Goal: Task Accomplishment & Management: Manage account settings

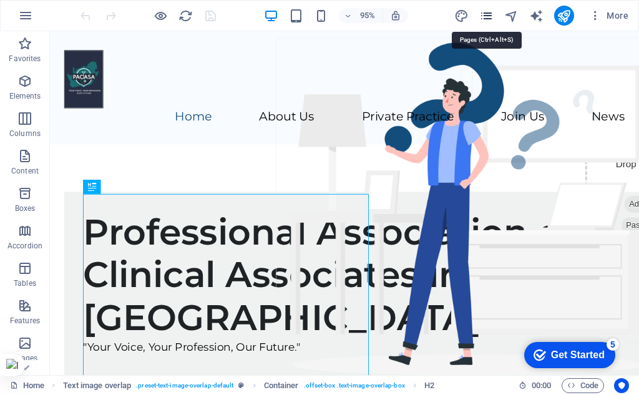
click at [484, 10] on icon "pages" at bounding box center [486, 16] width 14 height 14
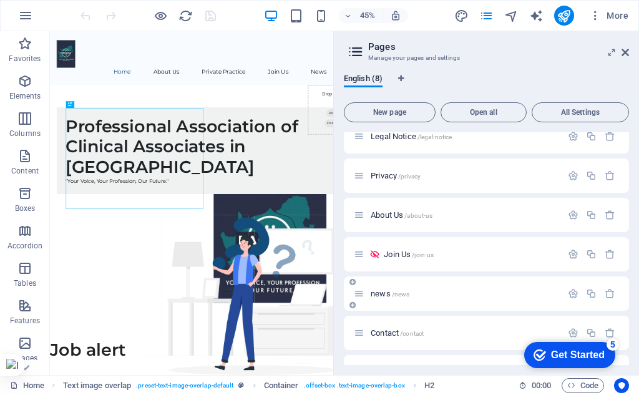
scroll to position [82, 0]
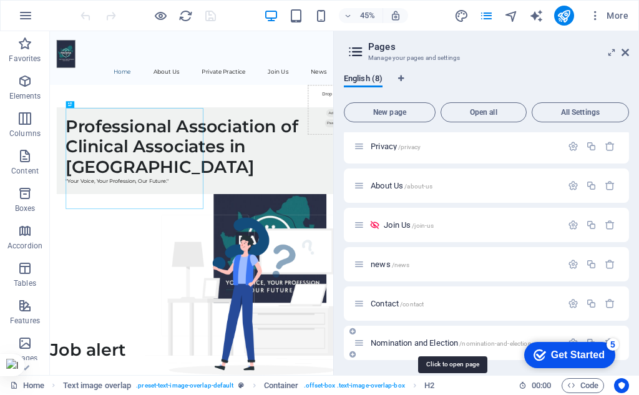
click at [388, 343] on span "Nomination and Election /nomination-and-election" at bounding box center [451, 342] width 161 height 9
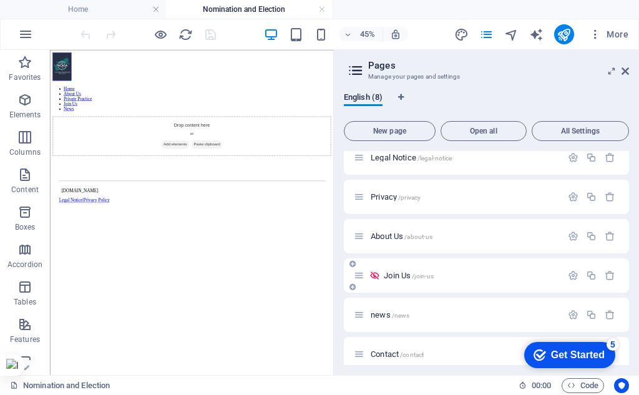
scroll to position [0, 0]
click at [627, 69] on icon at bounding box center [625, 71] width 7 height 10
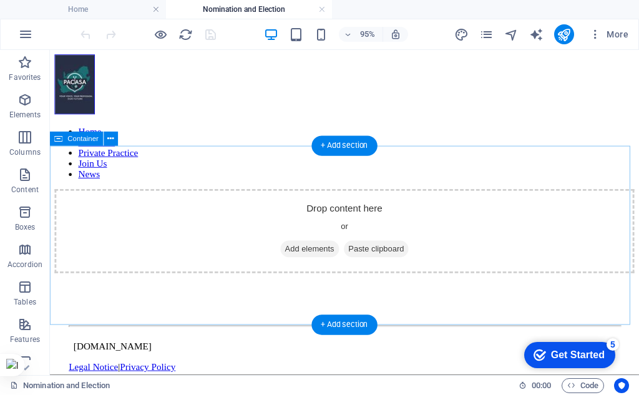
click at [309, 258] on span "Add elements" at bounding box center [324, 259] width 62 height 17
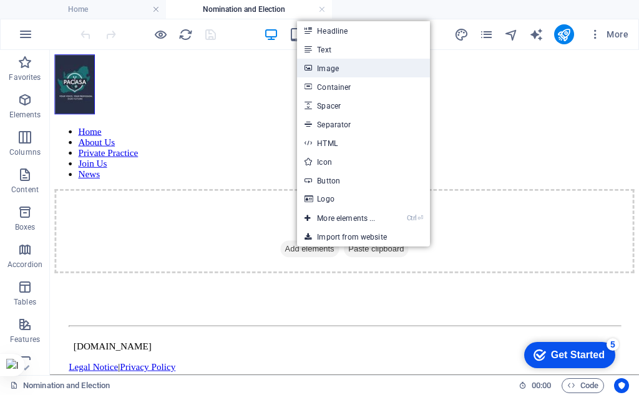
click at [342, 64] on link "Image" at bounding box center [363, 68] width 132 height 19
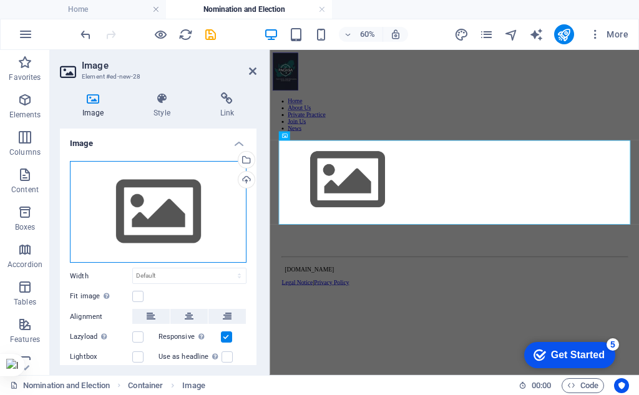
click at [150, 204] on div "Drag files here, click to choose files or select files from Files or our free s…" at bounding box center [158, 212] width 177 height 102
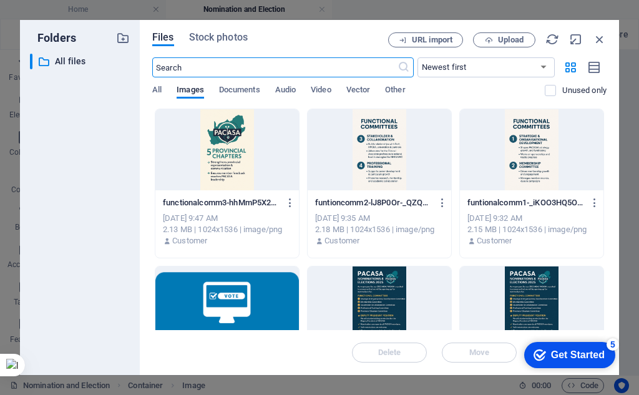
click at [227, 289] on div at bounding box center [227, 307] width 144 height 81
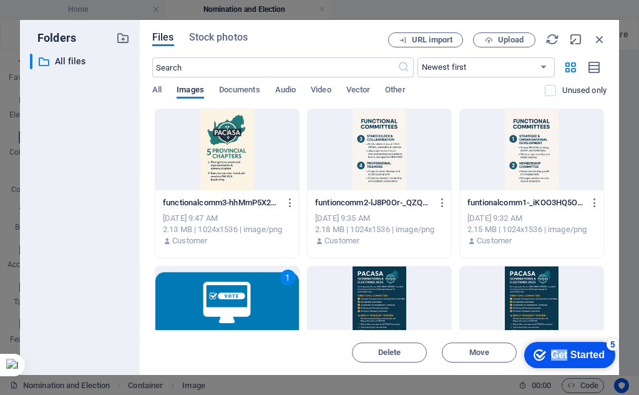
drag, startPoint x: 566, startPoint y: 352, endPoint x: 533, endPoint y: 354, distance: 33.1
click html "checkmark Get Started 5 First Steps in the Editor Let's guide you through the t…"
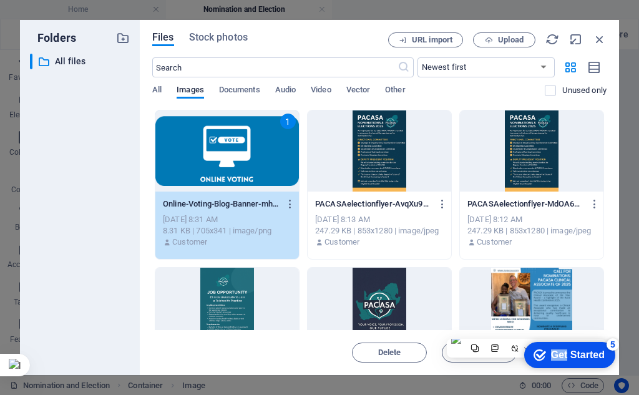
scroll to position [187, 0]
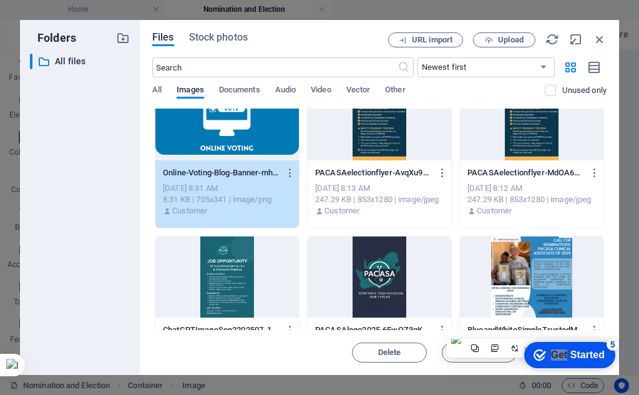
drag, startPoint x: 514, startPoint y: 26, endPoint x: 431, endPoint y: 13, distance: 84.7
click at [436, 12] on div "Folders ​ All files All files Files Stock photos URL import Upload ​ Newest fir…" at bounding box center [319, 197] width 639 height 395
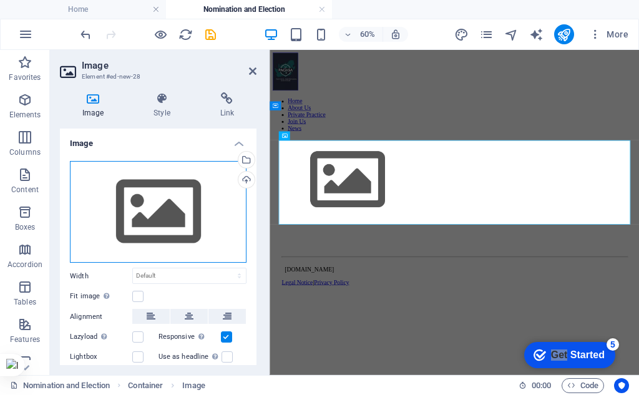
click at [150, 201] on div "Drag files here, click to choose files or select files from Files or our free s…" at bounding box center [158, 212] width 177 height 102
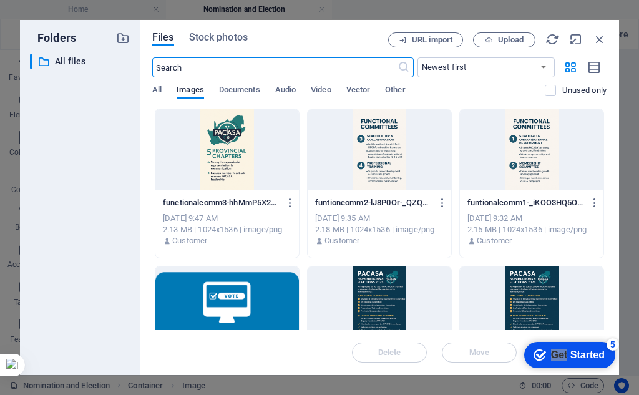
click at [232, 290] on div at bounding box center [227, 307] width 144 height 81
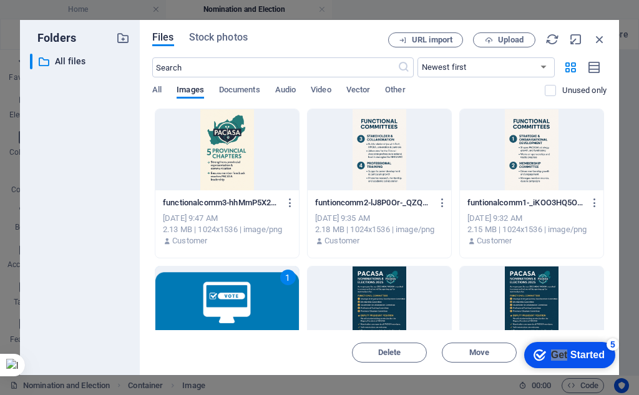
click at [232, 290] on div "1" at bounding box center [227, 307] width 144 height 81
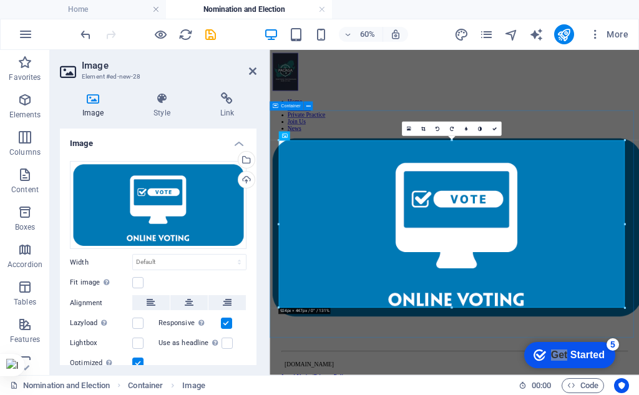
click at [494, 394] on div at bounding box center [578, 347] width 606 height 300
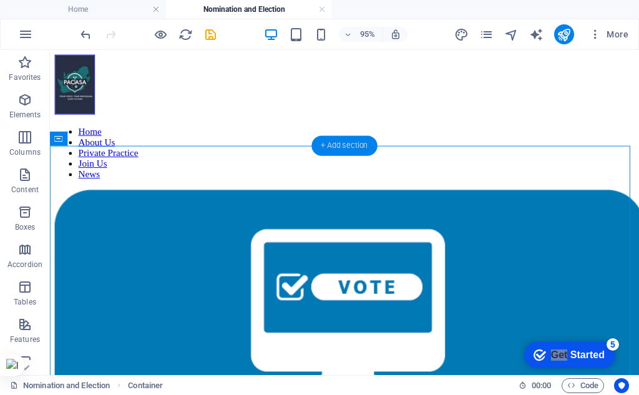
click at [335, 146] on div "+ Add section" at bounding box center [344, 146] width 66 height 20
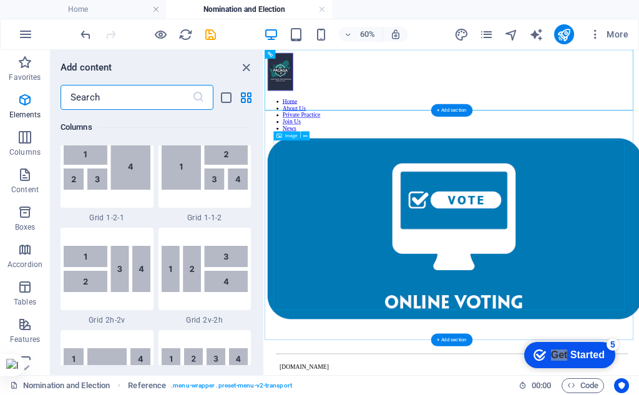
scroll to position [2184, 0]
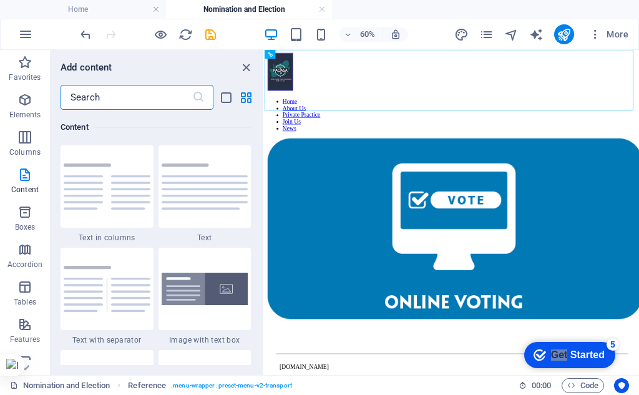
click at [130, 95] on input "text" at bounding box center [127, 97] width 132 height 25
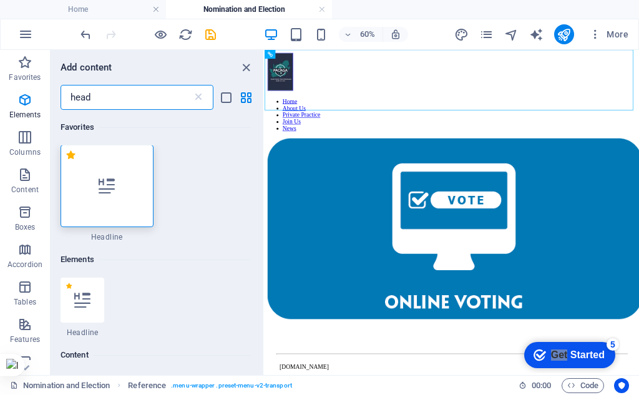
scroll to position [0, 0]
type input "head"
drag, startPoint x: 115, startPoint y: 190, endPoint x: 119, endPoint y: 179, distance: 11.1
click at [117, 190] on div at bounding box center [107, 186] width 93 height 82
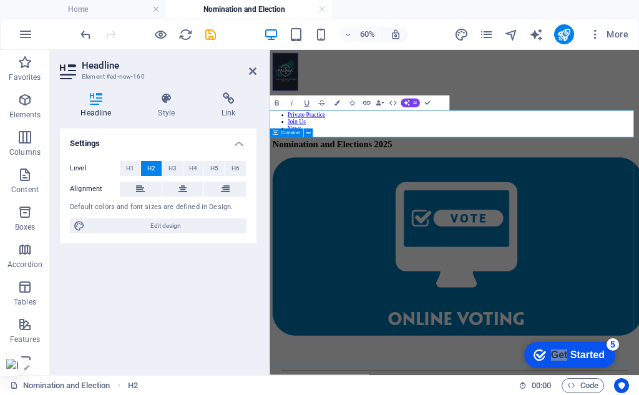
click at [639, 236] on div at bounding box center [578, 378] width 606 height 300
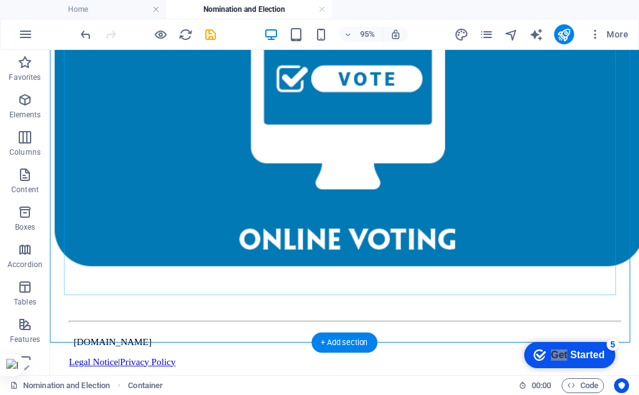
scroll to position [310, 0]
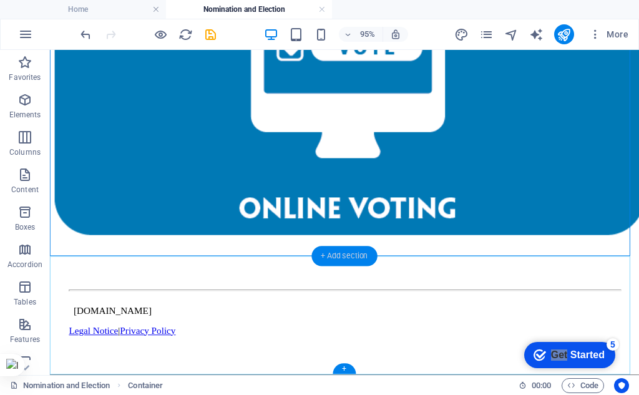
click at [342, 257] on div "+ Add section" at bounding box center [344, 257] width 66 height 20
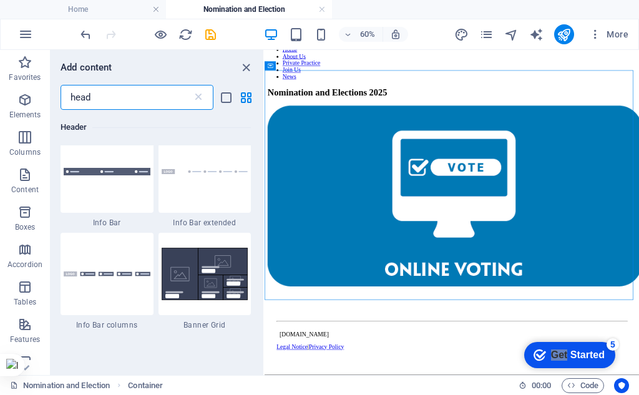
scroll to position [1296, 0]
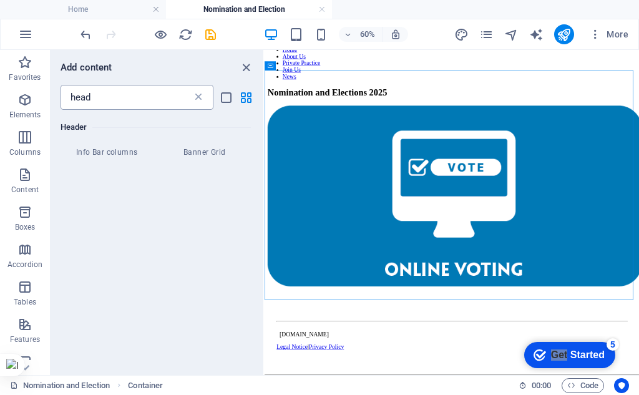
click at [199, 100] on icon at bounding box center [198, 97] width 12 height 12
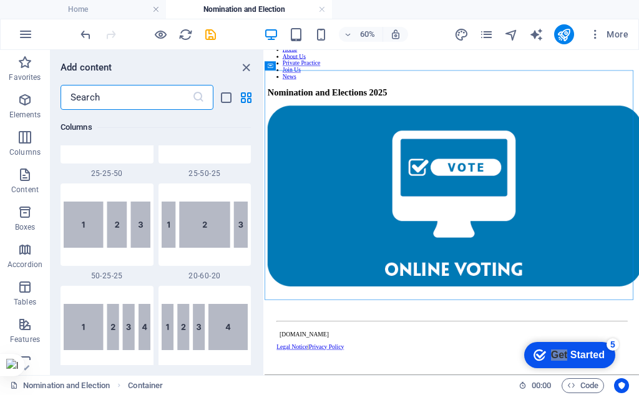
scroll to position [8216, 0]
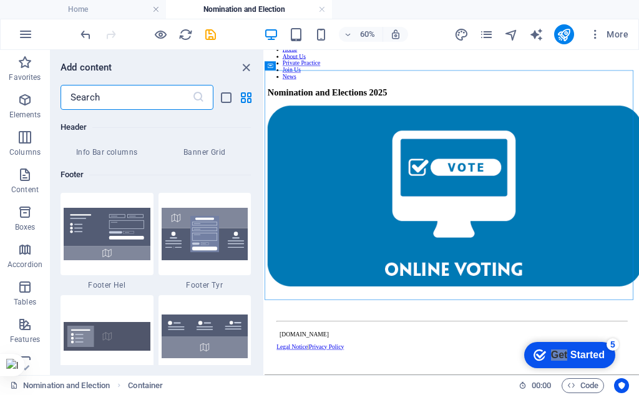
click at [172, 102] on input "text" at bounding box center [127, 97] width 132 height 25
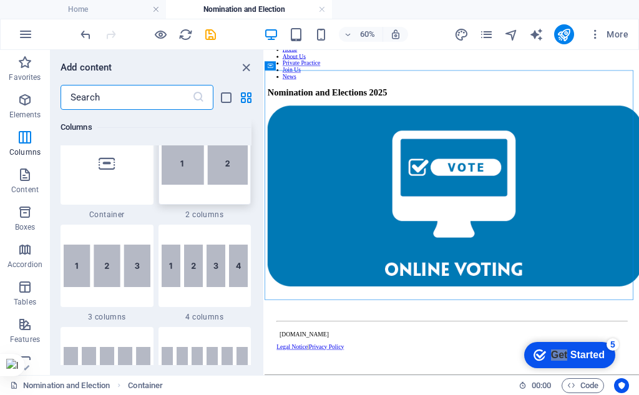
scroll to position [663, 0]
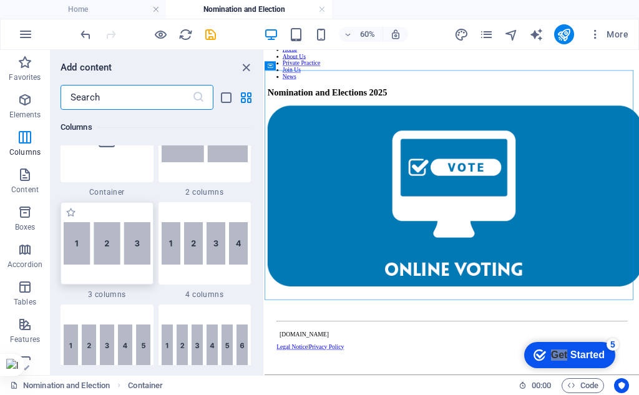
click at [124, 265] on div at bounding box center [107, 243] width 93 height 82
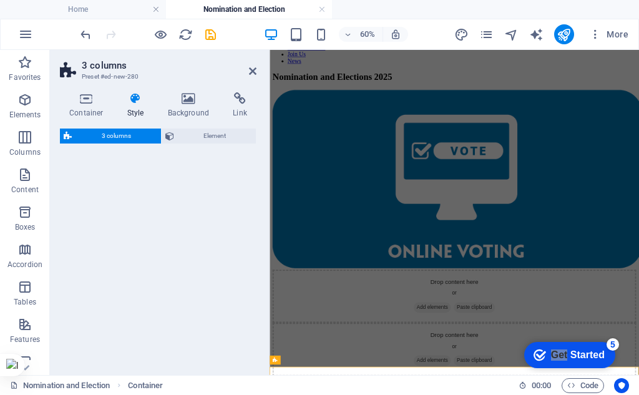
select select "rem"
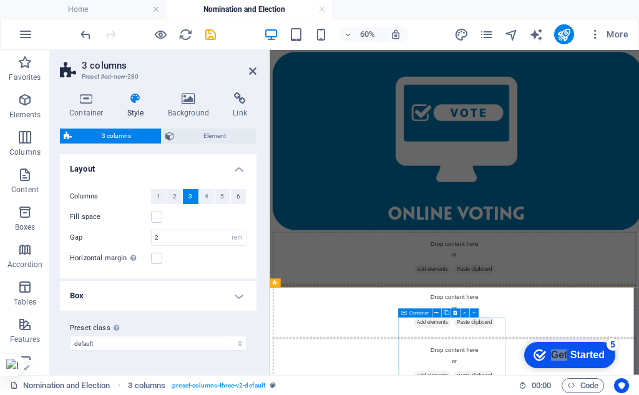
scroll to position [187, 0]
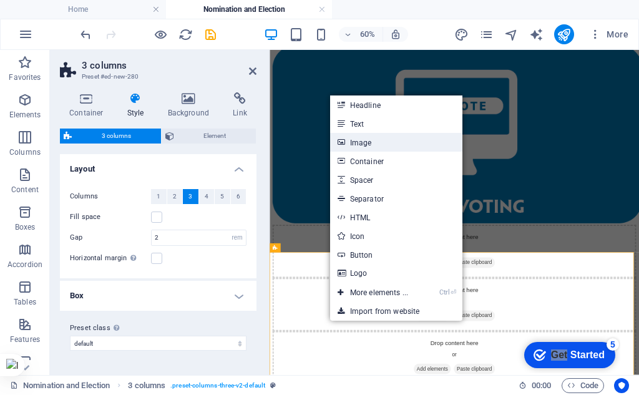
drag, startPoint x: 366, startPoint y: 142, endPoint x: 142, endPoint y: 158, distance: 224.7
click at [366, 142] on link "Image" at bounding box center [396, 142] width 132 height 19
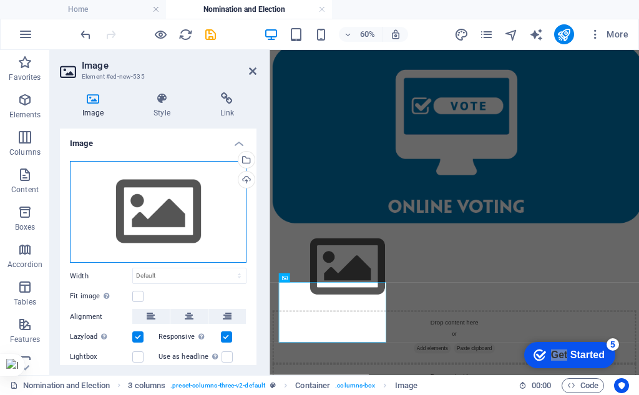
click at [135, 233] on div "Drag files here, click to choose files or select files from Files or our free s…" at bounding box center [158, 212] width 177 height 102
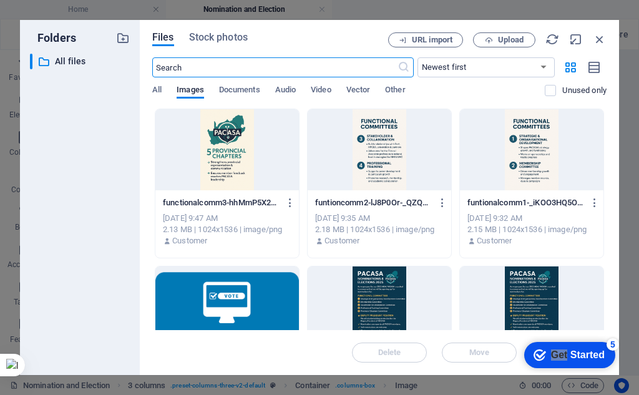
scroll to position [0, 0]
click at [512, 175] on div at bounding box center [532, 149] width 144 height 81
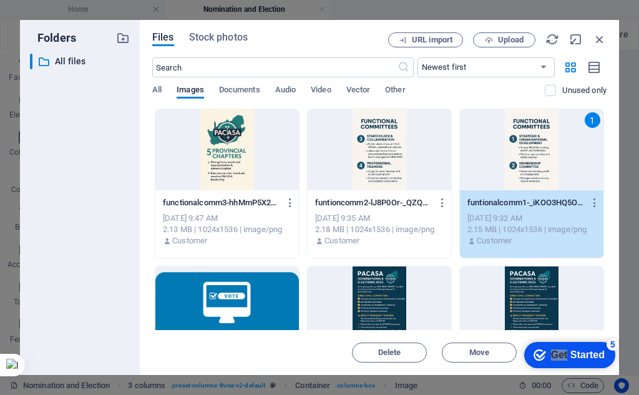
click at [522, 171] on div "1" at bounding box center [532, 149] width 144 height 81
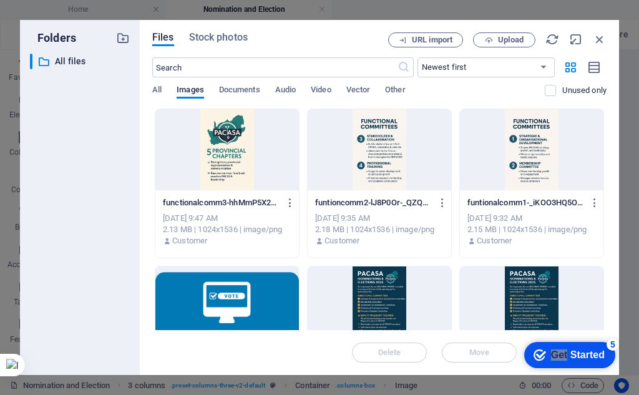
click at [522, 170] on div at bounding box center [532, 149] width 144 height 81
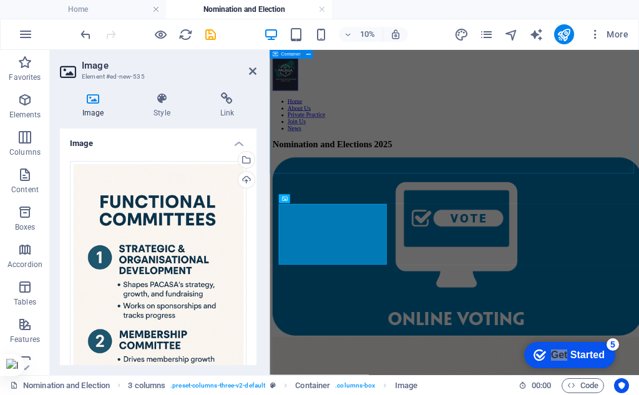
scroll to position [319, 0]
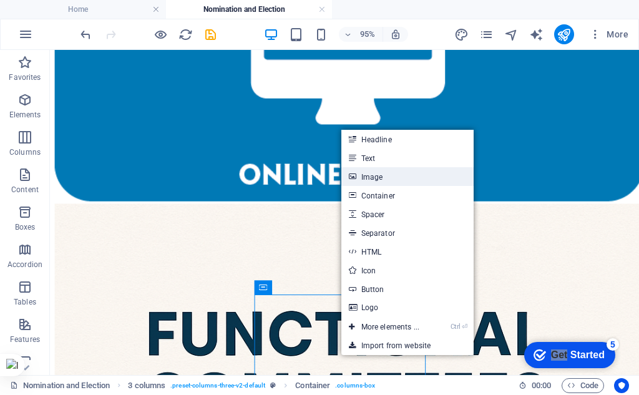
click at [376, 173] on link "Image" at bounding box center [407, 176] width 132 height 19
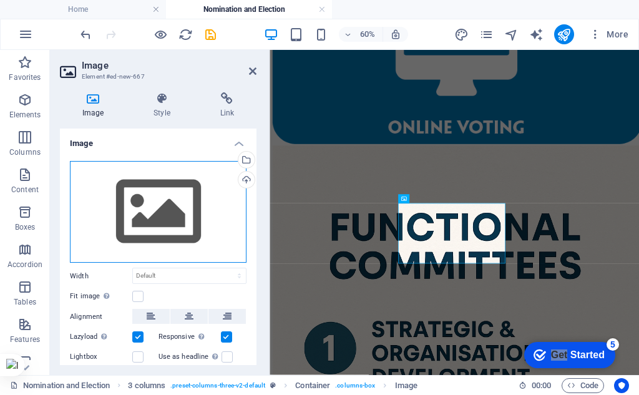
click at [158, 228] on div "Drag files here, click to choose files or select files from Files or our free s…" at bounding box center [158, 212] width 177 height 102
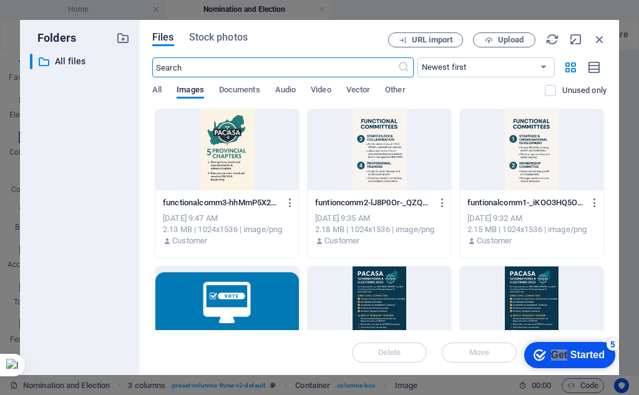
click at [374, 174] on div at bounding box center [380, 149] width 144 height 81
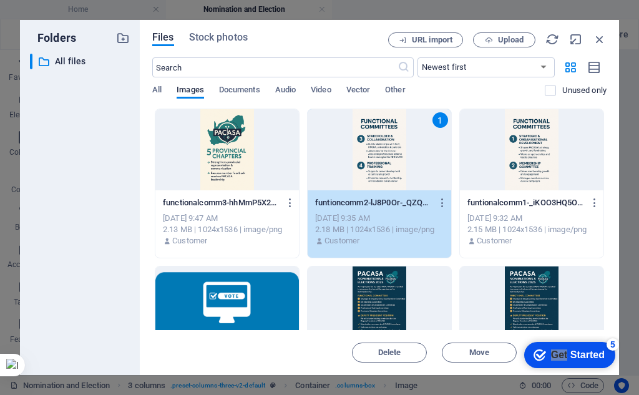
click at [374, 174] on div "1" at bounding box center [380, 149] width 144 height 81
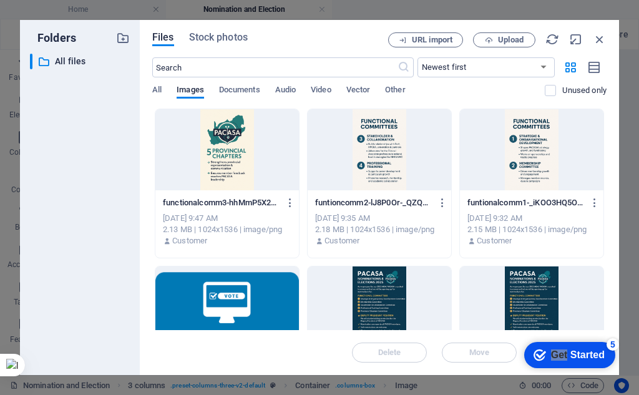
click at [374, 174] on div at bounding box center [380, 149] width 144 height 81
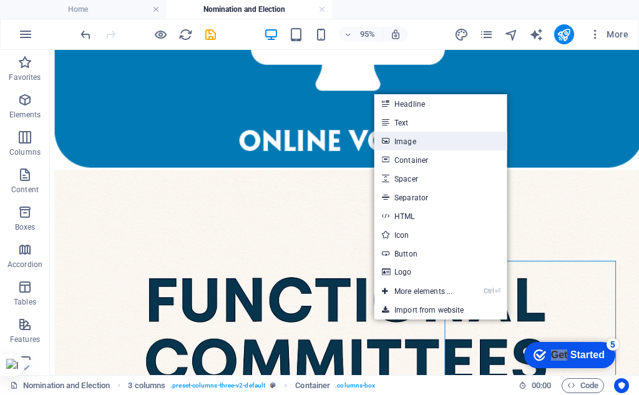
click at [419, 144] on link "Image" at bounding box center [440, 141] width 132 height 19
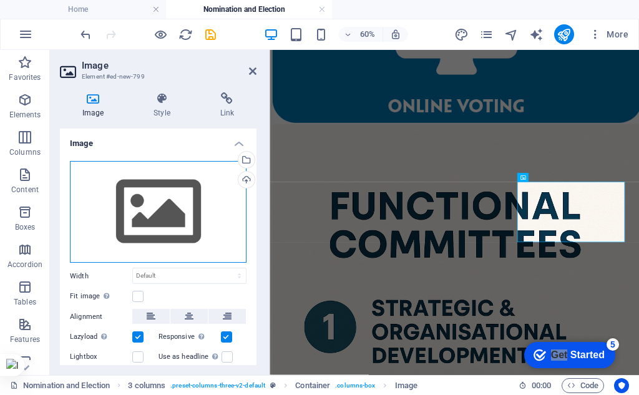
click at [174, 229] on div "Drag files here, click to choose files or select files from Files or our free s…" at bounding box center [158, 212] width 177 height 102
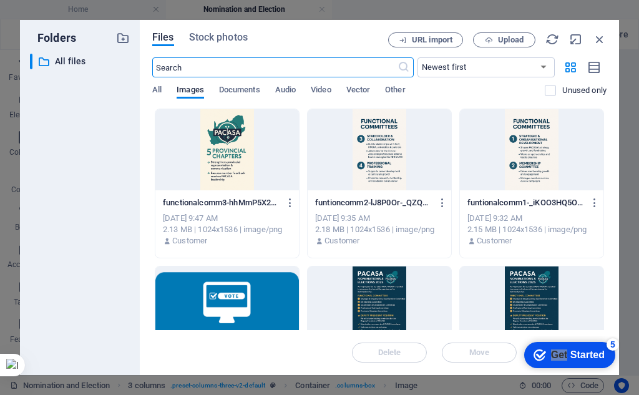
scroll to position [0, 0]
click at [272, 140] on div at bounding box center [227, 149] width 144 height 81
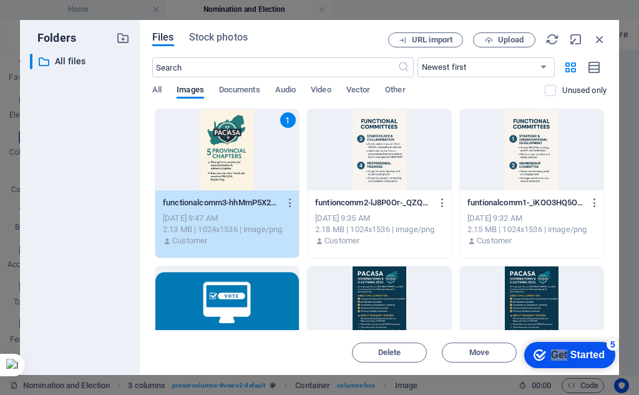
click at [239, 164] on div "1" at bounding box center [227, 149] width 144 height 81
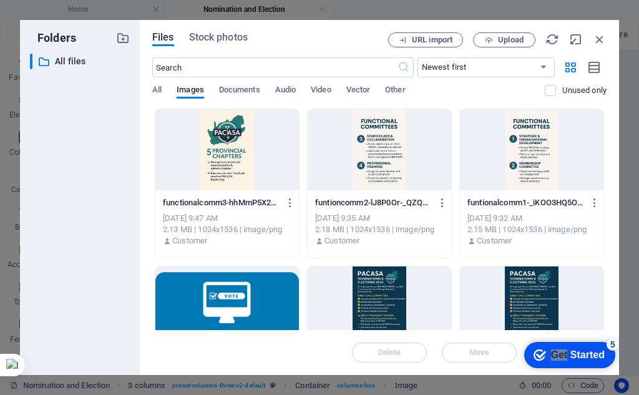
click at [239, 164] on div at bounding box center [227, 149] width 144 height 81
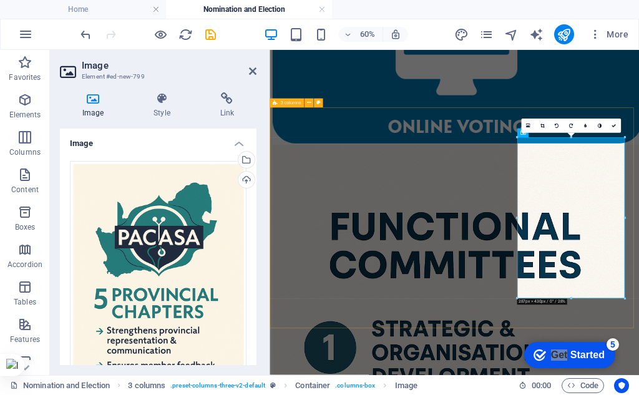
scroll to position [289, 0]
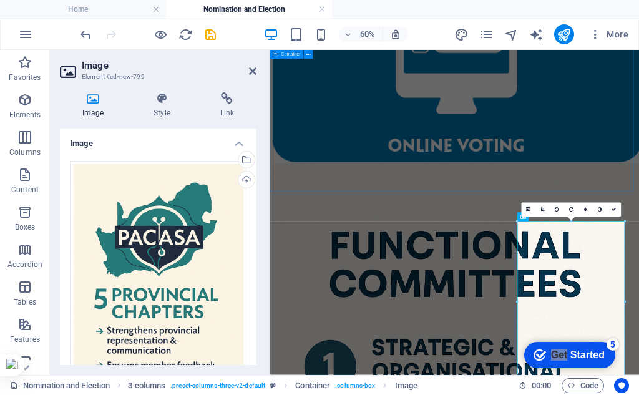
click at [487, 240] on div at bounding box center [578, 89] width 606 height 300
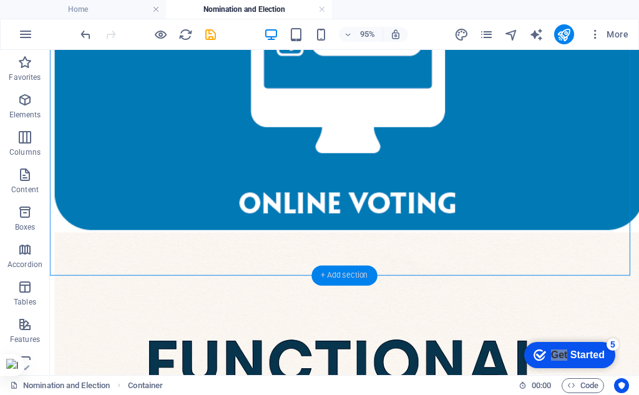
click at [335, 279] on div "+ Add section" at bounding box center [344, 276] width 66 height 20
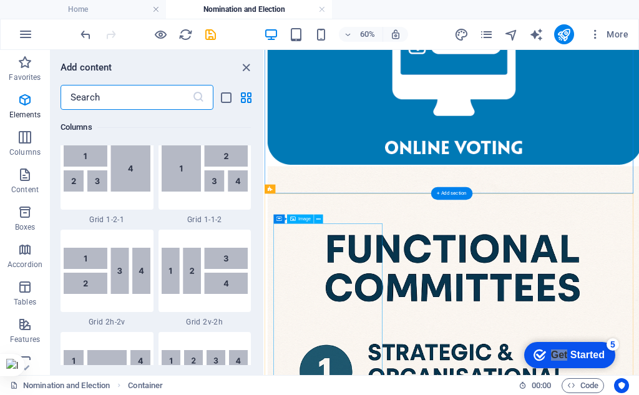
scroll to position [2184, 0]
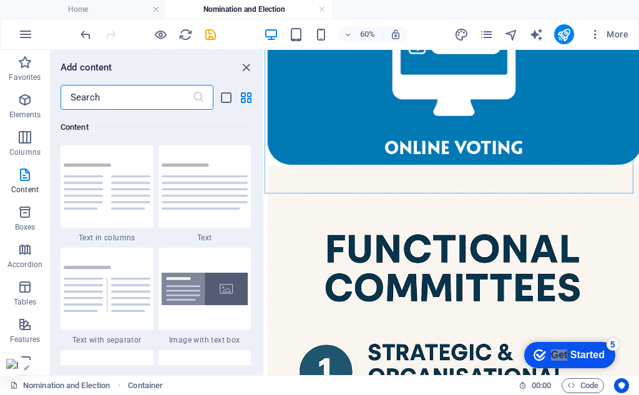
click at [114, 99] on input "text" at bounding box center [127, 97] width 132 height 25
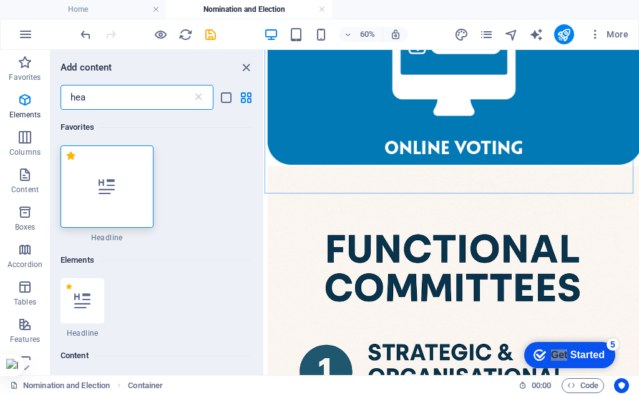
scroll to position [0, 0]
type input "hea"
click at [77, 294] on icon at bounding box center [82, 301] width 16 height 16
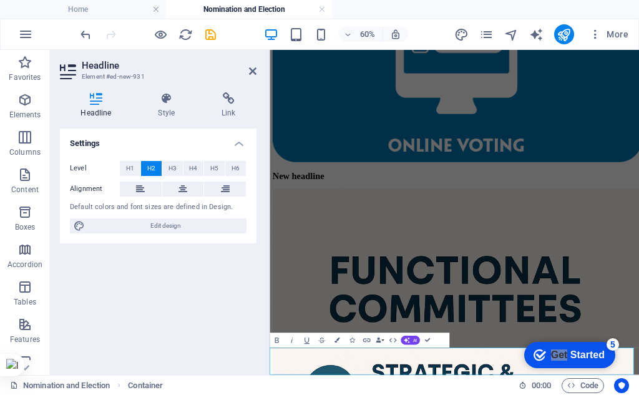
scroll to position [28, 0]
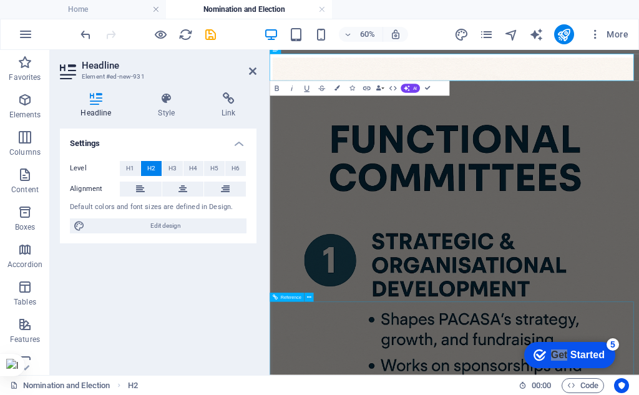
scroll to position [521, 0]
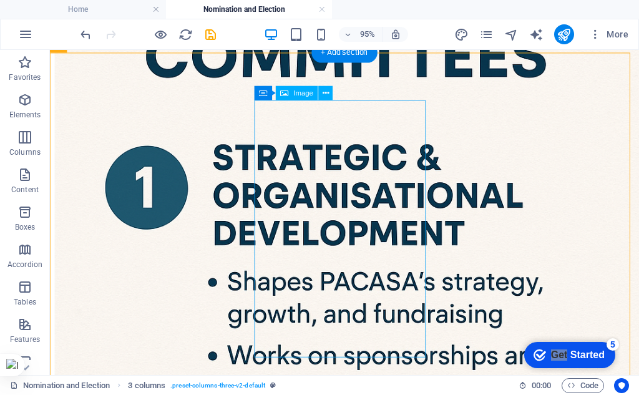
scroll to position [725, 0]
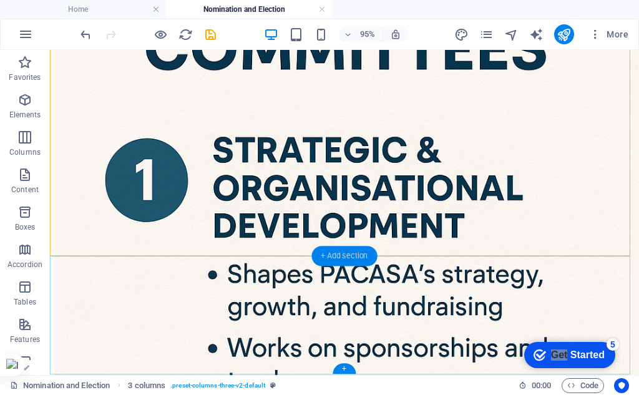
click at [342, 258] on div "+ Add section" at bounding box center [344, 256] width 66 height 20
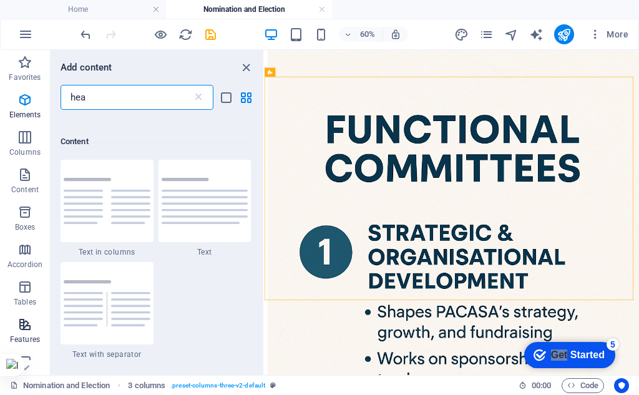
scroll to position [228, 0]
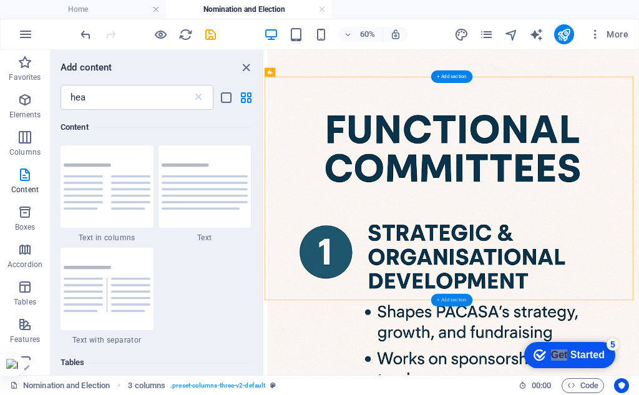
click at [452, 298] on div "+ Add section" at bounding box center [451, 300] width 41 height 12
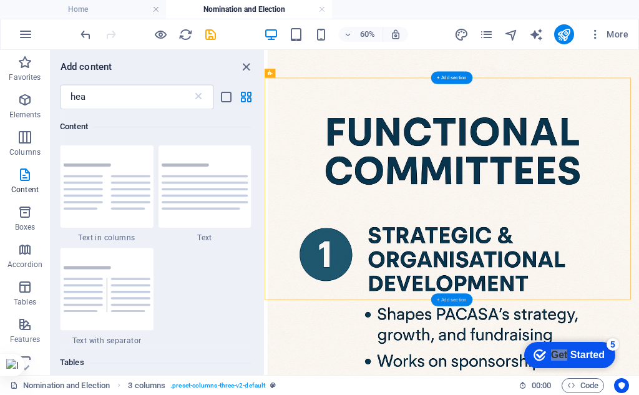
scroll to position [529, 0]
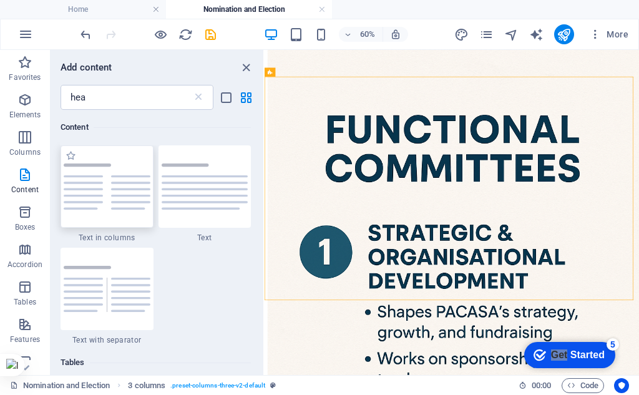
click at [96, 200] on img at bounding box center [107, 187] width 87 height 46
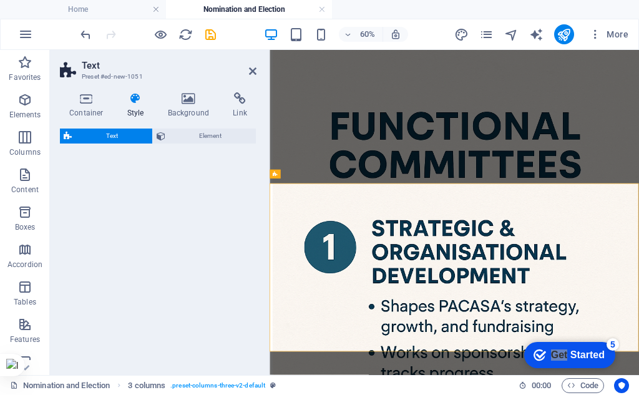
scroll to position [723, 0]
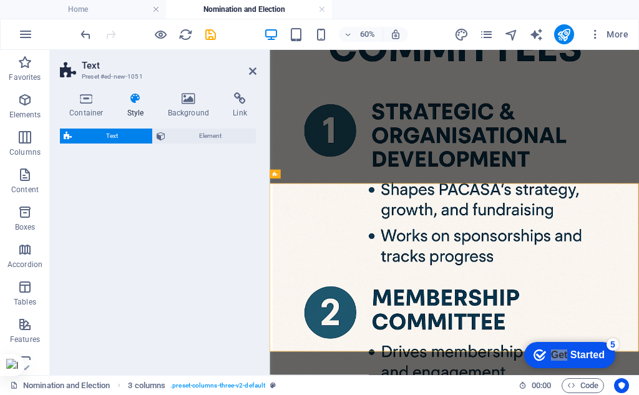
select select "rem"
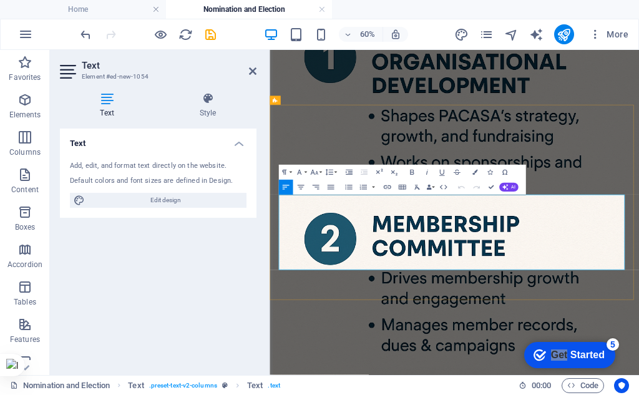
drag, startPoint x: 725, startPoint y: 402, endPoint x: 287, endPoint y: 302, distance: 448.8
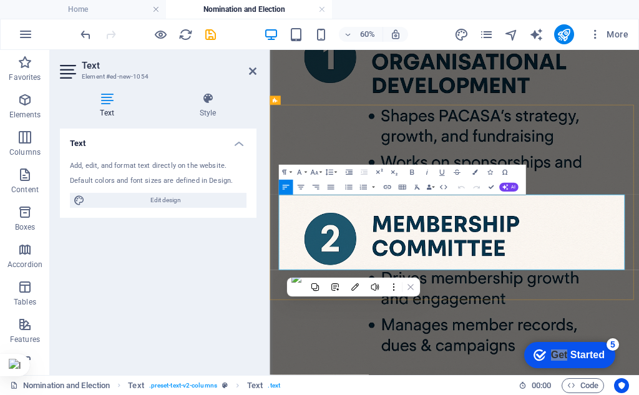
scroll to position [793, 0]
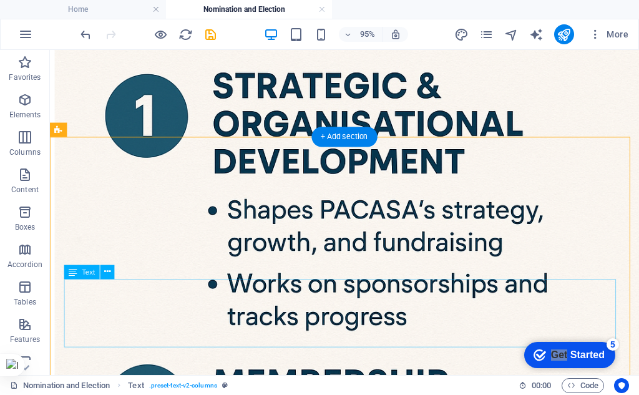
scroll to position [851, 0]
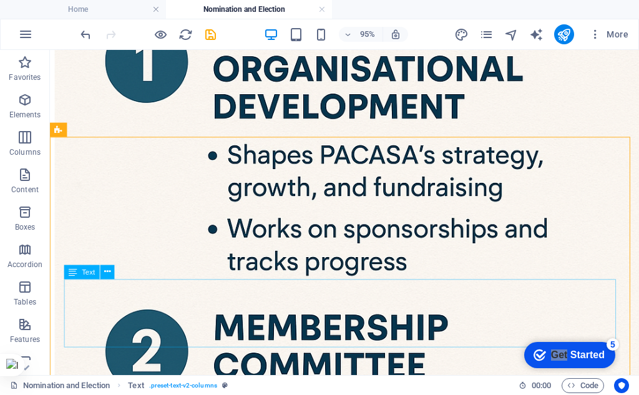
click at [82, 275] on span "Text" at bounding box center [88, 271] width 13 height 7
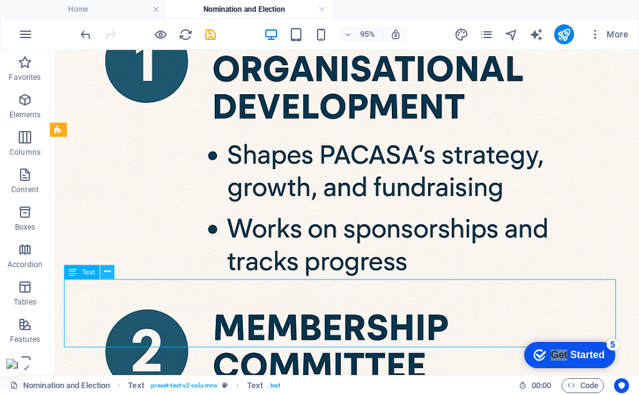
click at [108, 272] on icon at bounding box center [107, 272] width 6 height 12
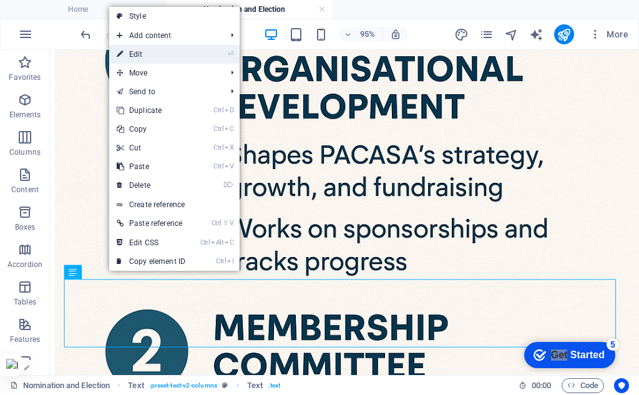
click at [176, 53] on link "⏎ Edit" at bounding box center [151, 54] width 84 height 19
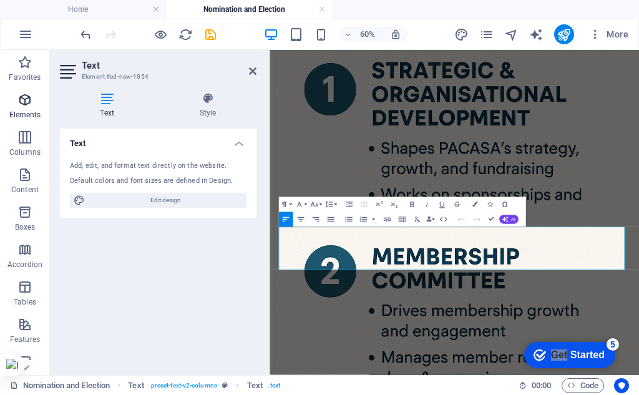
click at [22, 110] on p "Elements" at bounding box center [25, 115] width 32 height 10
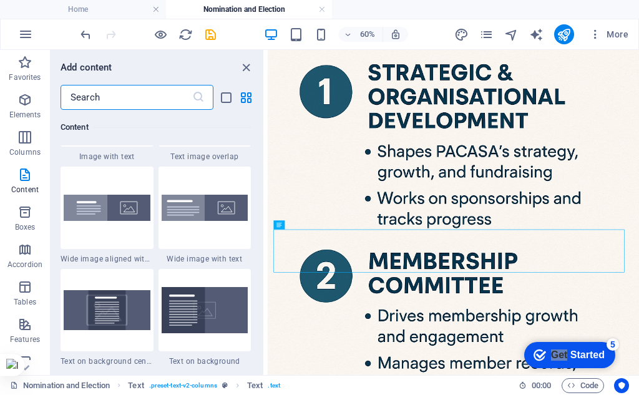
scroll to position [2442, 0]
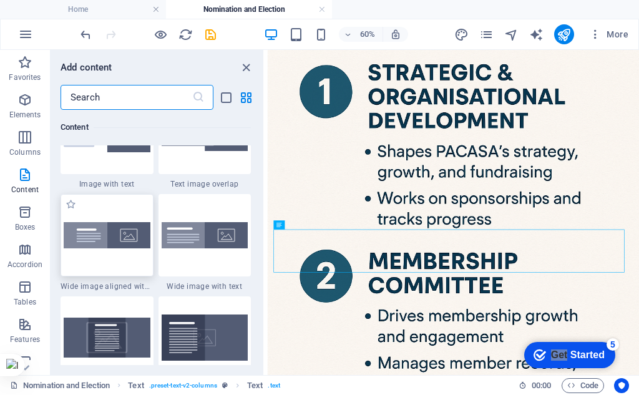
click at [105, 234] on img at bounding box center [107, 235] width 87 height 26
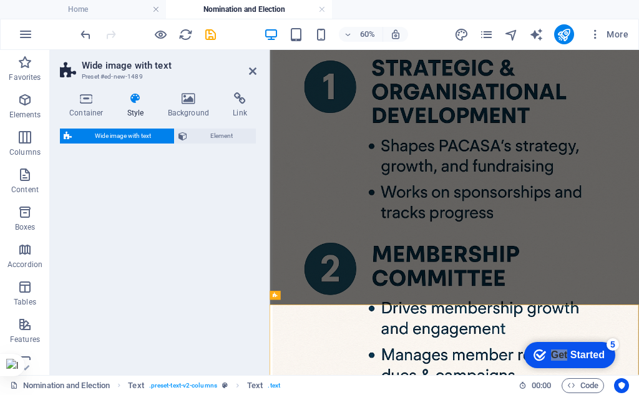
select select "%"
select select "preset-fullscreen-text-and-background-v3-alignments"
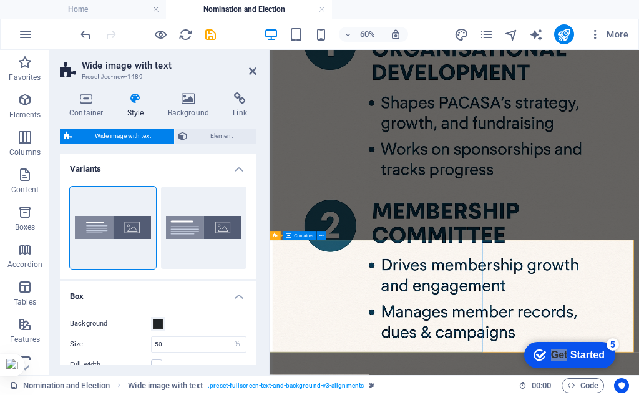
scroll to position [918, 0]
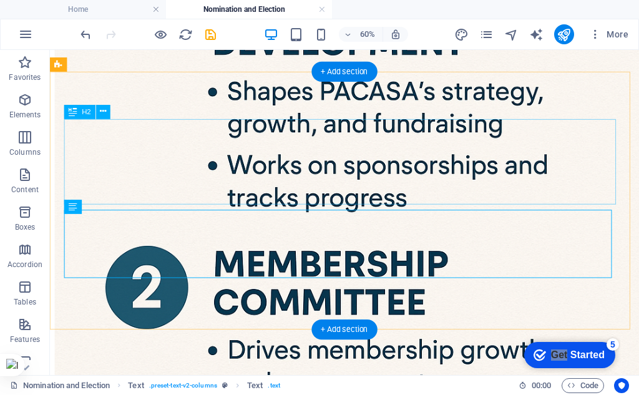
scroll to position [919, 0]
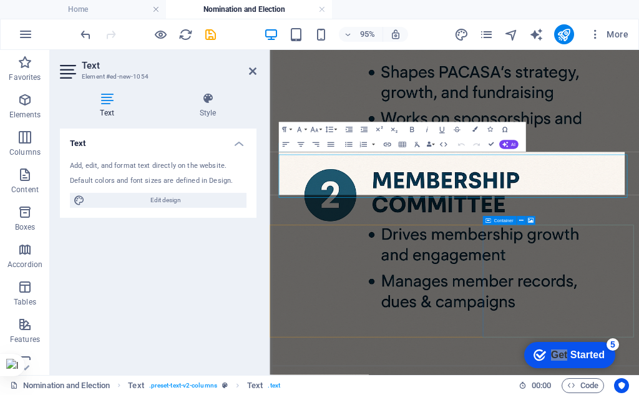
scroll to position [918, 0]
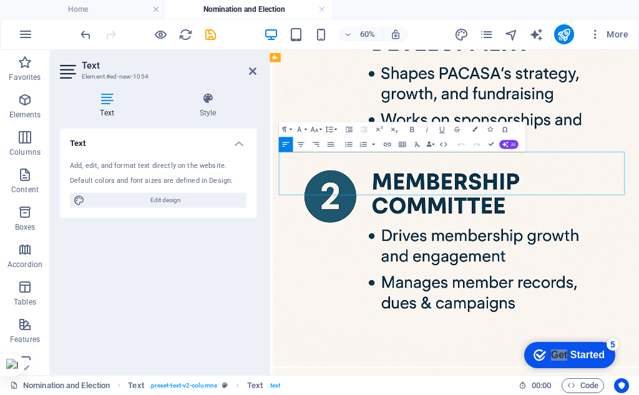
drag, startPoint x: 801, startPoint y: 277, endPoint x: 403, endPoint y: 281, distance: 397.6
drag, startPoint x: 827, startPoint y: 266, endPoint x: 288, endPoint y: 230, distance: 540.4
copy div "As we prepare for our Annual General Meeting (AGM) on 16 September 2025 , PACAS…"
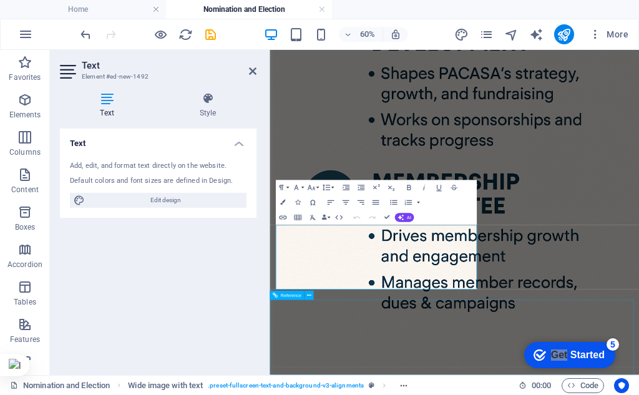
scroll to position [980, 0]
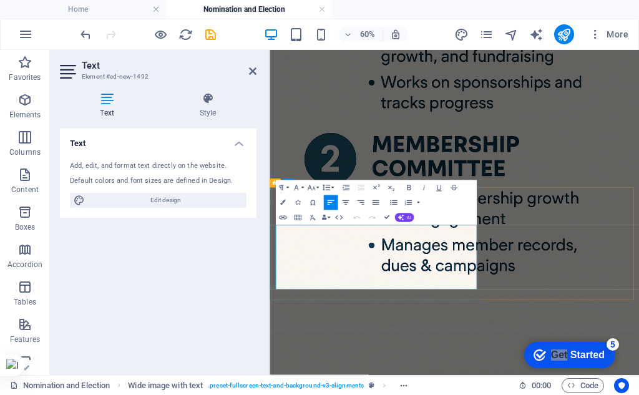
drag, startPoint x: 476, startPoint y: 443, endPoint x: 272, endPoint y: 356, distance: 221.5
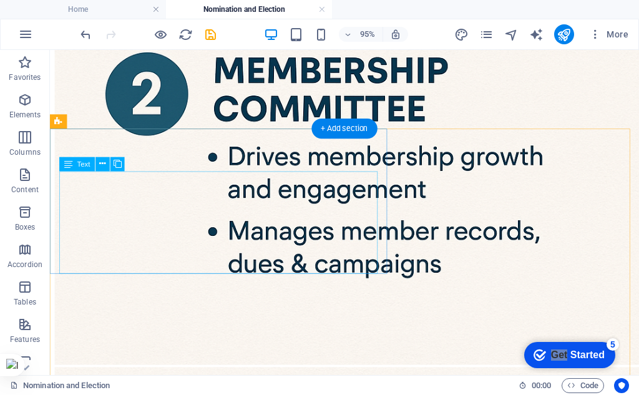
scroll to position [1094, 0]
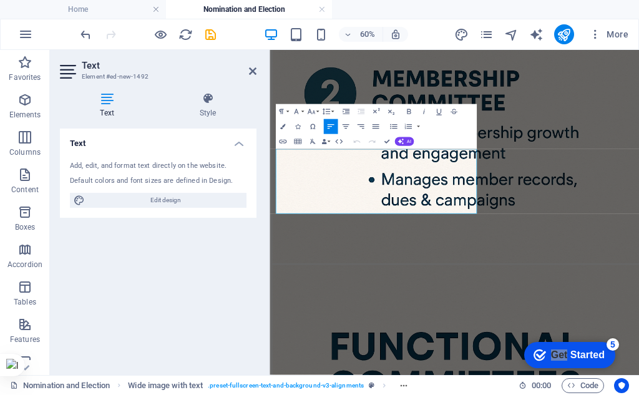
drag, startPoint x: 475, startPoint y: 313, endPoint x: 533, endPoint y: 206, distance: 121.5
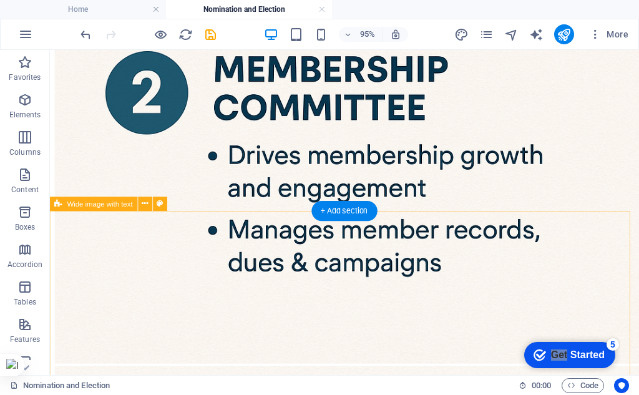
scroll to position [1186, 0]
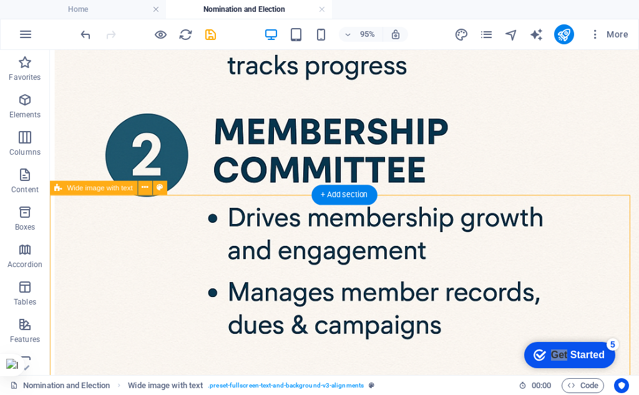
select select "%"
select select "preset-fullscreen-text-and-background-v3-alignments"
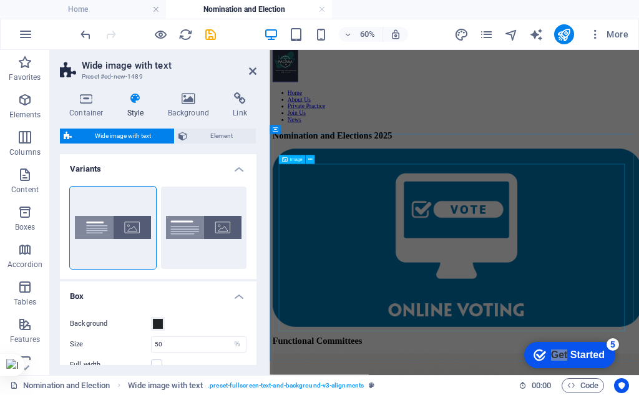
scroll to position [0, 0]
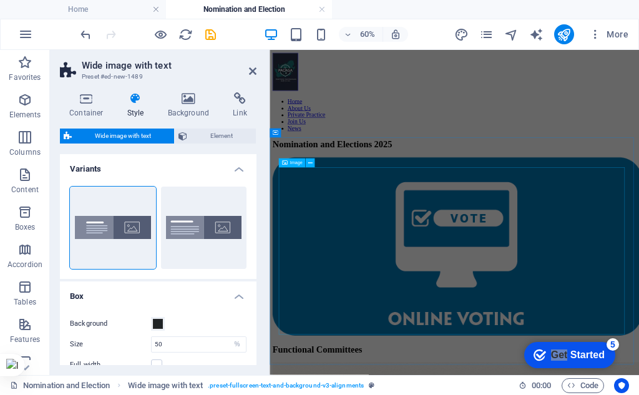
click at [365, 383] on figure at bounding box center [578, 378] width 606 height 300
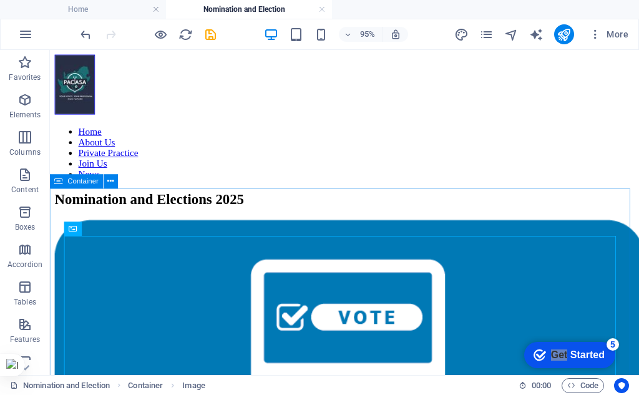
click at [74, 185] on span "Container" at bounding box center [83, 181] width 31 height 7
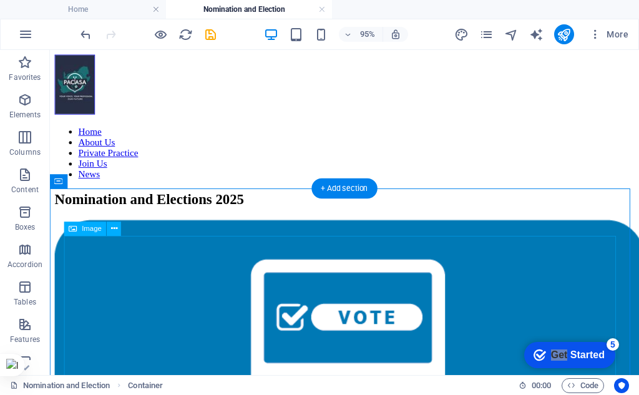
click at [79, 256] on figure at bounding box center [360, 379] width 610 height 303
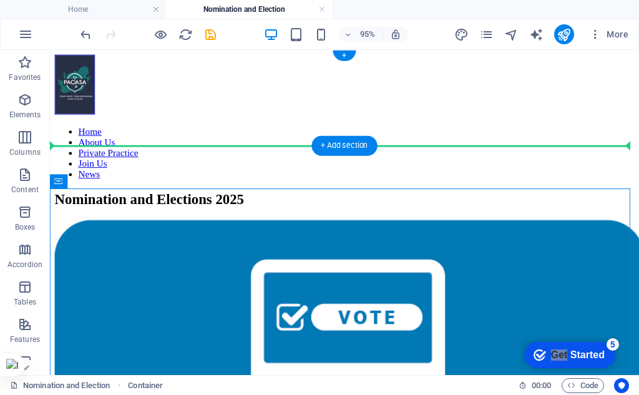
drag, startPoint x: 120, startPoint y: 232, endPoint x: 82, endPoint y: 150, distance: 89.4
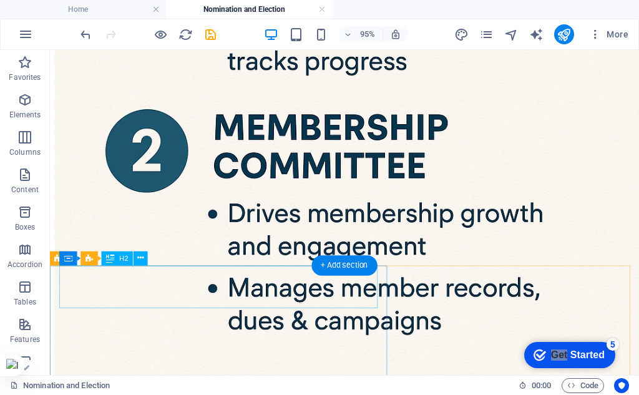
scroll to position [1061, 0]
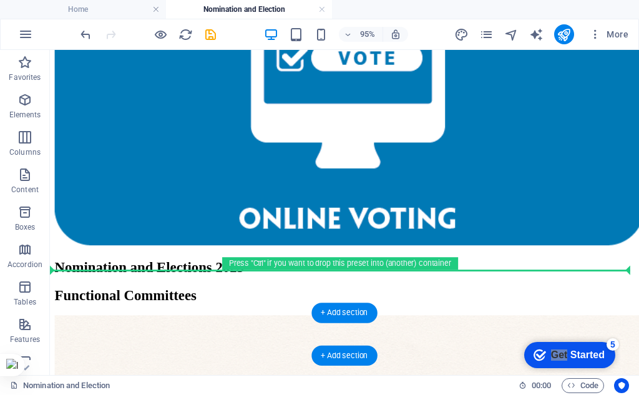
scroll to position [280, 0]
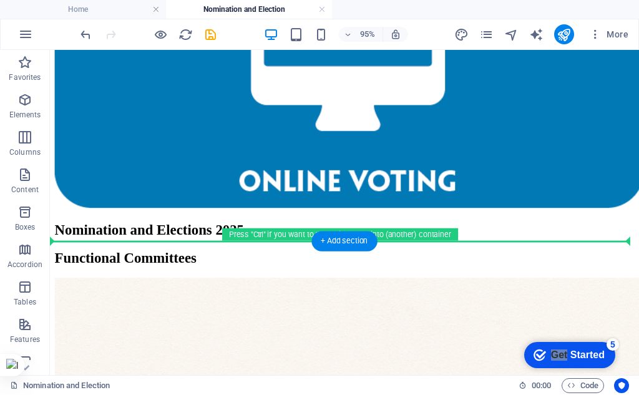
drag, startPoint x: 119, startPoint y: 237, endPoint x: 127, endPoint y: 232, distance: 9.4
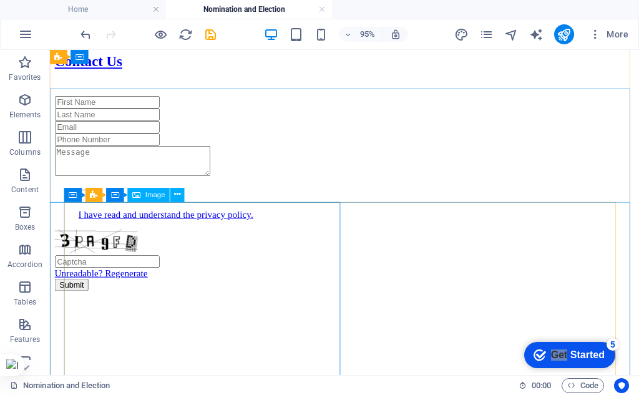
scroll to position [624, 0]
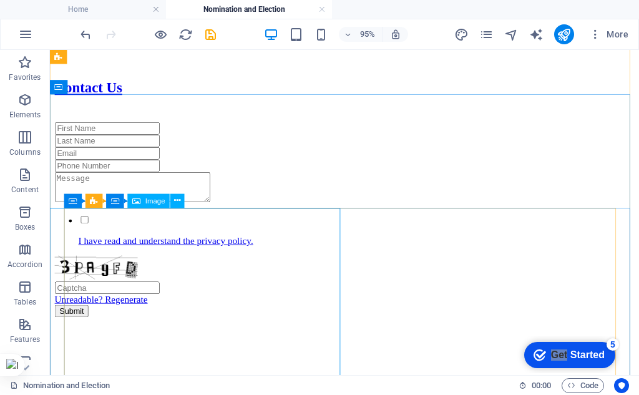
click at [144, 200] on div "Image" at bounding box center [148, 201] width 42 height 14
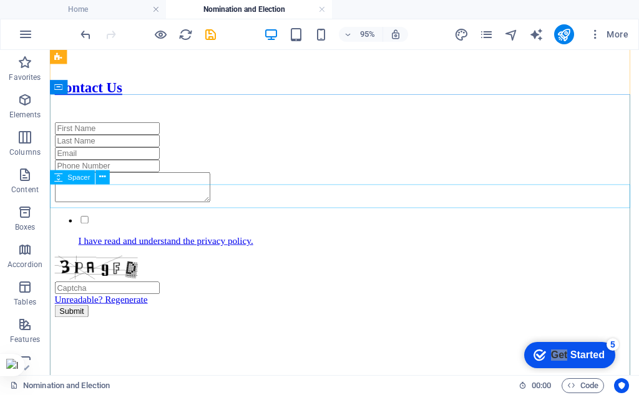
click at [80, 177] on span "Spacer" at bounding box center [79, 177] width 22 height 7
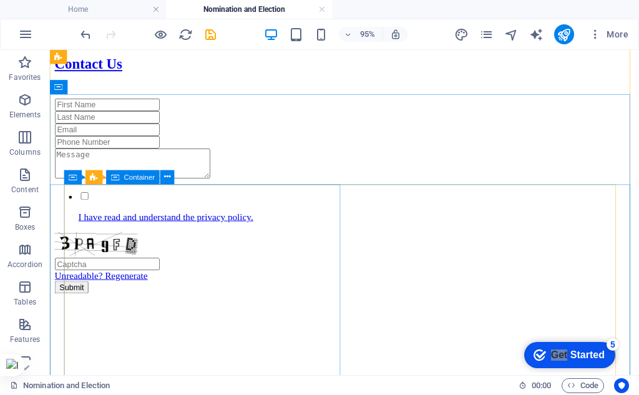
click at [143, 175] on span "Container" at bounding box center [139, 177] width 31 height 7
click at [120, 177] on span "Preset" at bounding box center [113, 177] width 21 height 7
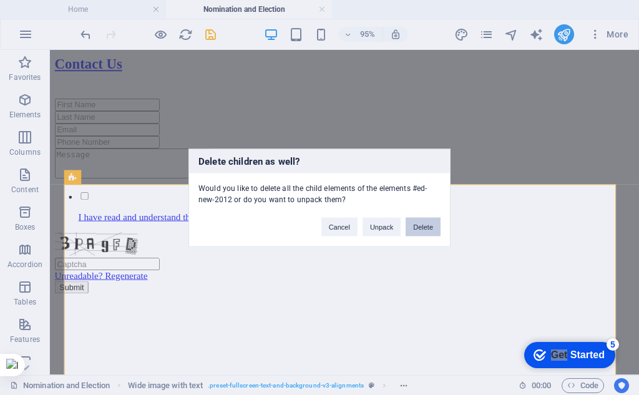
click at [415, 223] on button "Delete" at bounding box center [423, 226] width 35 height 19
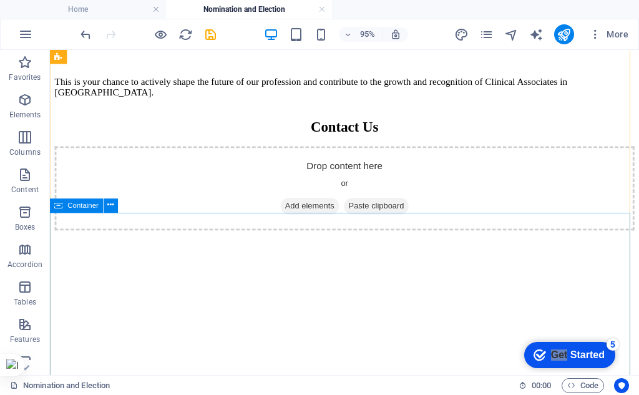
scroll to position [499, 0]
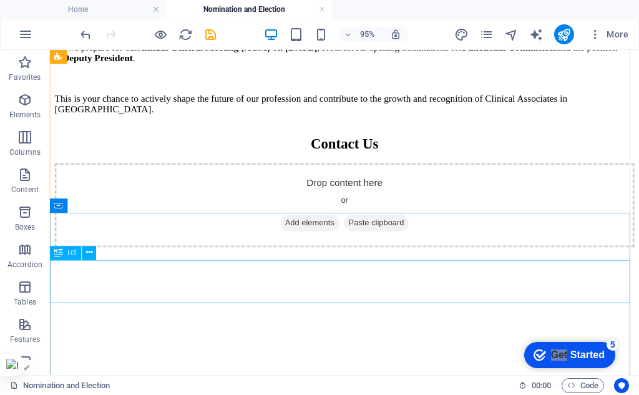
click at [66, 257] on div "H2" at bounding box center [66, 253] width 32 height 14
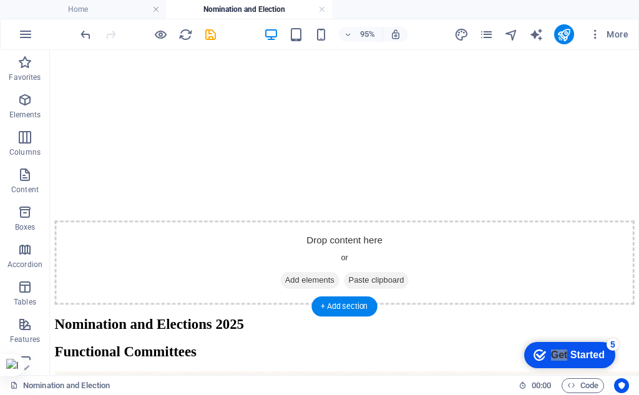
scroll to position [1123, 0]
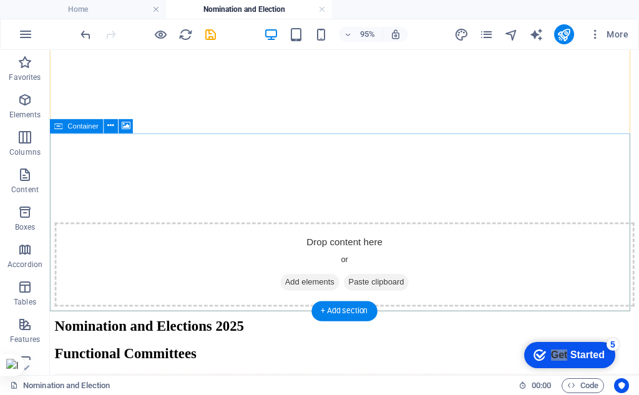
click at [94, 232] on div "Drop content here or Add elements Paste clipboard" at bounding box center [360, 276] width 610 height 89
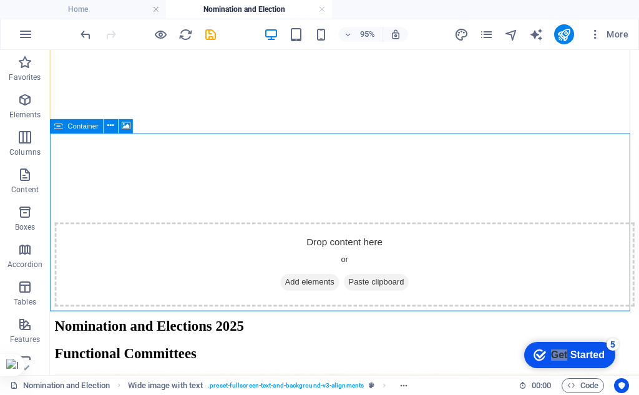
click at [63, 124] on div "Container" at bounding box center [77, 126] width 54 height 14
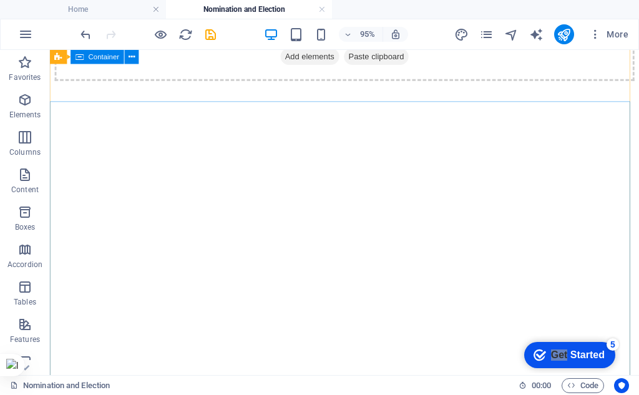
scroll to position [499, 0]
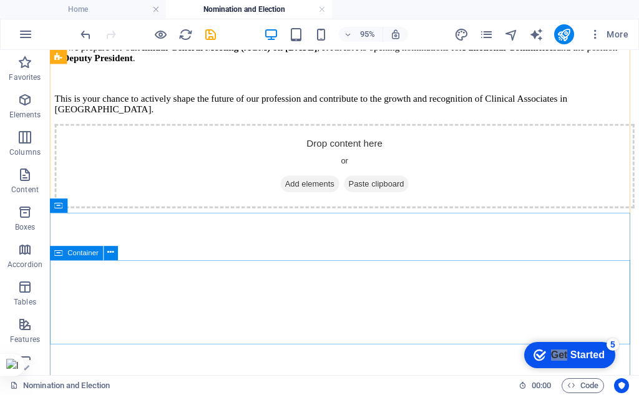
click at [85, 255] on span "Container" at bounding box center [83, 253] width 31 height 7
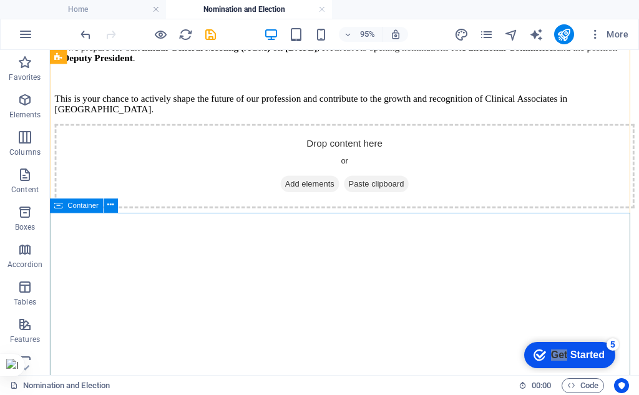
click at [74, 205] on span "Container" at bounding box center [83, 205] width 31 height 7
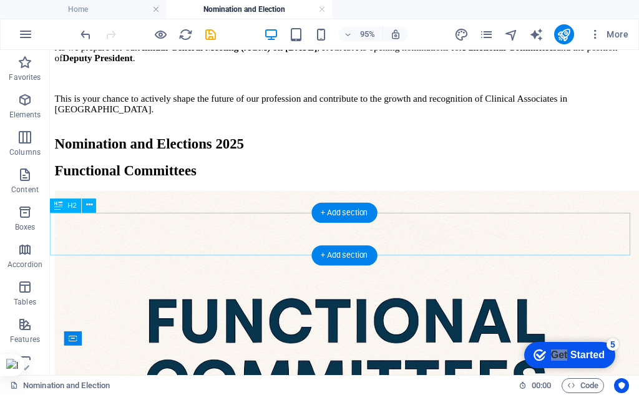
click at [109, 157] on div "Nomination and Elections 2025" at bounding box center [360, 148] width 610 height 17
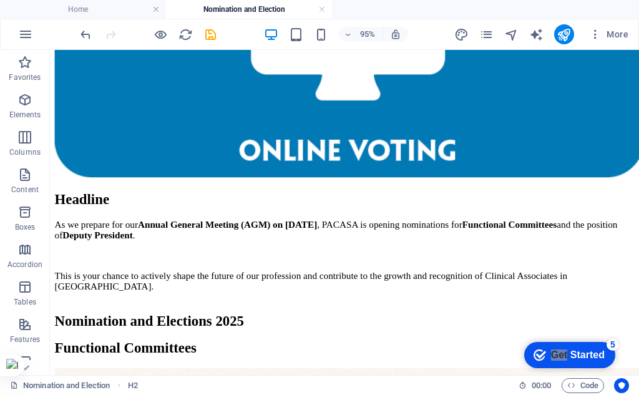
scroll to position [312, 0]
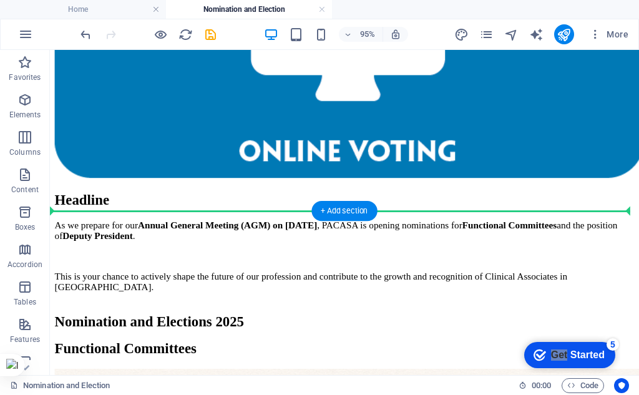
drag, startPoint x: 109, startPoint y: 254, endPoint x: 69, endPoint y: 189, distance: 76.2
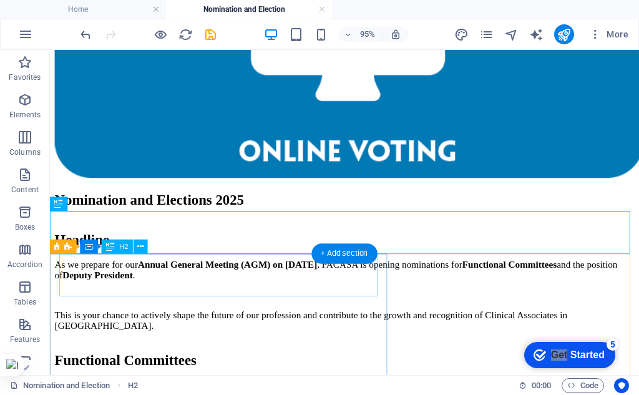
click at [207, 258] on div "Headline" at bounding box center [360, 250] width 610 height 17
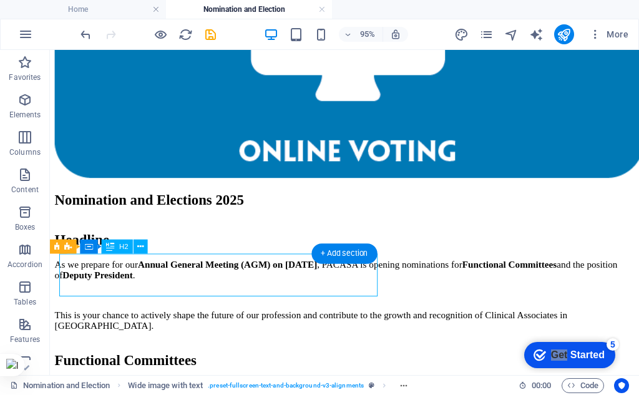
click at [235, 258] on div "Headline" at bounding box center [360, 250] width 610 height 17
click at [193, 258] on div "Headline" at bounding box center [360, 250] width 610 height 17
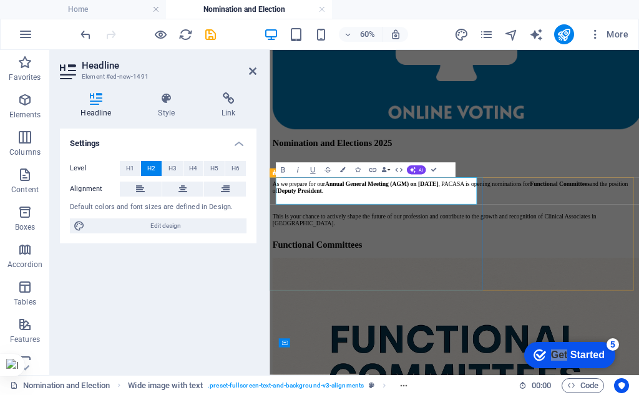
click at [278, 285] on div "​ As we prepare for our Annual General Meeting (AGM) on 16 September 2025 , PAC…" at bounding box center [578, 291] width 606 height 128
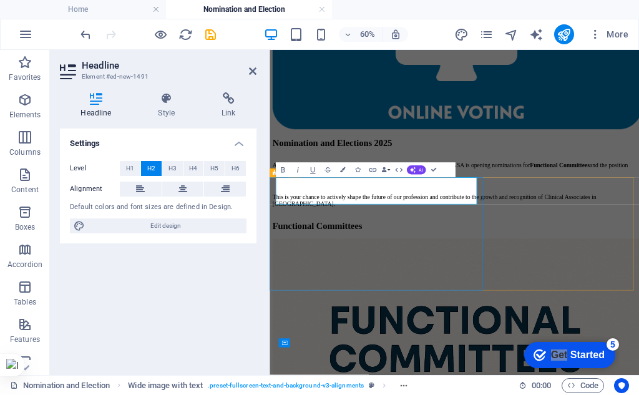
scroll to position [314, 0]
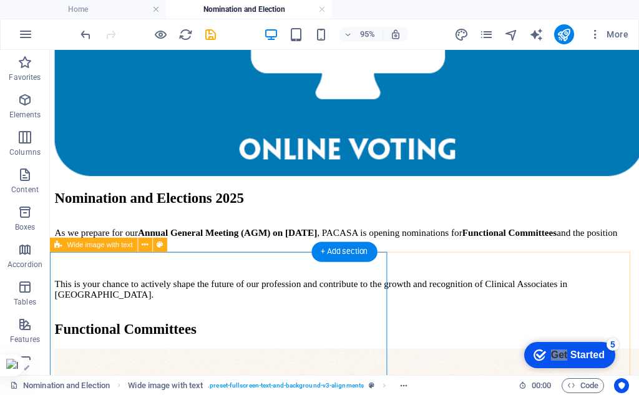
click at [466, 315] on div "As we prepare for our Annual General Meeting (AGM) on 16 September 2025 , PACAS…" at bounding box center [360, 275] width 610 height 96
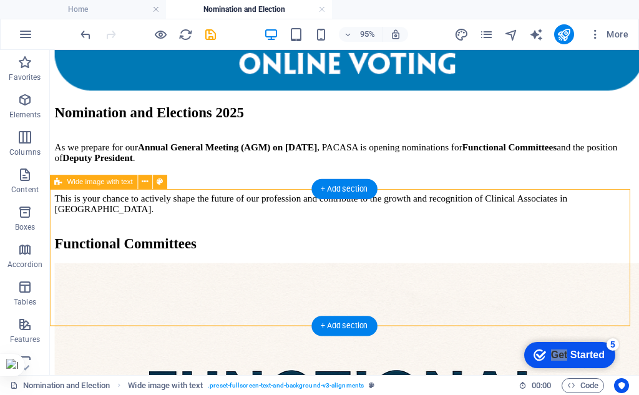
scroll to position [376, 0]
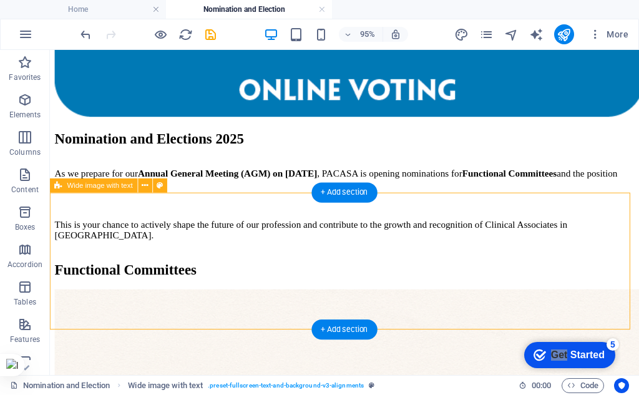
click at [605, 261] on div "As we prepare for our Annual General Meeting (AGM) on 16 September 2025 , PACAS…" at bounding box center [360, 213] width 610 height 96
click at [586, 261] on div "As we prepare for our Annual General Meeting (AGM) on 16 September 2025 , PACAS…" at bounding box center [360, 213] width 610 height 96
select select "%"
select select "preset-fullscreen-text-and-background-v3-alignments"
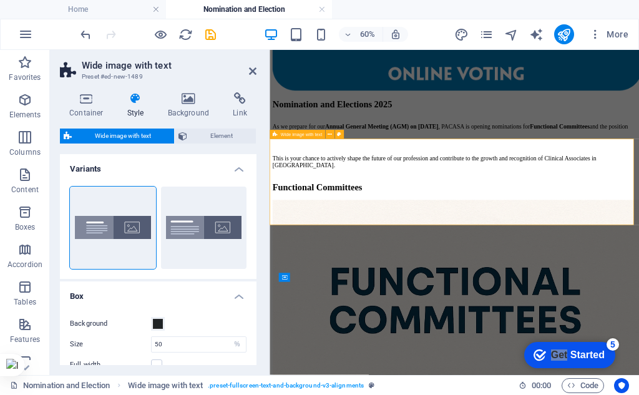
click at [639, 258] on div "As we prepare for our Annual General Meeting (AGM) on 16 September 2025 , PACAS…" at bounding box center [578, 210] width 606 height 96
click at [639, 257] on div "As we prepare for our Annual General Meeting (AGM) on 16 September 2025 , PACAS…" at bounding box center [578, 210] width 606 height 96
click at [639, 255] on div "As we prepare for our Annual General Meeting (AGM) on 16 September 2025 , PACAS…" at bounding box center [578, 210] width 606 height 96
click at [639, 288] on div "Functional Committees" at bounding box center [578, 279] width 606 height 17
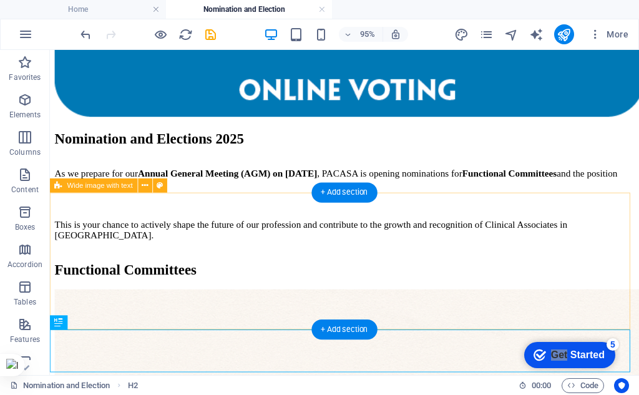
click at [544, 261] on div "As we prepare for our Annual General Meeting (AGM) on 16 September 2025 , PACAS…" at bounding box center [360, 213] width 610 height 96
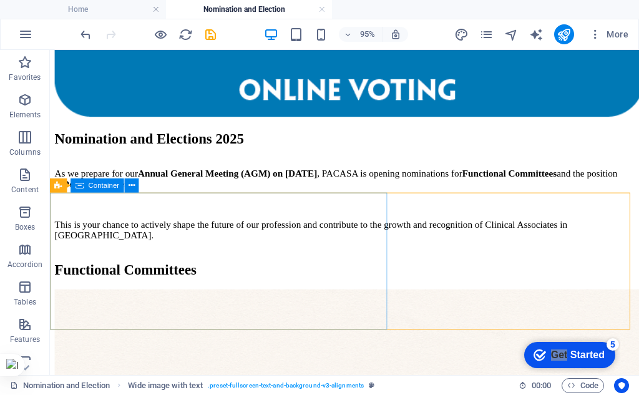
click at [87, 184] on div "Container" at bounding box center [98, 186] width 54 height 14
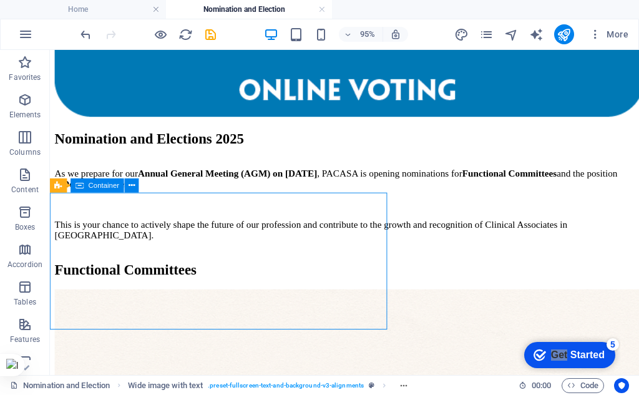
click at [95, 189] on span "Container" at bounding box center [104, 185] width 31 height 7
click at [130, 187] on icon at bounding box center [132, 186] width 6 height 12
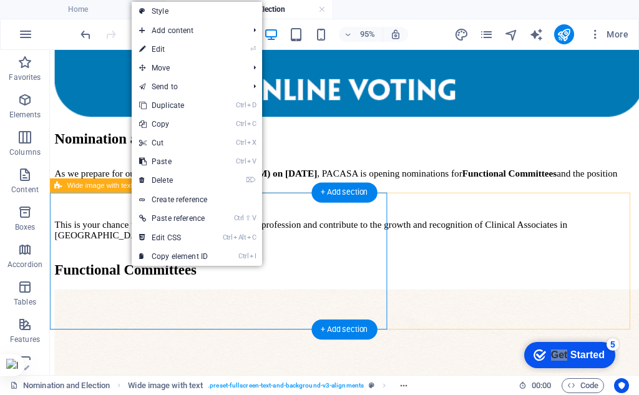
click at [597, 261] on div "As we prepare for our Annual General Meeting (AGM) on 16 September 2025 , PACAS…" at bounding box center [360, 213] width 610 height 96
click at [598, 261] on div "As we prepare for our Annual General Meeting (AGM) on 16 September 2025 , PACAS…" at bounding box center [360, 213] width 610 height 96
select select "%"
select select "preset-fullscreen-text-and-background-v3-alignments"
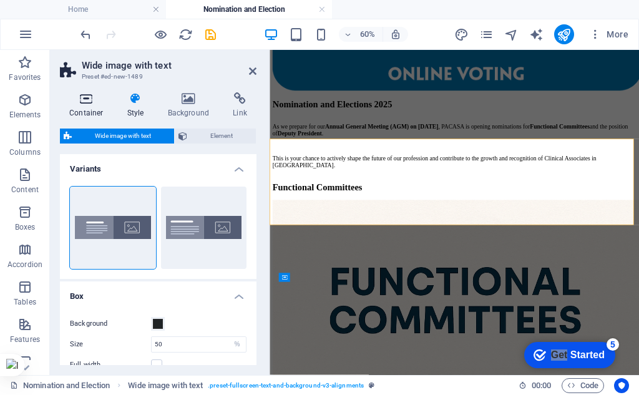
click at [75, 104] on icon at bounding box center [86, 98] width 53 height 12
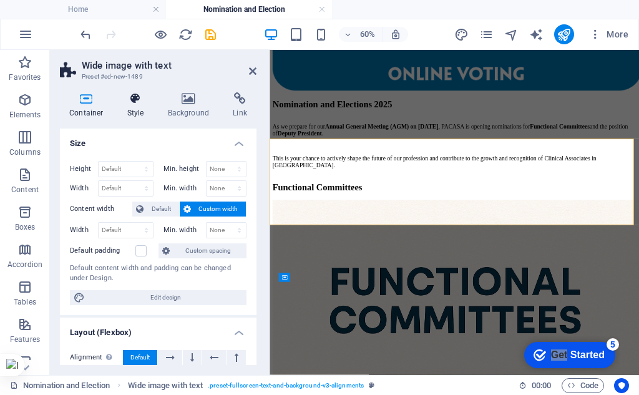
click at [127, 105] on h4 "Style" at bounding box center [138, 105] width 41 height 26
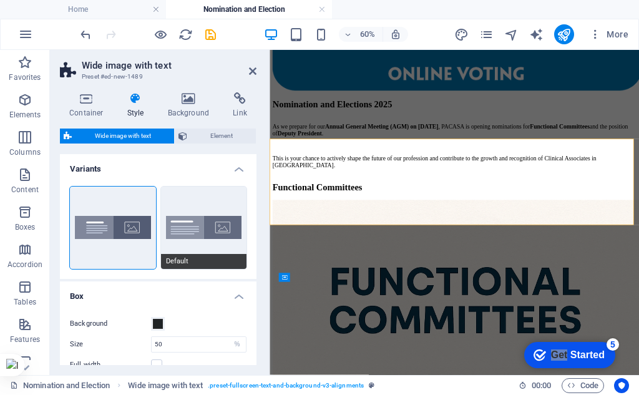
scroll to position [62, 0]
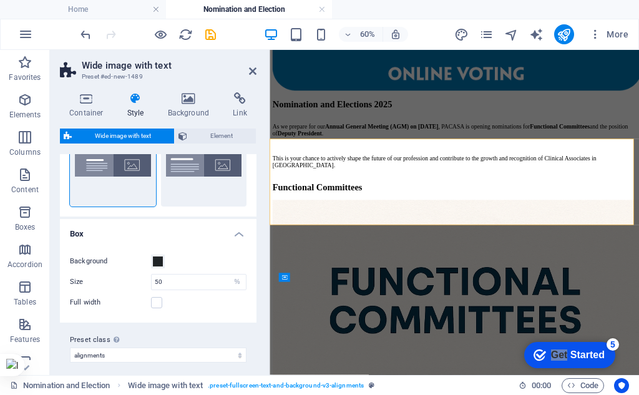
click at [212, 258] on div "Background" at bounding box center [158, 261] width 177 height 15
click at [153, 260] on span at bounding box center [158, 262] width 10 height 10
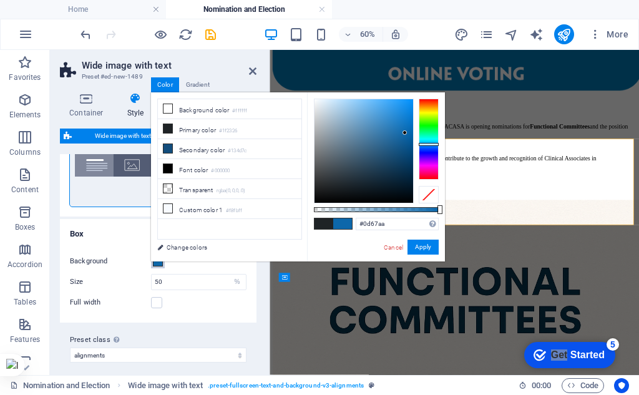
drag, startPoint x: 330, startPoint y: 185, endPoint x: 405, endPoint y: 133, distance: 91.4
click at [405, 133] on div at bounding box center [405, 132] width 4 height 4
drag, startPoint x: 406, startPoint y: 131, endPoint x: 396, endPoint y: 129, distance: 9.5
click at [396, 129] on div at bounding box center [396, 129] width 4 height 4
click at [391, 122] on div at bounding box center [391, 122] width 4 height 4
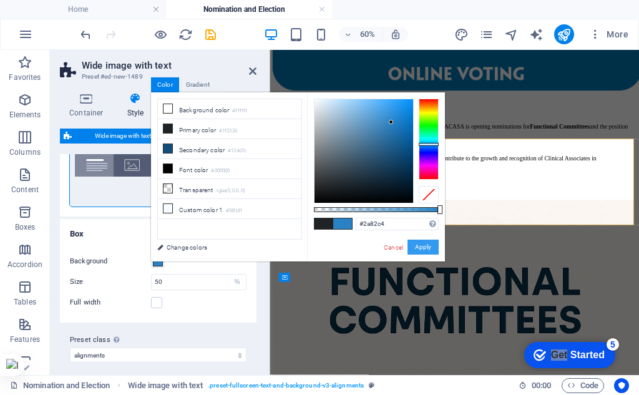
click at [419, 253] on button "Apply" at bounding box center [423, 247] width 31 height 15
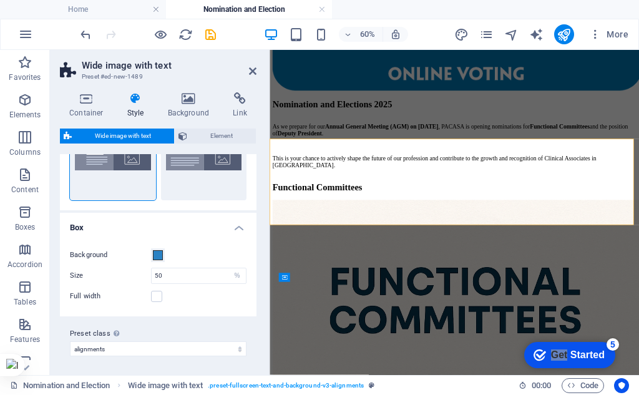
scroll to position [70, 0]
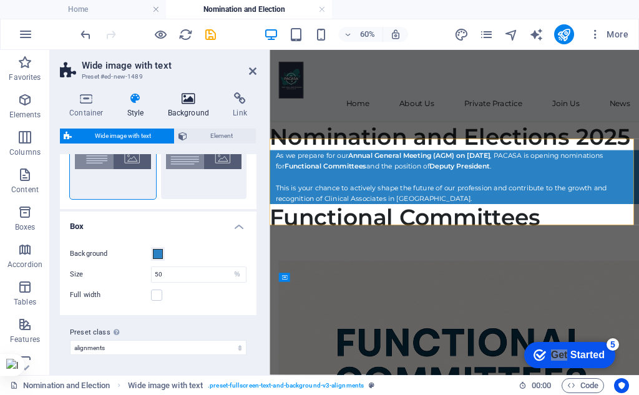
click at [197, 108] on h4 "Background" at bounding box center [192, 105] width 66 height 26
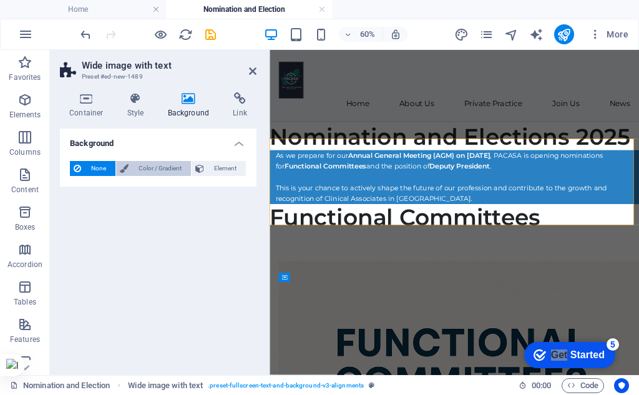
click at [160, 167] on span "Color / Gradient" at bounding box center [159, 168] width 55 height 15
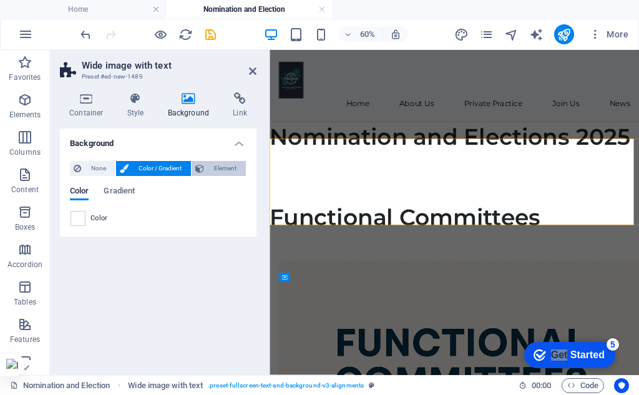
click at [230, 163] on span "Element" at bounding box center [225, 168] width 34 height 15
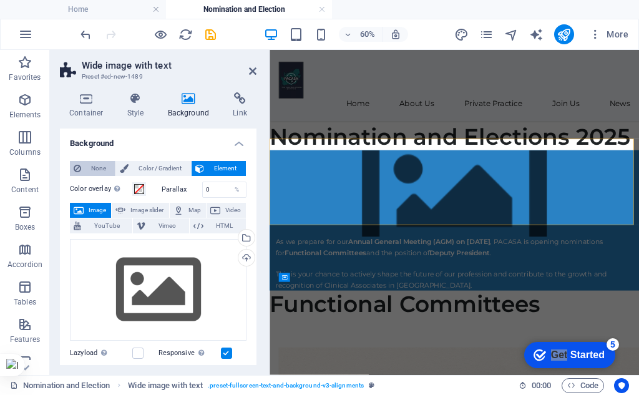
click at [95, 165] on span "None" at bounding box center [98, 168] width 27 height 15
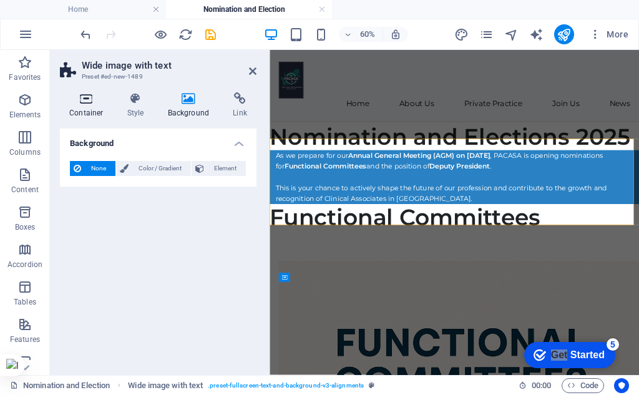
click at [79, 102] on icon at bounding box center [86, 98] width 53 height 12
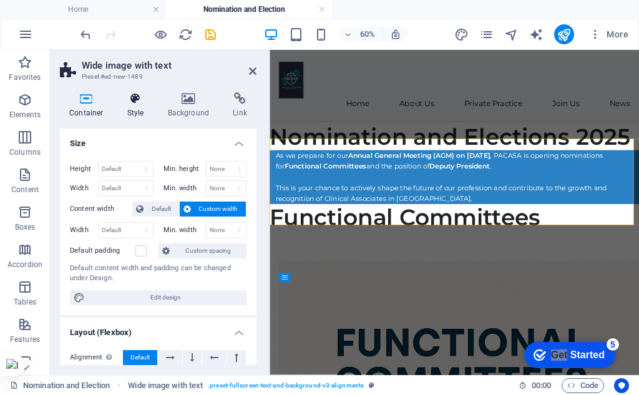
click at [130, 104] on icon at bounding box center [136, 98] width 36 height 12
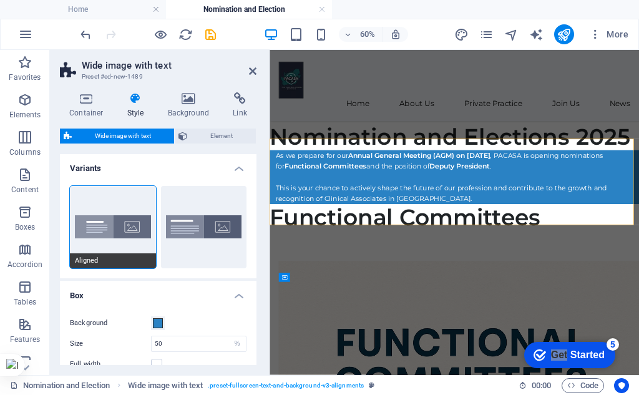
scroll to position [0, 0]
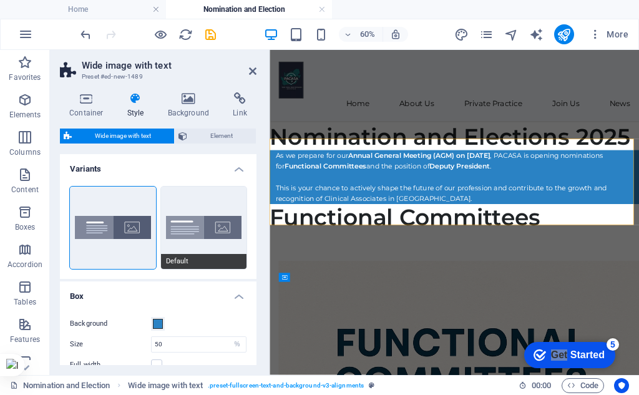
click at [170, 213] on button "Default" at bounding box center [204, 228] width 86 height 82
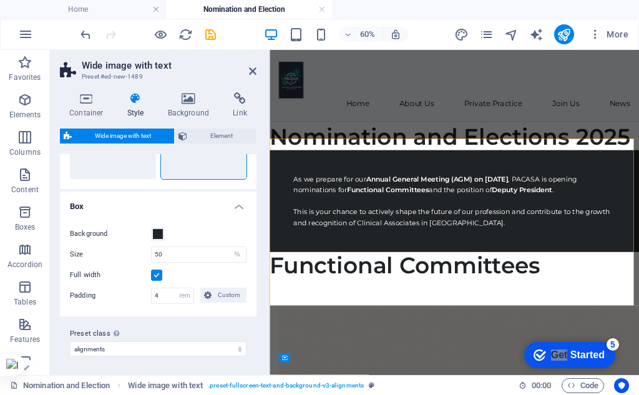
scroll to position [91, 0]
click at [230, 234] on div "Background" at bounding box center [158, 232] width 177 height 15
click at [156, 230] on span at bounding box center [158, 233] width 10 height 10
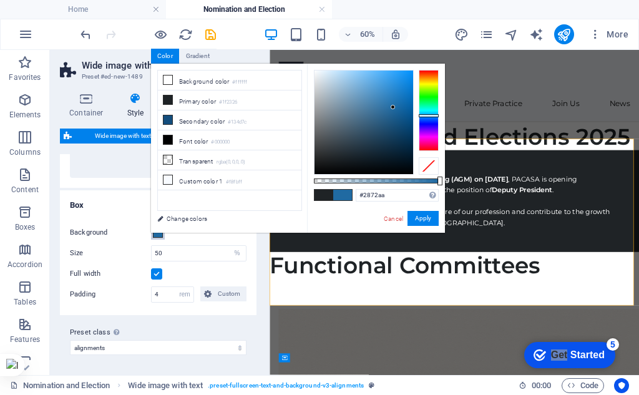
type input "#2973aa"
drag, startPoint x: 330, startPoint y: 158, endPoint x: 389, endPoint y: 104, distance: 80.0
click at [389, 104] on div at bounding box center [388, 104] width 4 height 4
click at [414, 218] on button "Apply" at bounding box center [423, 218] width 31 height 15
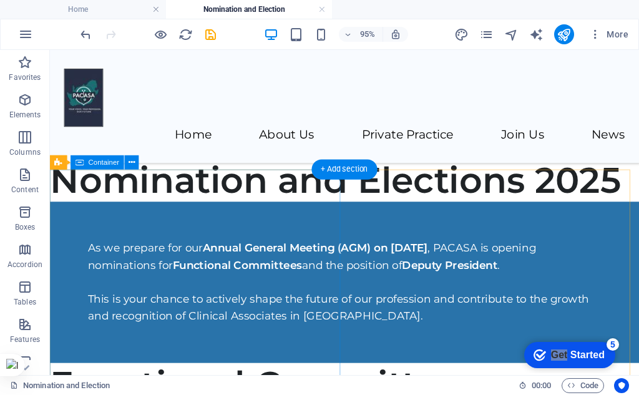
scroll to position [409, 0]
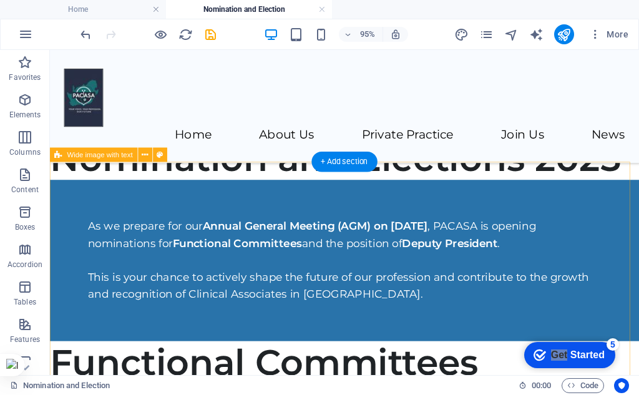
click at [539, 282] on div "As we prepare for our Annual General Meeting (AGM) on 16 September 2025 , PACAS…" at bounding box center [360, 272] width 620 height 170
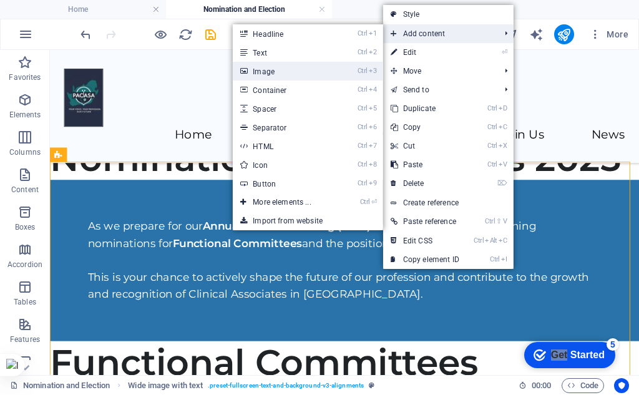
click at [308, 68] on link "Ctrl 3 Image" at bounding box center [284, 71] width 103 height 19
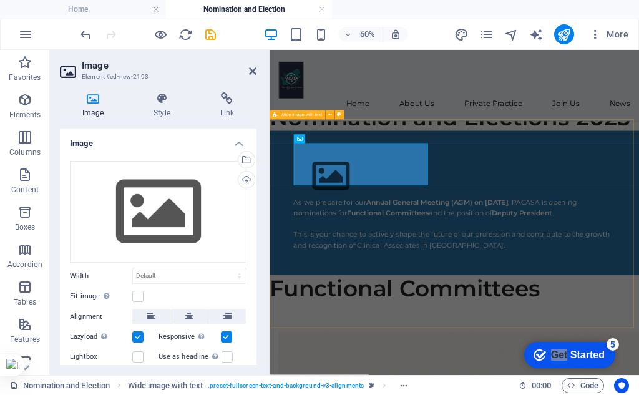
click at [639, 288] on div "As we prepare for our Annual General Meeting (AGM) on 16 September 2025 , PACAS…" at bounding box center [578, 305] width 616 height 240
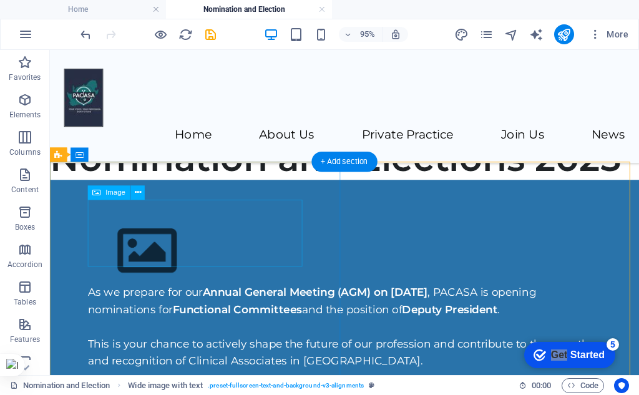
click at [120, 227] on figure at bounding box center [360, 262] width 541 height 71
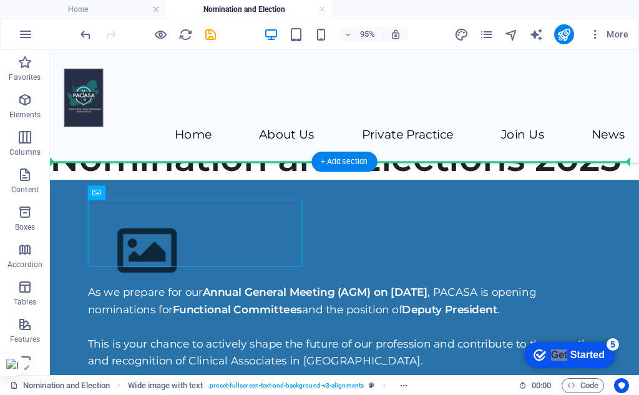
drag, startPoint x: 160, startPoint y: 246, endPoint x: 503, endPoint y: 275, distance: 344.5
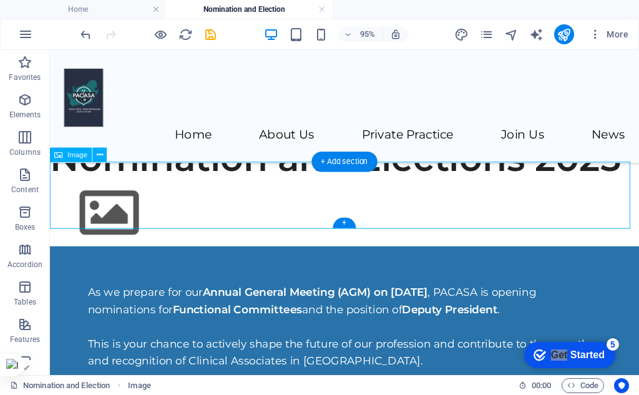
click at [100, 197] on figure at bounding box center [360, 222] width 620 height 71
click at [130, 193] on figure at bounding box center [360, 222] width 620 height 71
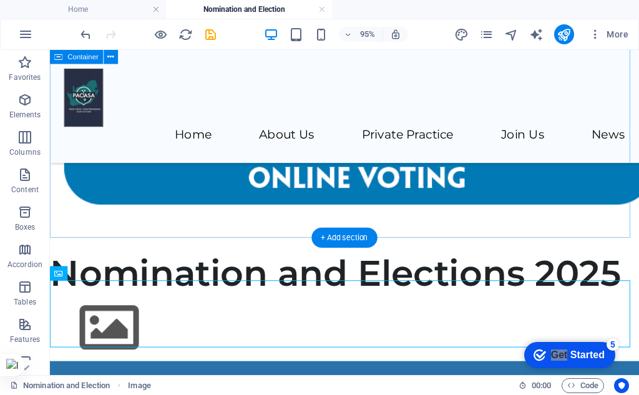
scroll to position [284, 0]
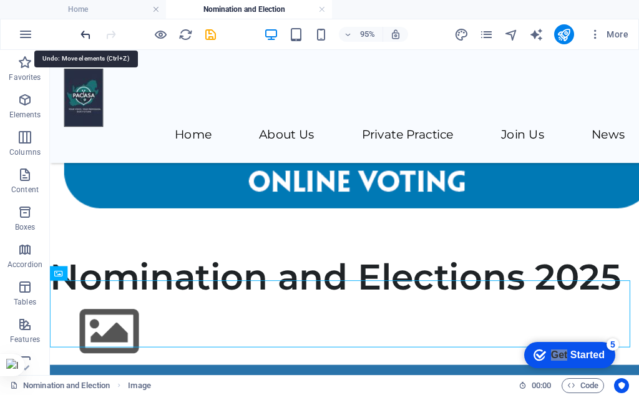
click at [86, 28] on icon "undo" at bounding box center [86, 34] width 14 height 14
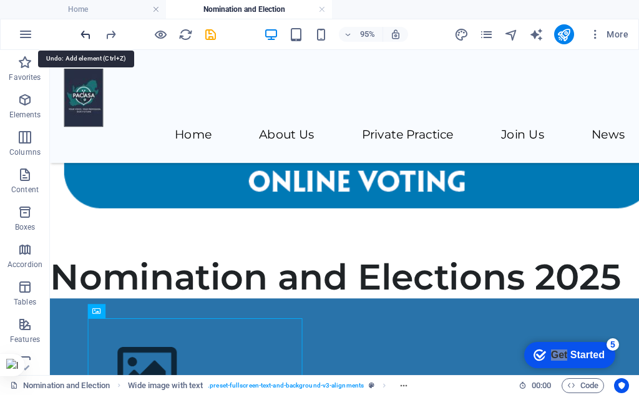
click at [86, 28] on icon "undo" at bounding box center [86, 34] width 14 height 14
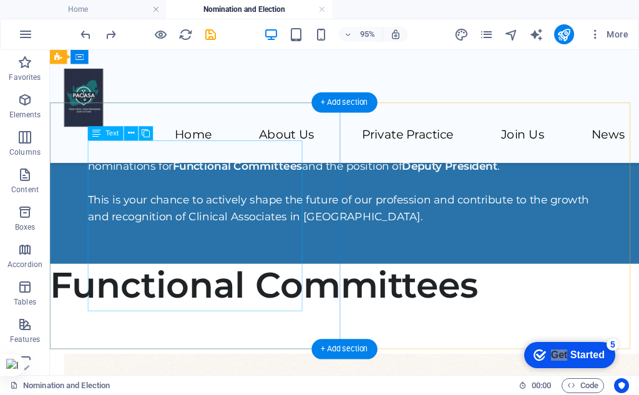
scroll to position [471, 0]
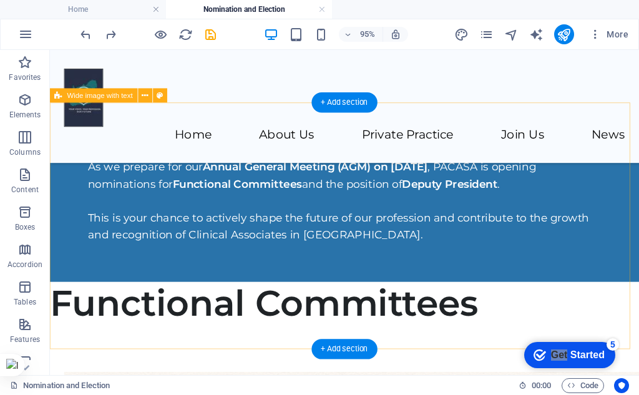
click at [549, 255] on div "As we prepare for our Annual General Meeting (AGM) on 16 September 2025 , PACAS…" at bounding box center [360, 210] width 620 height 170
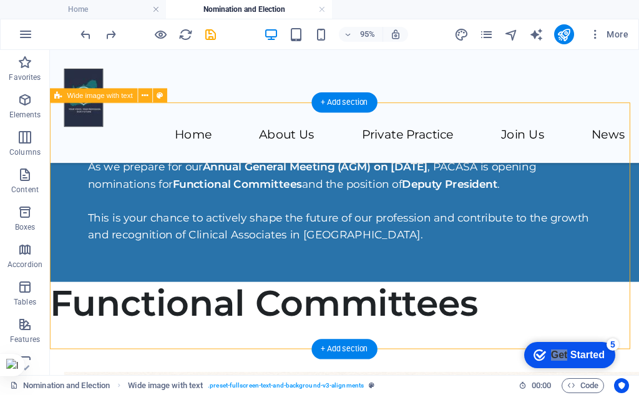
click at [394, 201] on div "As we prepare for our Annual General Meeting (AGM) on 16 September 2025 , PACAS…" at bounding box center [360, 210] width 620 height 170
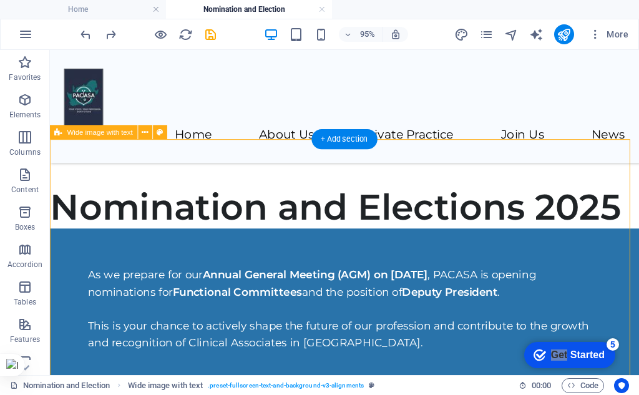
scroll to position [346, 0]
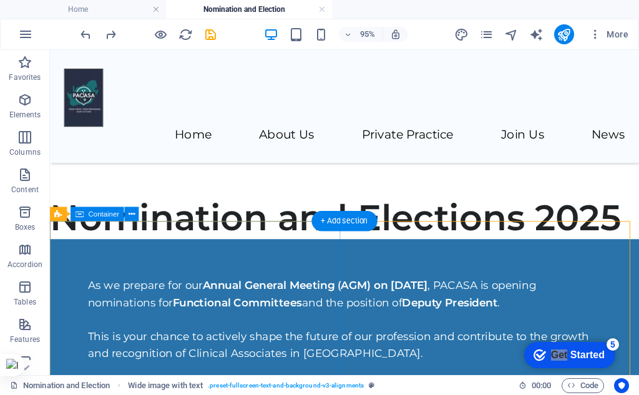
click at [346, 255] on div "As we prepare for our Annual General Meeting (AGM) on 16 September 2025 , PACAS…" at bounding box center [360, 335] width 620 height 170
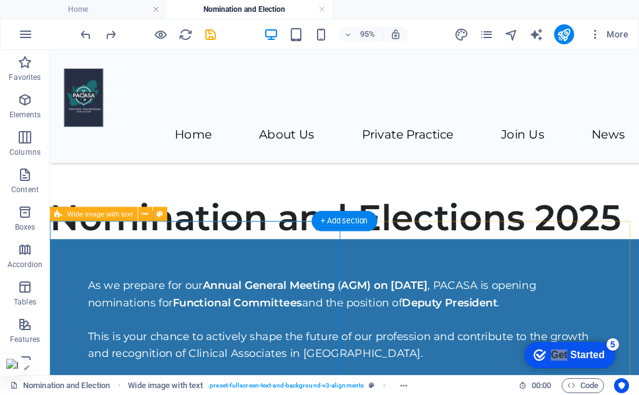
click at [368, 257] on div "As we prepare for our Annual General Meeting (AGM) on 16 September 2025 , PACAS…" at bounding box center [360, 335] width 620 height 170
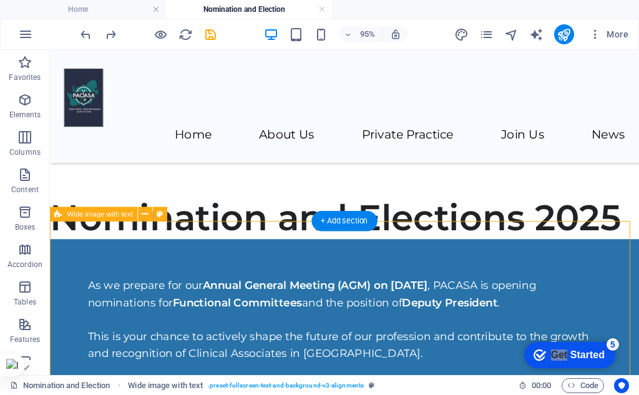
click at [485, 306] on div "As we prepare for our Annual General Meeting (AGM) on 16 September 2025 , PACAS…" at bounding box center [360, 335] width 620 height 170
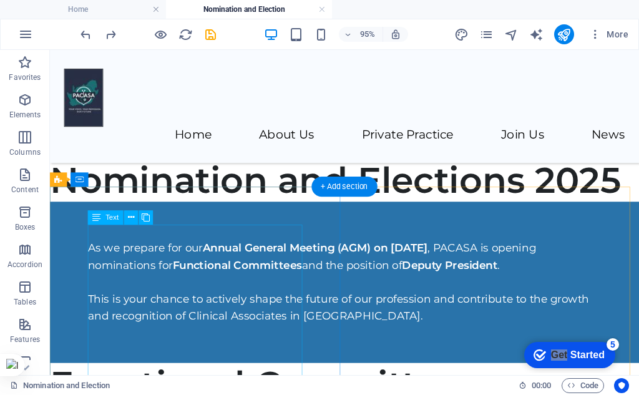
scroll to position [383, 0]
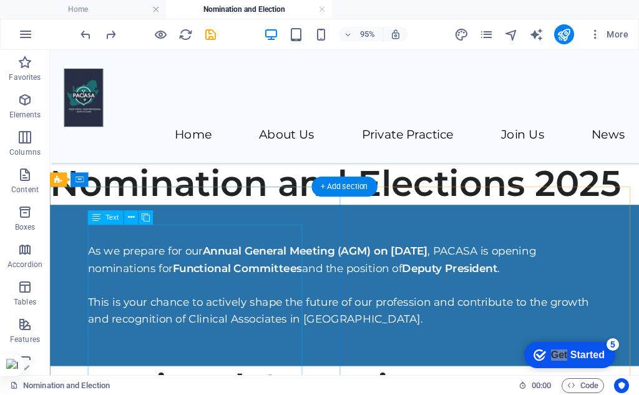
click at [230, 265] on div "As we prepare for our Annual General Meeting (AGM) on 16 September 2025 , PACAS…" at bounding box center [360, 298] width 541 height 90
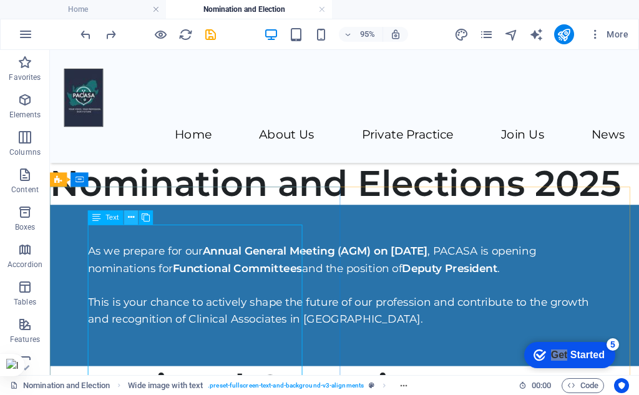
click at [129, 223] on icon at bounding box center [131, 218] width 6 height 12
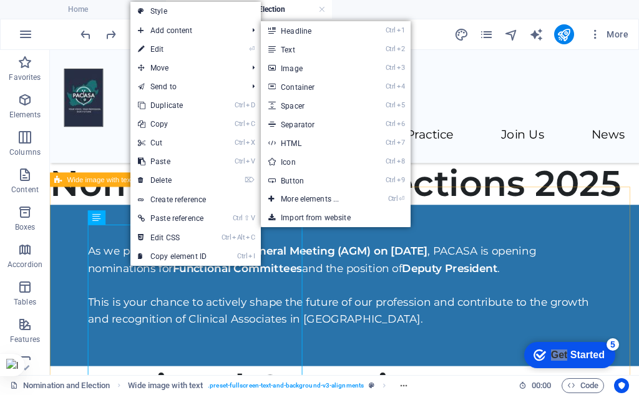
click at [475, 260] on div "As we prepare for our Annual General Meeting (AGM) on 16 September 2025 , PACAS…" at bounding box center [360, 298] width 620 height 170
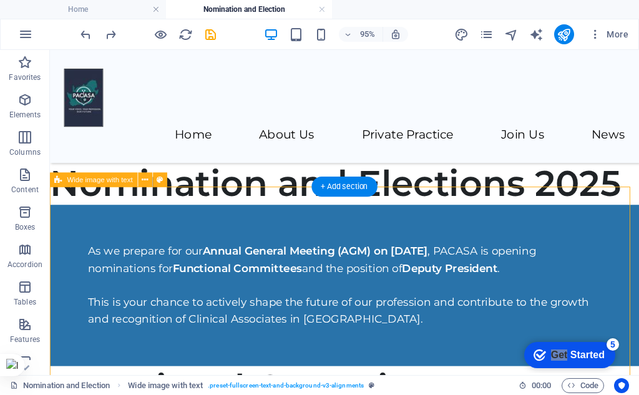
click at [476, 261] on div "As we prepare for our Annual General Meeting (AGM) on 16 September 2025 , PACAS…" at bounding box center [360, 298] width 620 height 170
select select "%"
select select "rem"
select select "preset-fullscreen-text-and-background-v3-alignments"
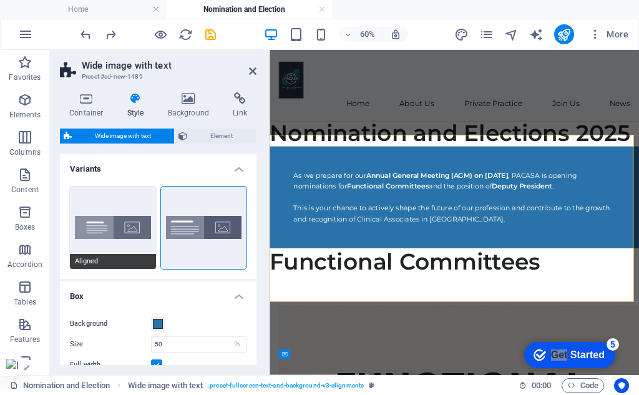
click at [100, 235] on button "Aligned" at bounding box center [113, 228] width 86 height 82
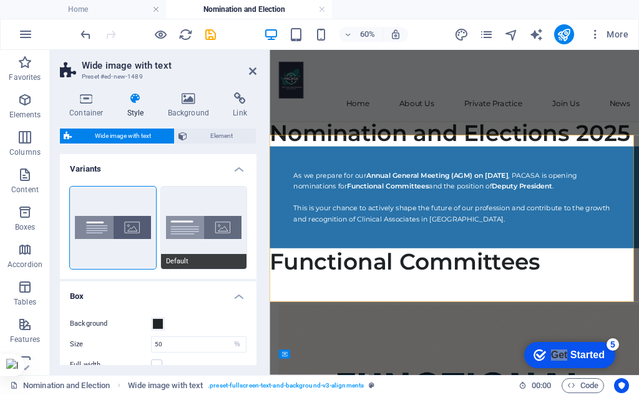
click at [170, 224] on button "Default" at bounding box center [204, 228] width 86 height 82
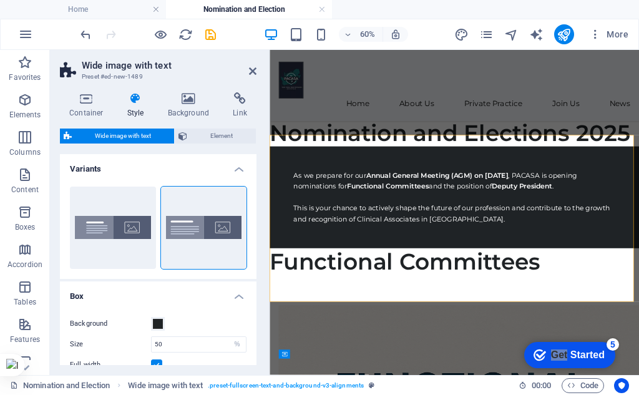
click at [233, 169] on h4 "Variants" at bounding box center [158, 165] width 197 height 22
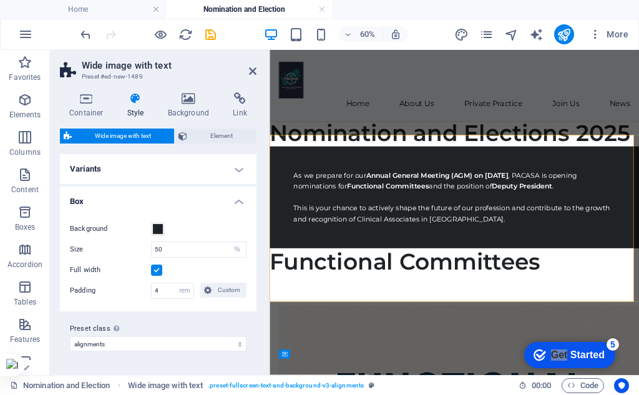
click at [238, 199] on h4 "Box" at bounding box center [158, 198] width 197 height 22
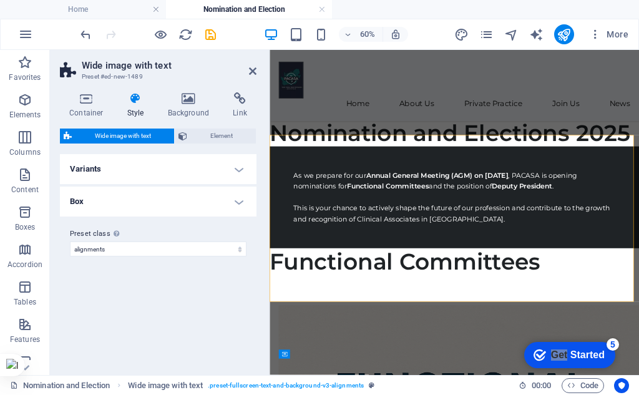
click at [243, 169] on h4 "Variants" at bounding box center [158, 169] width 197 height 30
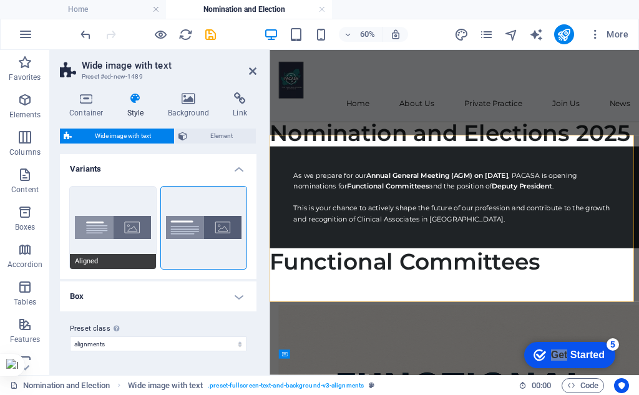
click at [81, 222] on button "Aligned" at bounding box center [113, 228] width 86 height 82
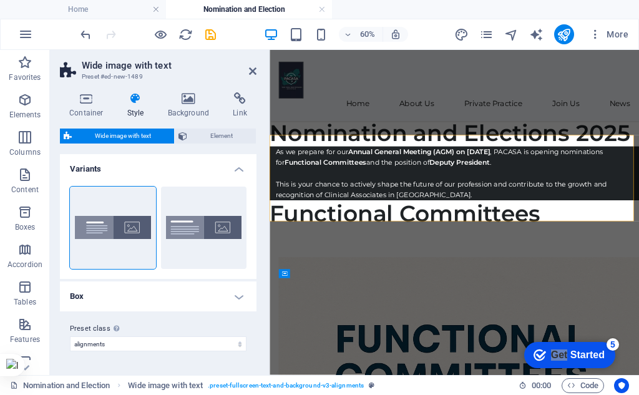
click at [102, 289] on h4 "Box" at bounding box center [158, 296] width 197 height 30
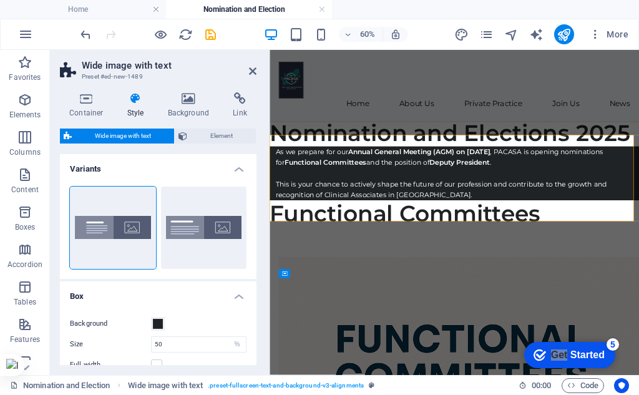
click at [183, 323] on div "Background" at bounding box center [158, 323] width 177 height 15
click at [155, 320] on span at bounding box center [158, 324] width 10 height 10
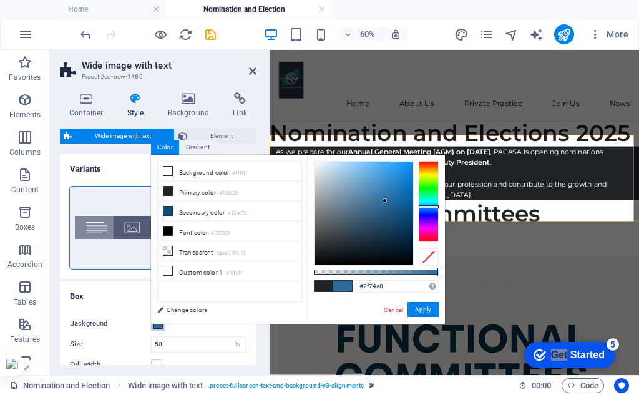
type input "#2f75aa"
drag, startPoint x: 331, startPoint y: 248, endPoint x: 385, endPoint y: 195, distance: 75.5
click at [385, 195] on div at bounding box center [385, 195] width 4 height 4
click at [422, 308] on button "Apply" at bounding box center [423, 309] width 31 height 15
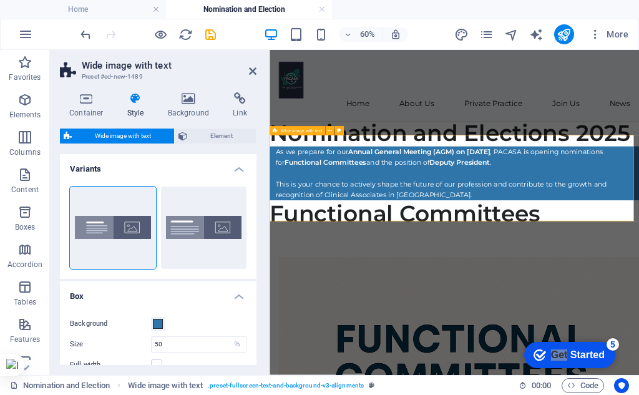
click at [639, 253] on div "As we prepare for our Annual General Meeting (AGM) on 16 September 2025 , PACAS…" at bounding box center [578, 256] width 616 height 90
click at [639, 346] on div "Functional Committees" at bounding box center [578, 323] width 616 height 45
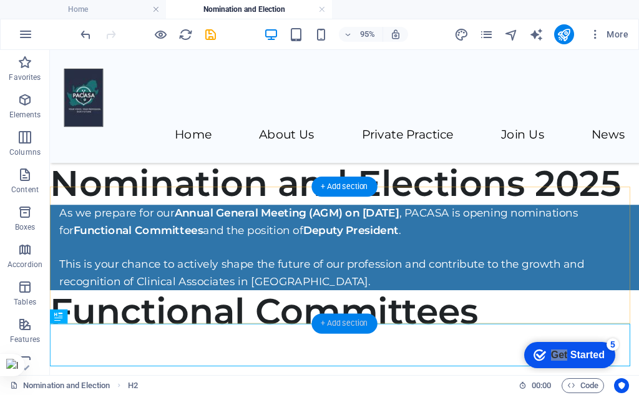
click at [331, 321] on div "+ Add section" at bounding box center [344, 323] width 66 height 20
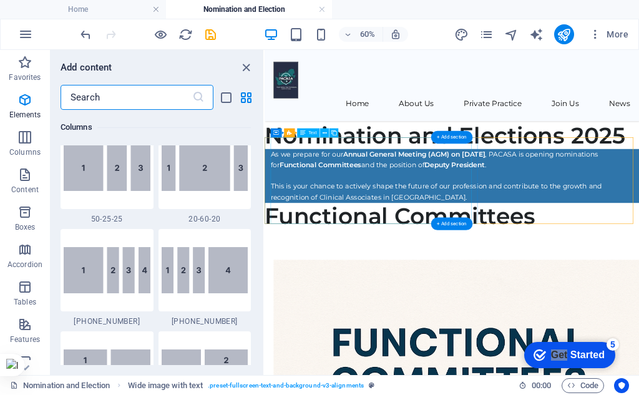
scroll to position [2184, 0]
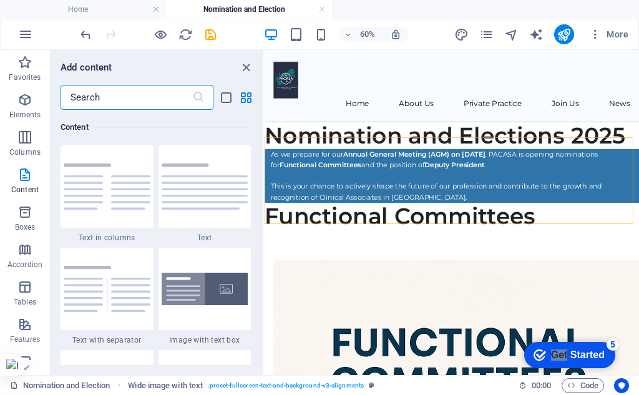
click at [181, 94] on input "text" at bounding box center [127, 97] width 132 height 25
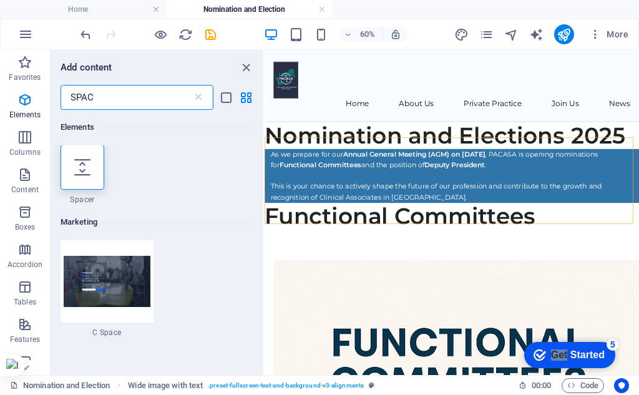
scroll to position [0, 0]
type input "SPAC"
click at [79, 163] on icon at bounding box center [82, 168] width 16 height 16
select select "px"
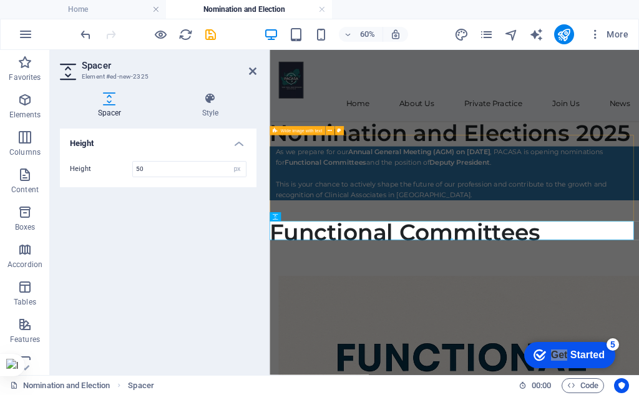
click at [639, 301] on div "As we prepare for our Annual General Meeting (AGM) on 16 September 2025 , PACAS…" at bounding box center [578, 256] width 616 height 90
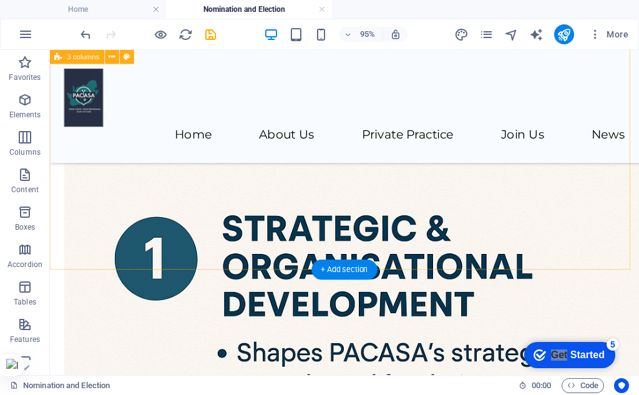
scroll to position [1007, 0]
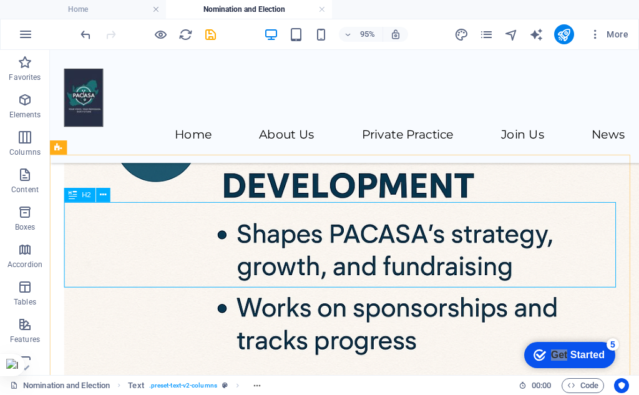
click at [72, 196] on icon at bounding box center [73, 195] width 8 height 14
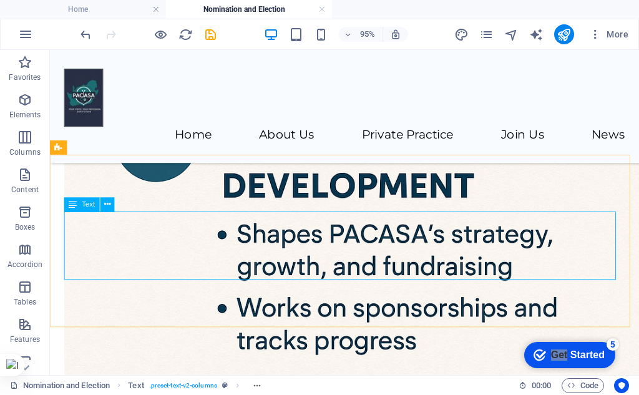
click at [86, 203] on span "Text" at bounding box center [88, 204] width 13 height 7
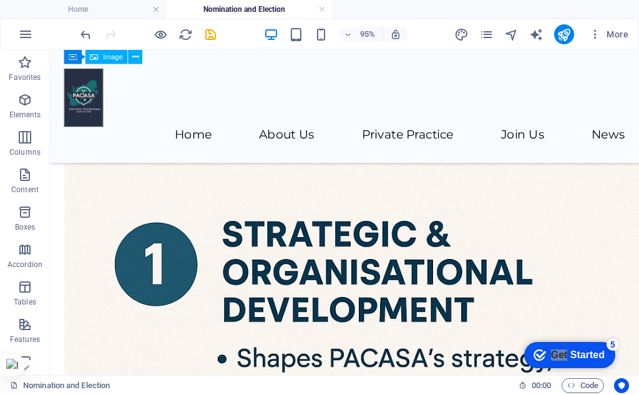
scroll to position [1010, 0]
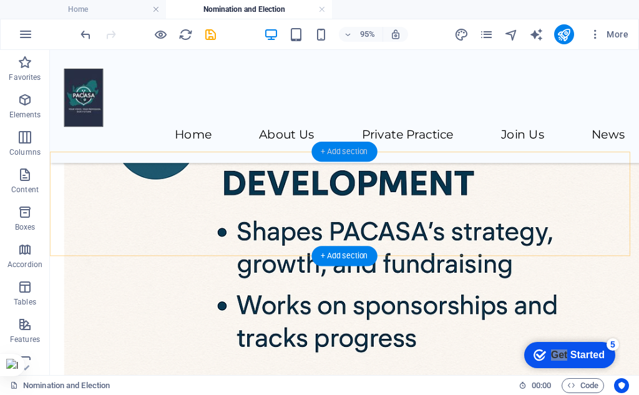
click at [360, 155] on div "+ Add section" at bounding box center [344, 152] width 66 height 20
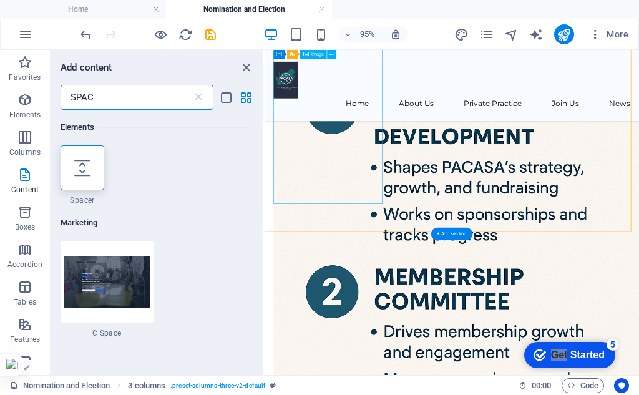
scroll to position [814, 0]
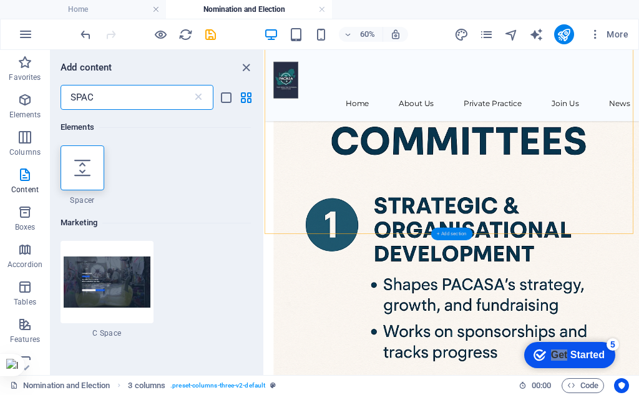
click at [446, 231] on div "+ Add section" at bounding box center [451, 234] width 41 height 12
click at [27, 102] on icon "button" at bounding box center [24, 99] width 15 height 15
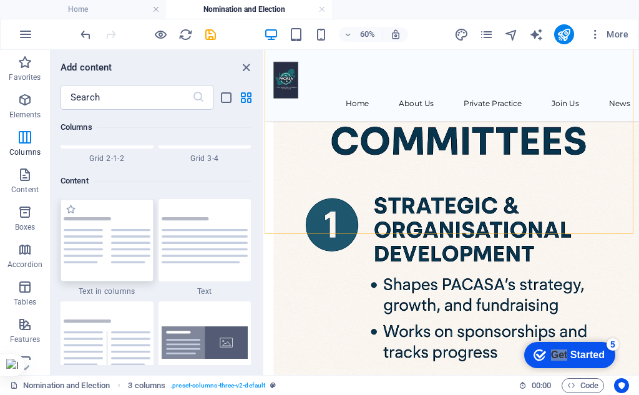
scroll to position [2193, 0]
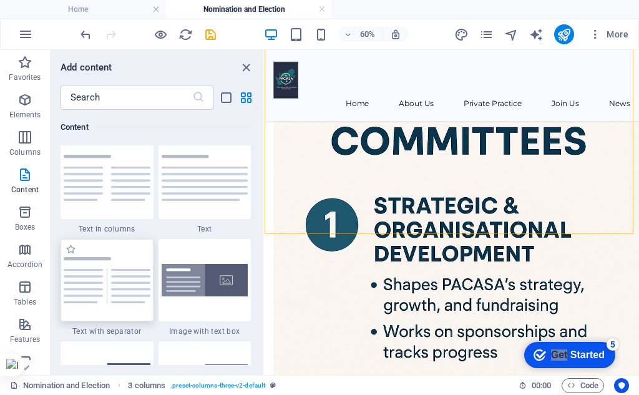
click at [102, 273] on img at bounding box center [107, 280] width 87 height 46
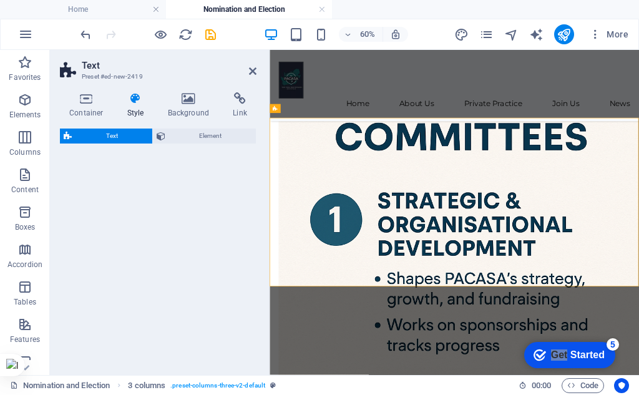
scroll to position [1007, 0]
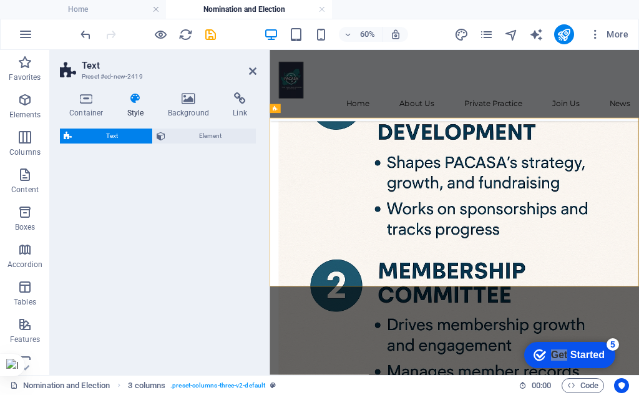
select select "rem"
select select "px"
select select "preset-text-v2-separator"
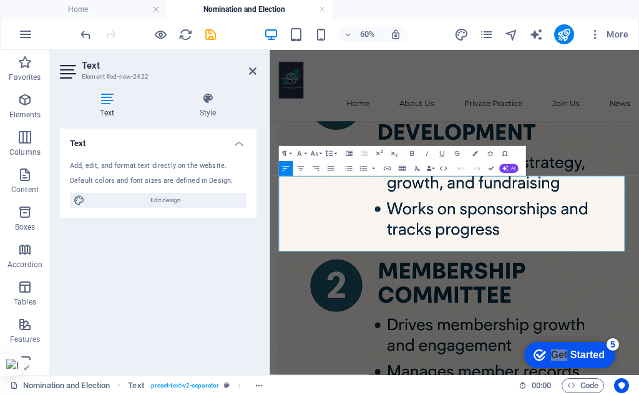
drag, startPoint x: 734, startPoint y: 375, endPoint x: 262, endPoint y: 253, distance: 487.3
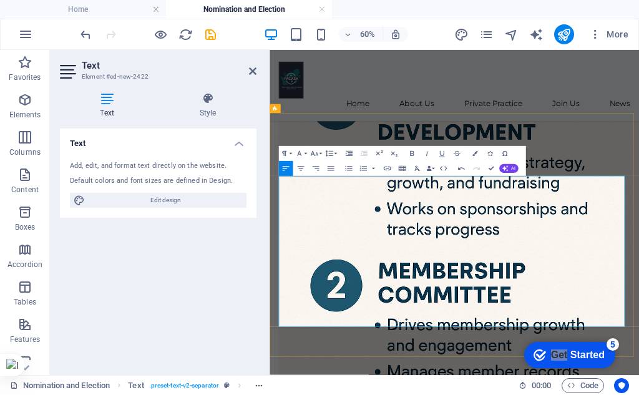
drag, startPoint x: 816, startPoint y: 336, endPoint x: 600, endPoint y: 286, distance: 222.3
click at [320, 155] on button "Font Size" at bounding box center [315, 153] width 14 height 15
click at [316, 199] on link "30" at bounding box center [309, 197] width 27 height 11
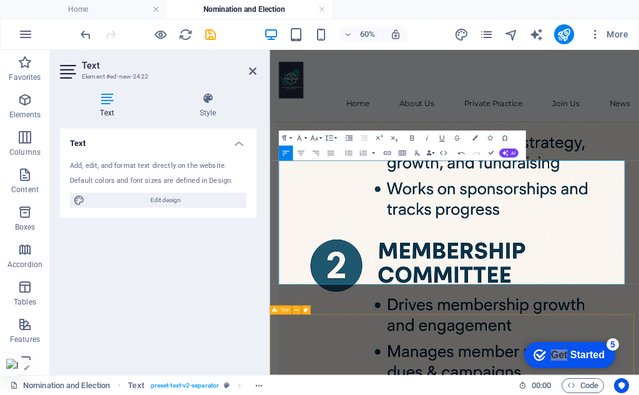
scroll to position [1070, 0]
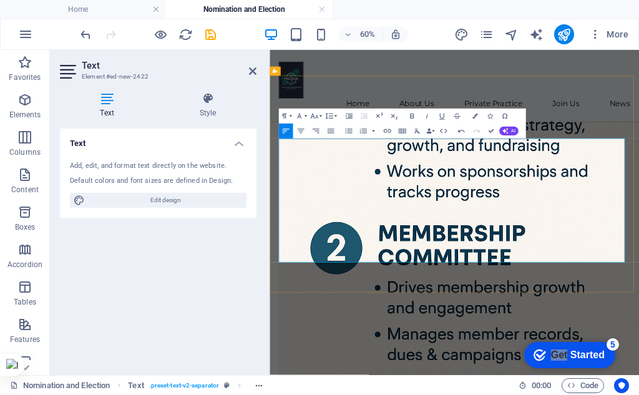
drag, startPoint x: 668, startPoint y: 319, endPoint x: 612, endPoint y: 292, distance: 61.7
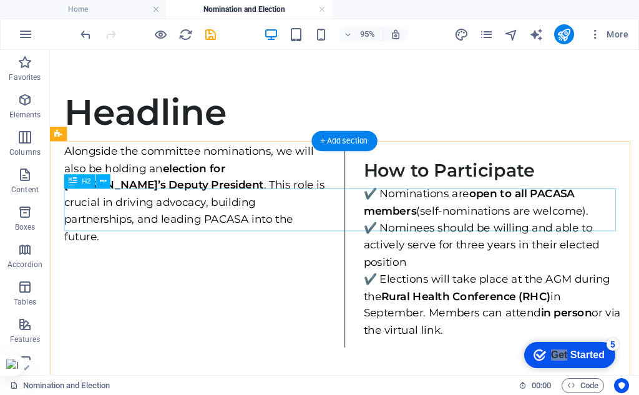
scroll to position [0, 0]
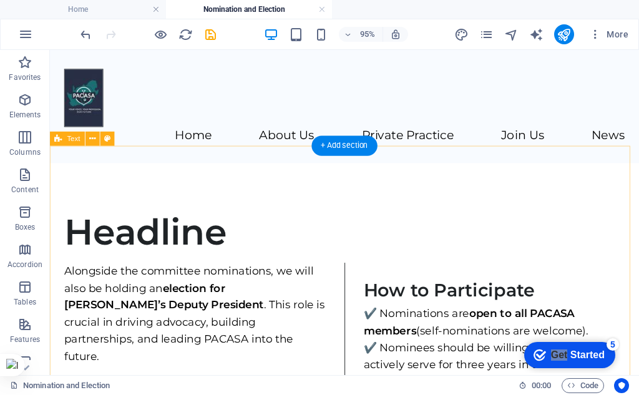
click at [67, 169] on div "Headline Alongside the committee nominations, we will also be holding an electi…" at bounding box center [360, 354] width 620 height 371
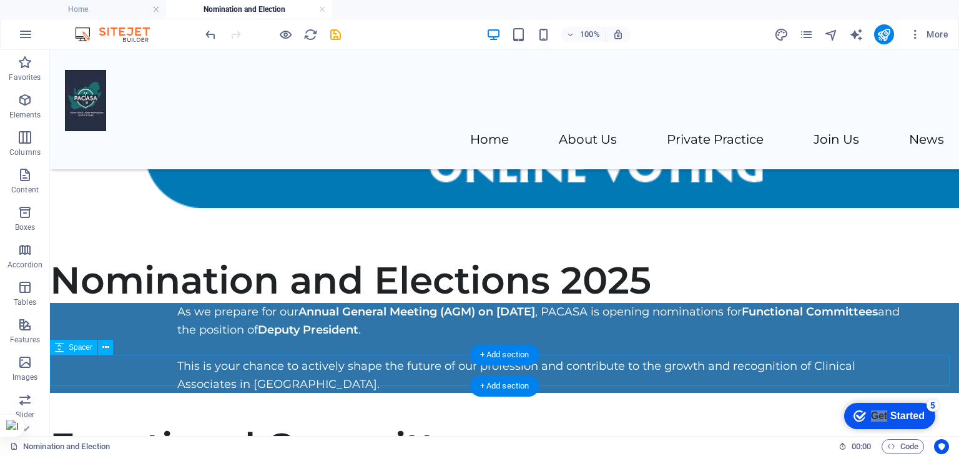
scroll to position [437, 0]
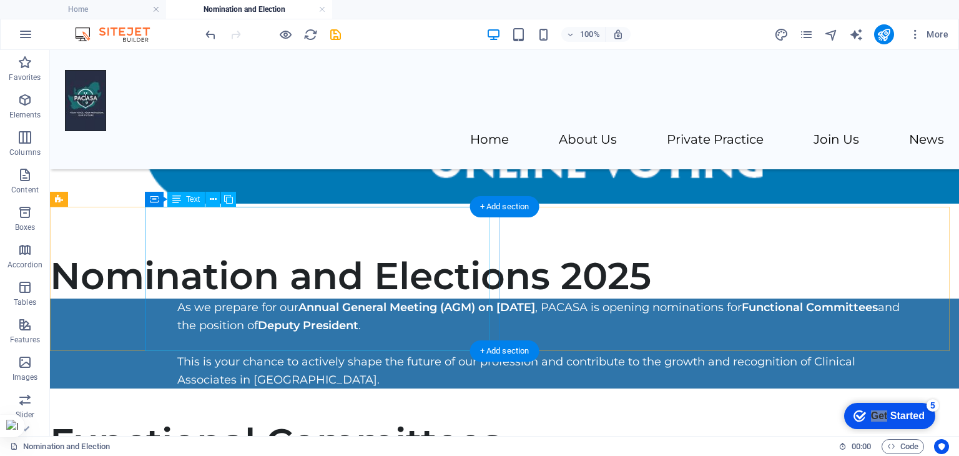
click at [397, 307] on div "As we prepare for our Annual General Meeting (AGM) on 16 September 2025 , PACAS…" at bounding box center [546, 343] width 739 height 90
click at [336, 343] on div "As we prepare for our Annual General Meeting (AGM) on 16 September 2025 , PACAS…" at bounding box center [546, 343] width 739 height 90
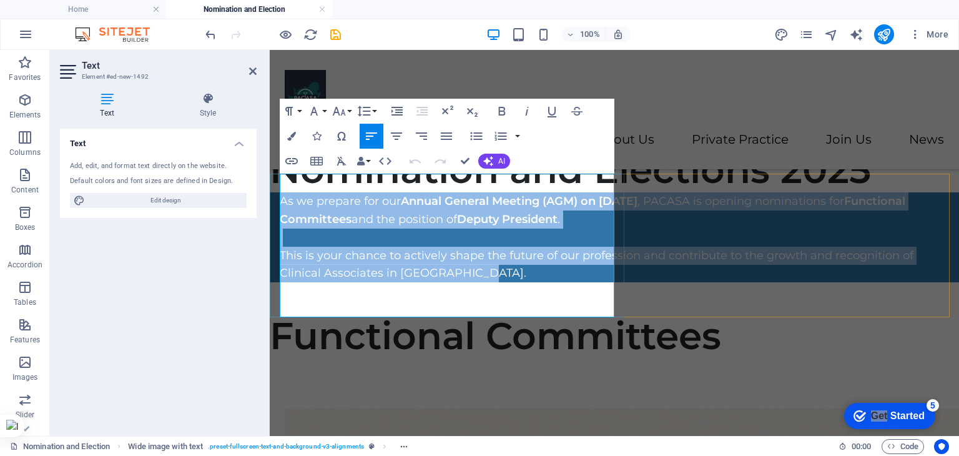
drag, startPoint x: 484, startPoint y: 310, endPoint x: 282, endPoint y: 182, distance: 239.1
click at [282, 192] on div "As we prepare for our Annual General Meeting (AGM) on 16 September 2025 , PACAS…" at bounding box center [614, 237] width 669 height 90
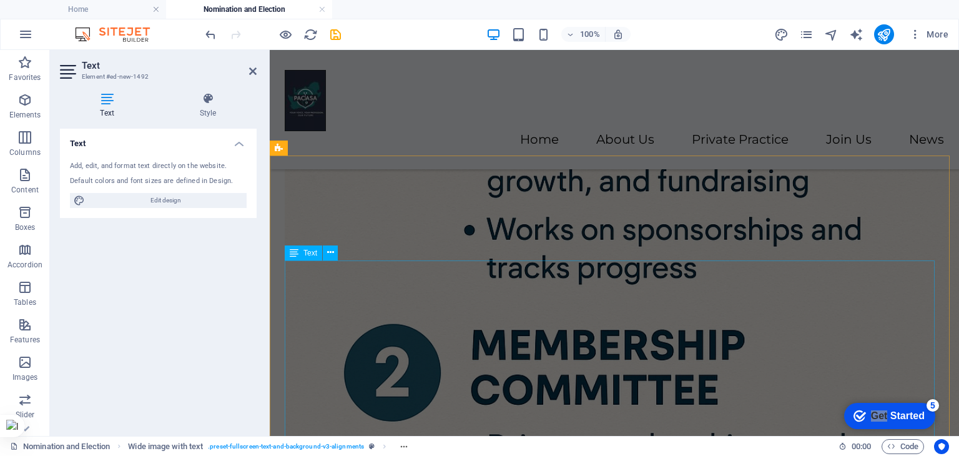
scroll to position [931, 0]
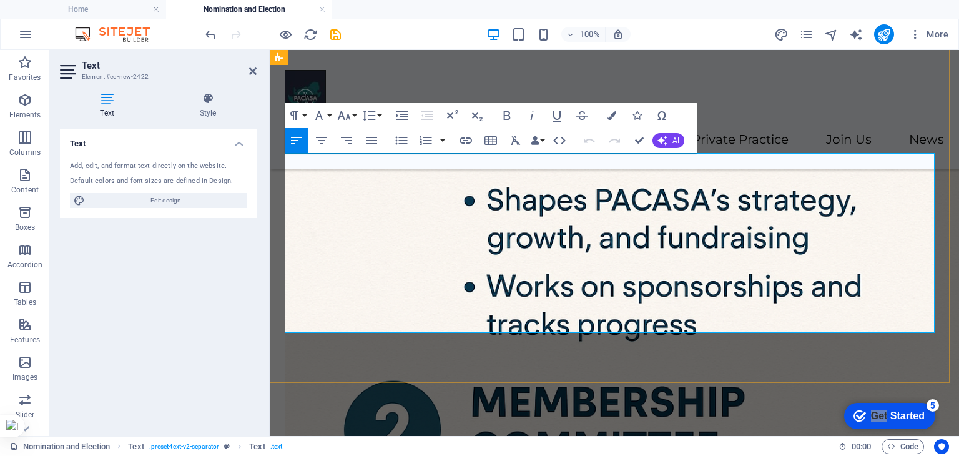
scroll to position [999, 0]
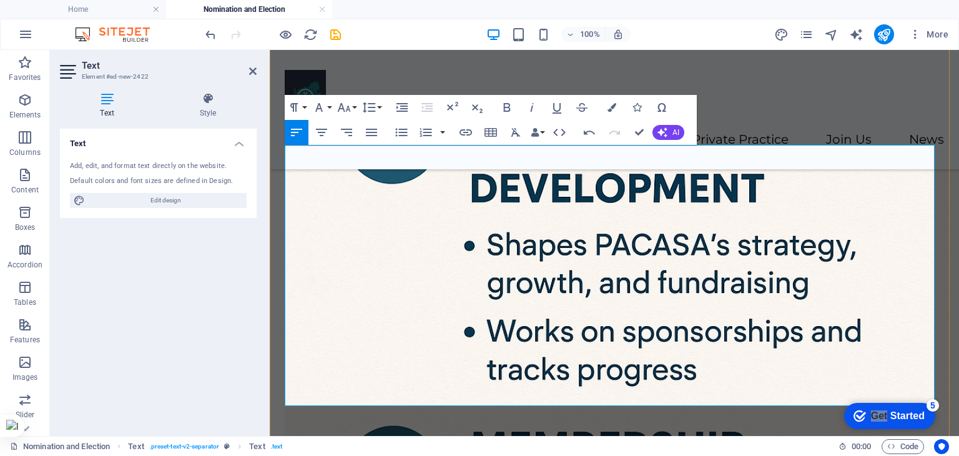
scroll to position [1080, 0]
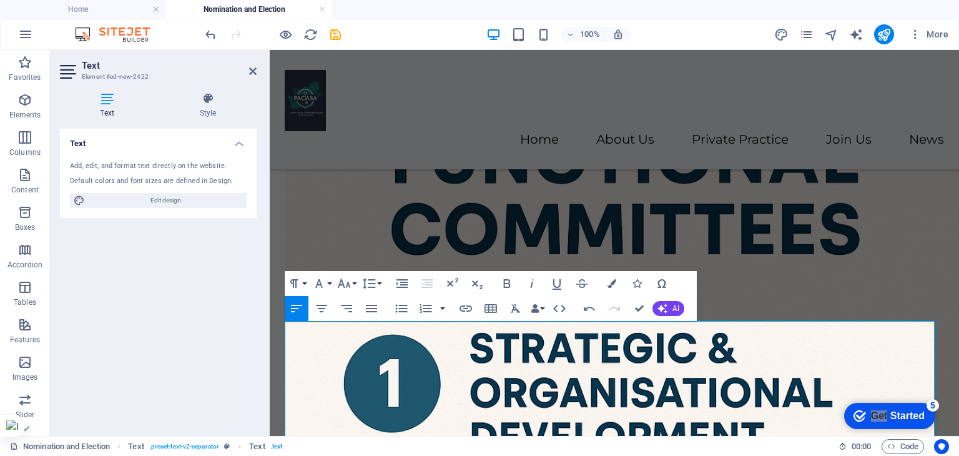
scroll to position [893, 0]
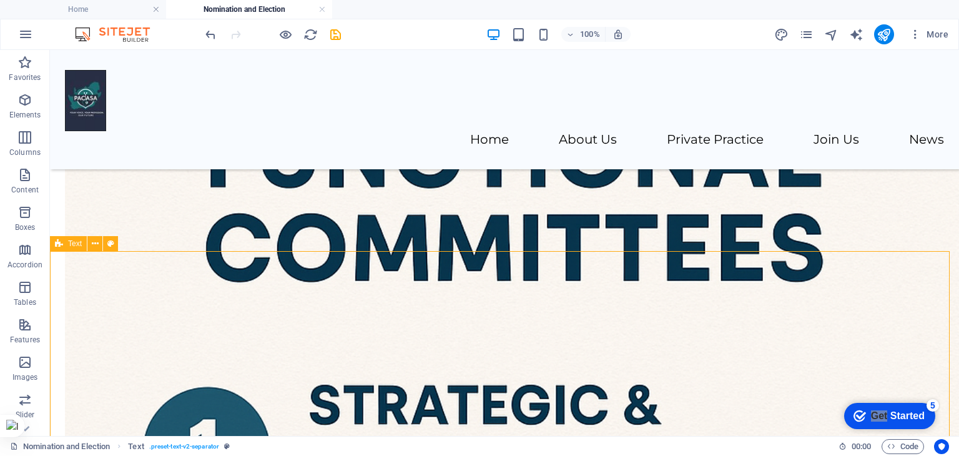
click at [64, 243] on div "Text" at bounding box center [68, 243] width 37 height 15
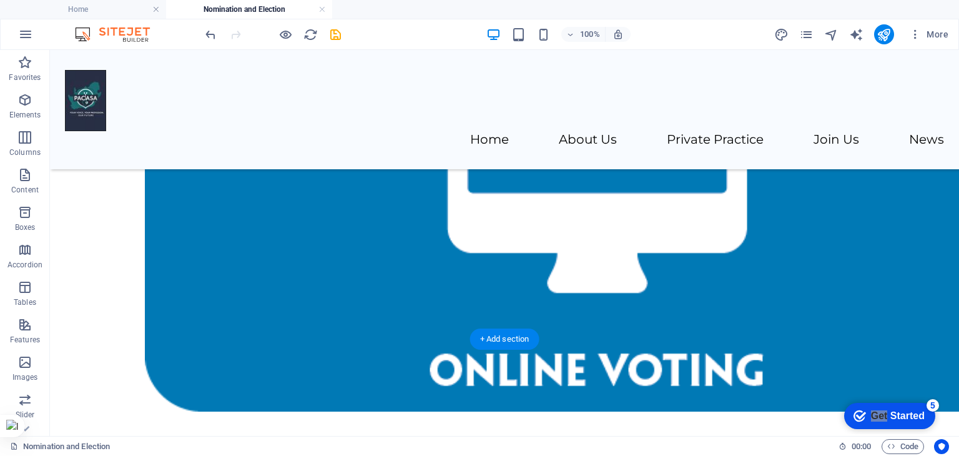
scroll to position [302, 0]
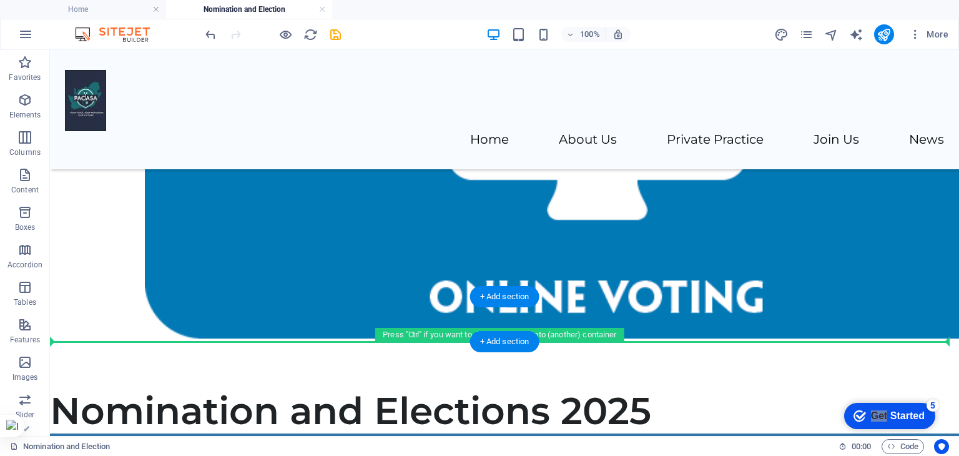
drag, startPoint x: 115, startPoint y: 295, endPoint x: 81, endPoint y: 336, distance: 53.2
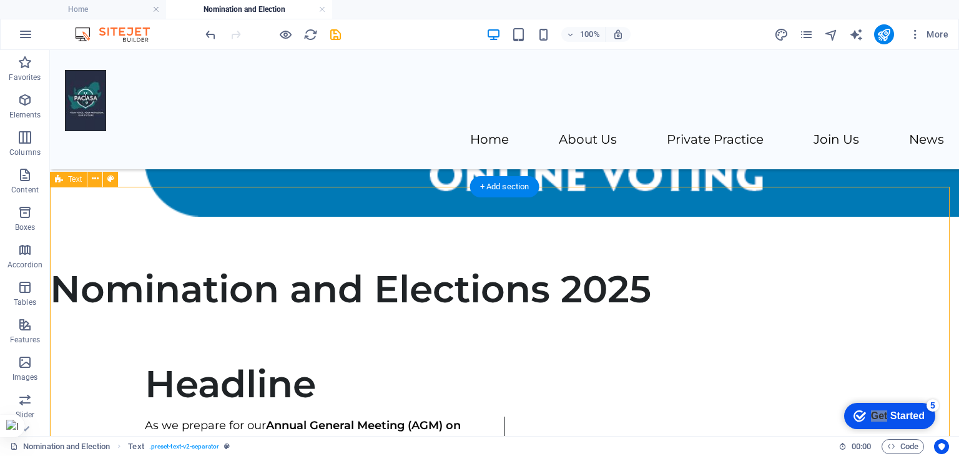
scroll to position [365, 0]
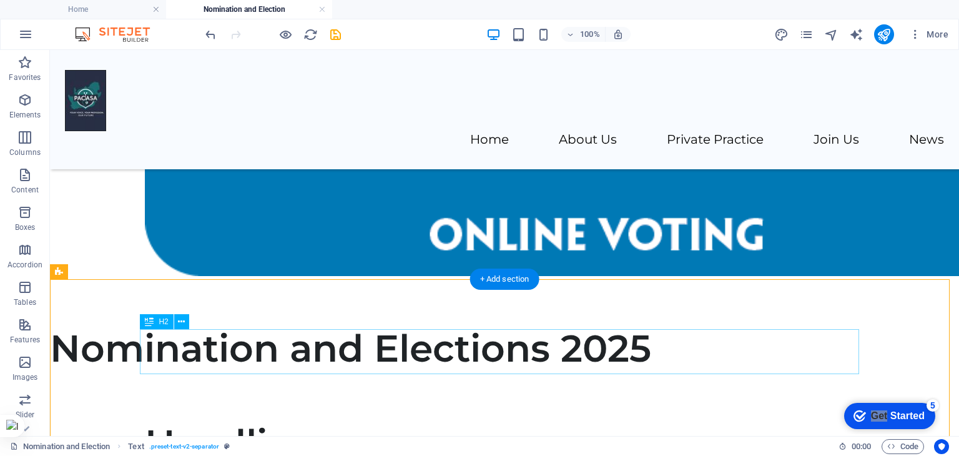
click at [192, 394] on div "Headline" at bounding box center [504, 443] width 719 height 45
click at [317, 394] on div "Headline" at bounding box center [504, 443] width 719 height 45
click at [318, 394] on div "Headline" at bounding box center [504, 443] width 719 height 45
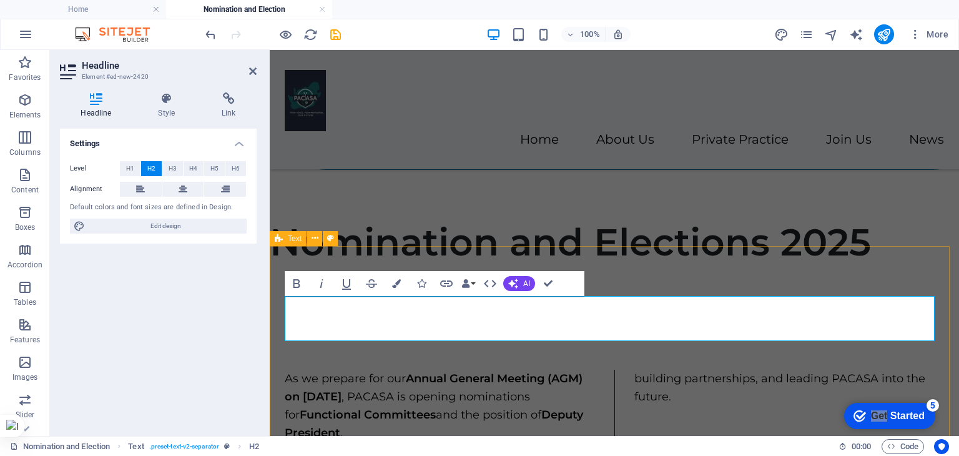
click at [639, 265] on div "​ As we prepare for our Annual General Meeting (AGM) on 16 September 2025 , PAC…" at bounding box center [614, 454] width 689 height 379
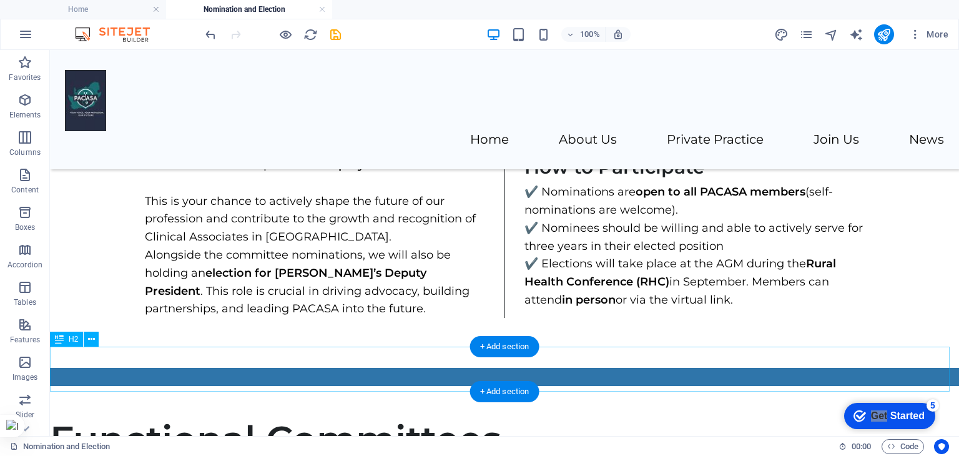
scroll to position [677, 0]
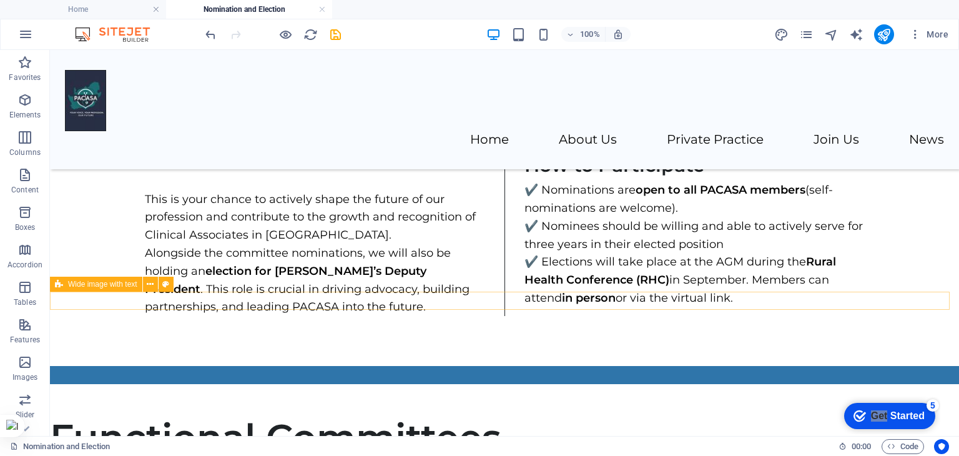
click at [566, 366] on div at bounding box center [504, 375] width 909 height 18
click at [75, 283] on span "Wide image with text" at bounding box center [102, 283] width 69 height 7
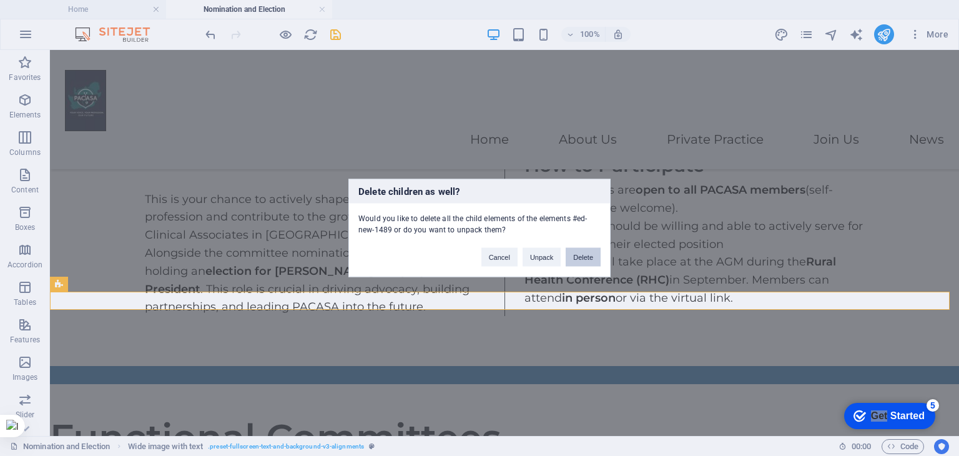
click at [583, 255] on button "Delete" at bounding box center [582, 257] width 35 height 19
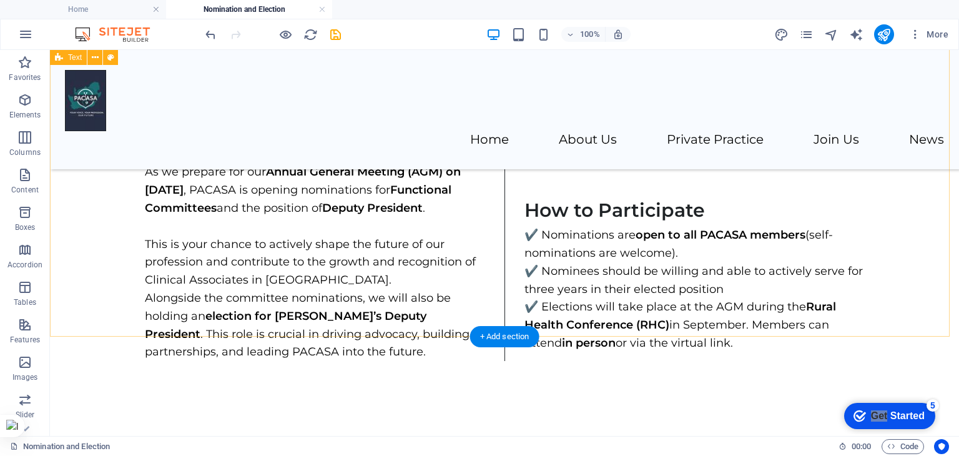
scroll to position [624, 0]
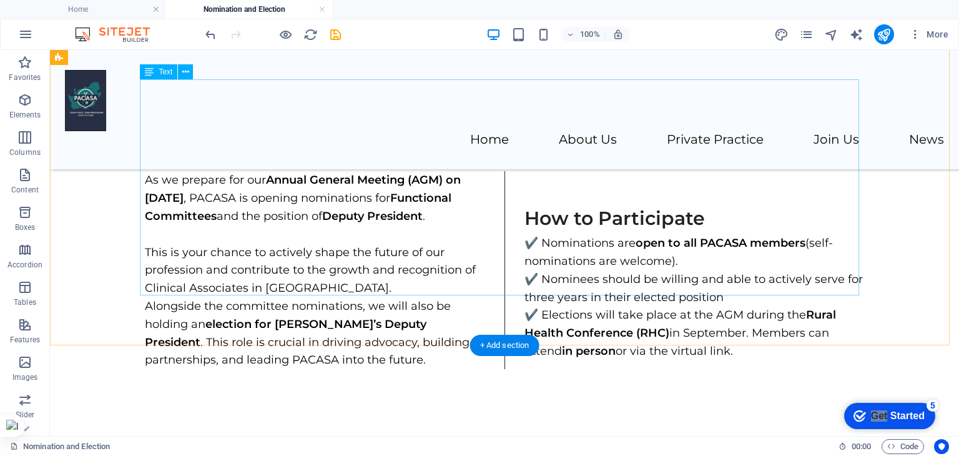
click at [639, 262] on div "As we prepare for our Annual General Meeting (AGM) on 16 September 2025 , PACAS…" at bounding box center [504, 270] width 719 height 198
click at [639, 260] on div "As we prepare for our Annual General Meeting (AGM) on 16 September 2025 , PACAS…" at bounding box center [504, 270] width 719 height 198
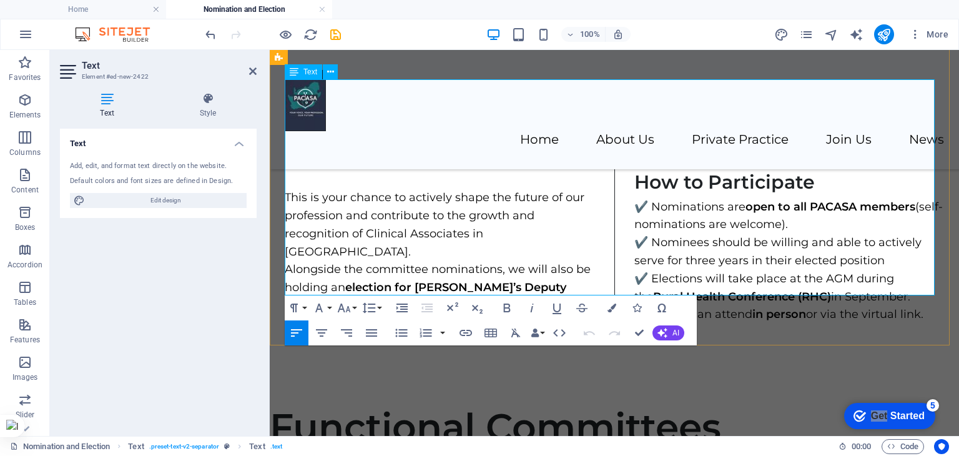
click at [639, 260] on p "✔️ Nominations are open to all PACASA members (self-nominations are welcome). ✔…" at bounding box center [789, 261] width 310 height 126
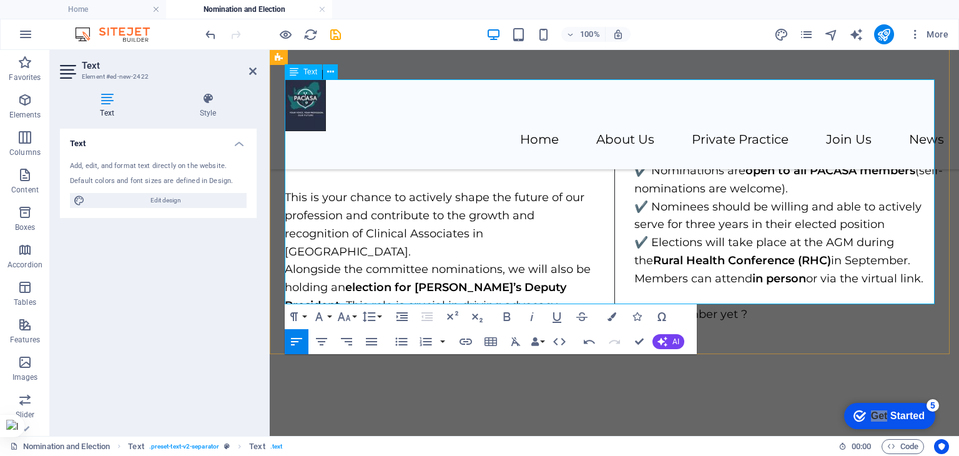
click at [639, 288] on p at bounding box center [789, 297] width 310 height 18
click at [461, 200] on p "This is your chance to actively shape the future of our profession and contribu…" at bounding box center [440, 224] width 310 height 72
click at [298, 71] on div "Text" at bounding box center [303, 71] width 37 height 15
click at [333, 71] on icon at bounding box center [330, 72] width 7 height 13
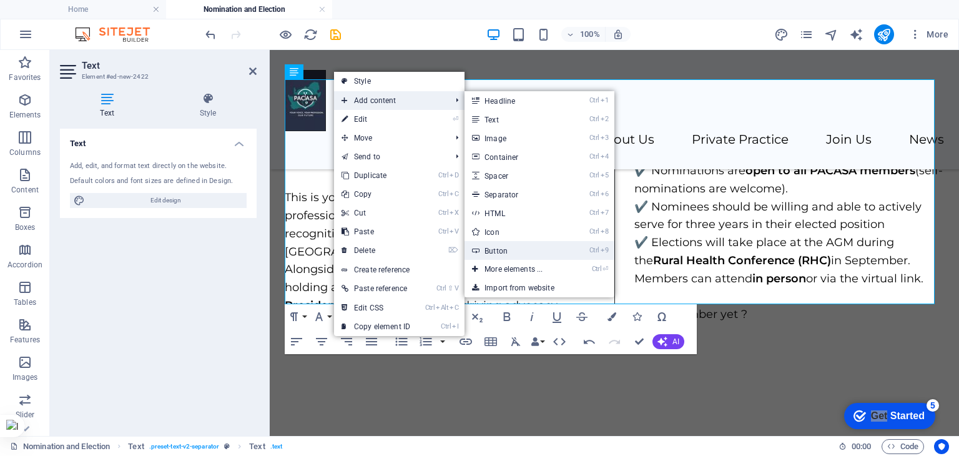
click at [516, 249] on link "Ctrl 9 Button" at bounding box center [515, 250] width 103 height 19
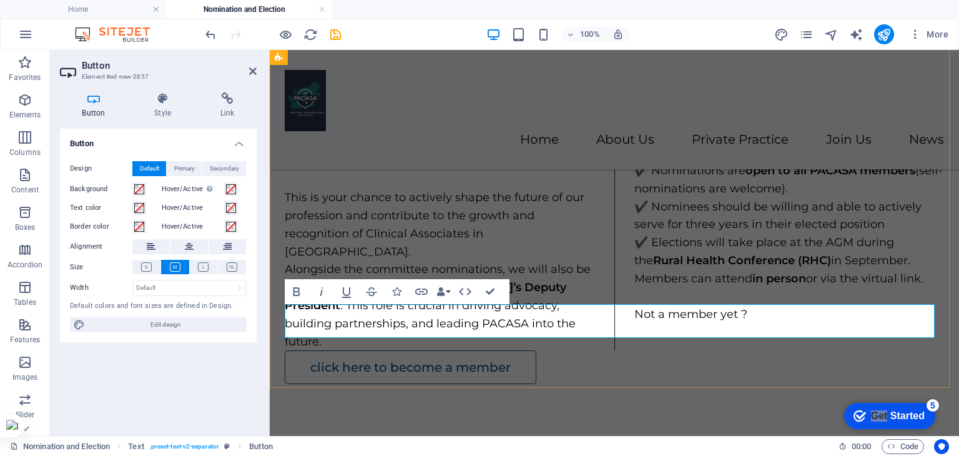
click at [316, 350] on link "click here to become a member" at bounding box center [411, 367] width 252 height 34
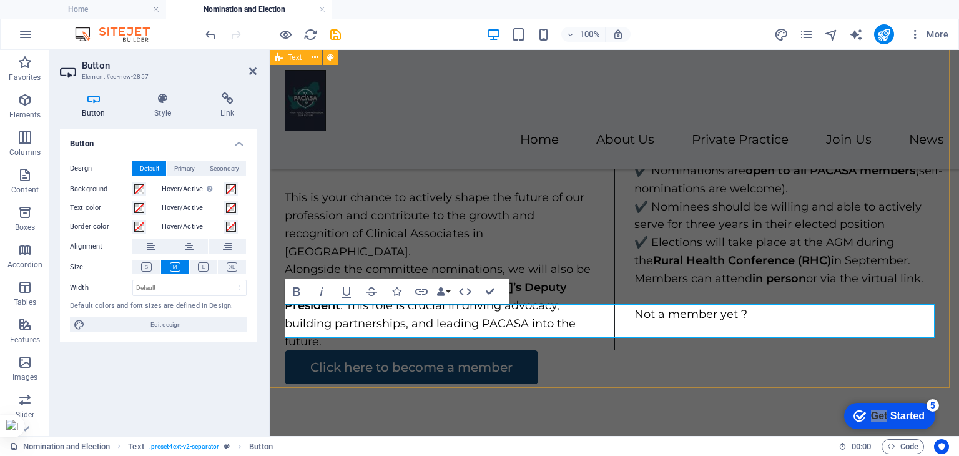
click at [530, 350] on div "As we prepare for our Annual General Meeting (AGM) on 16 September 2025 , PACAS…" at bounding box center [614, 236] width 689 height 395
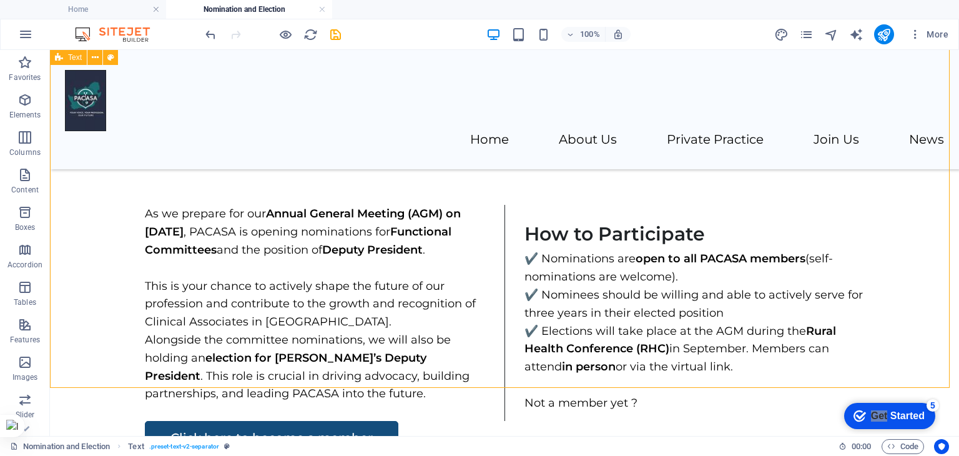
scroll to position [624, 0]
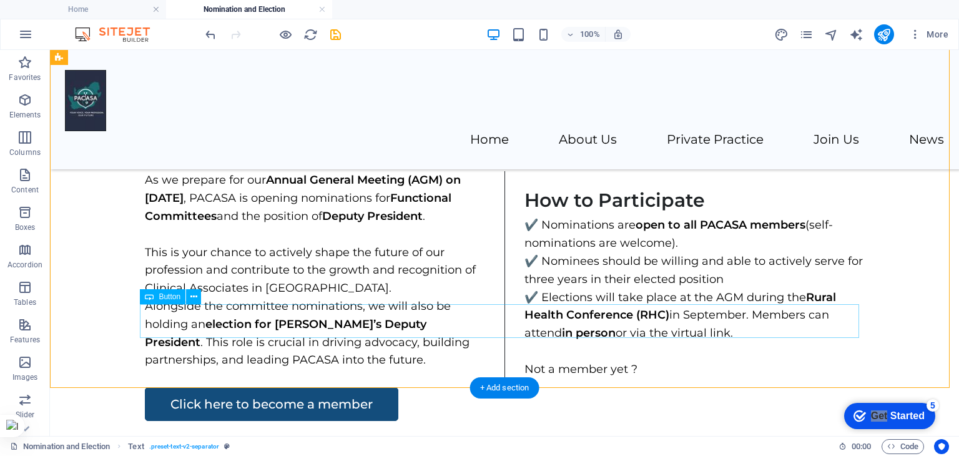
click at [297, 387] on div "Click here to become a member" at bounding box center [504, 404] width 719 height 34
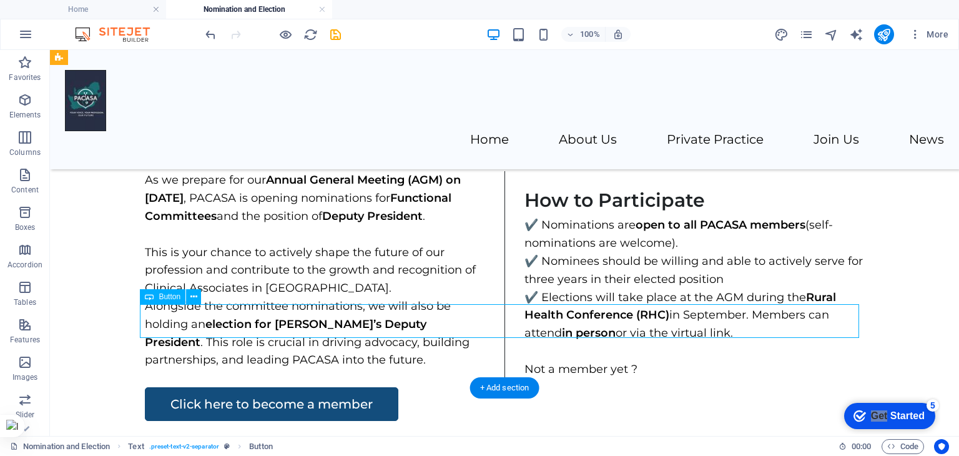
drag, startPoint x: 280, startPoint y: 322, endPoint x: 571, endPoint y: 323, distance: 291.5
click at [571, 387] on div "Click here to become a member" at bounding box center [504, 404] width 719 height 34
click at [333, 387] on div "Click here to become a member" at bounding box center [504, 404] width 719 height 34
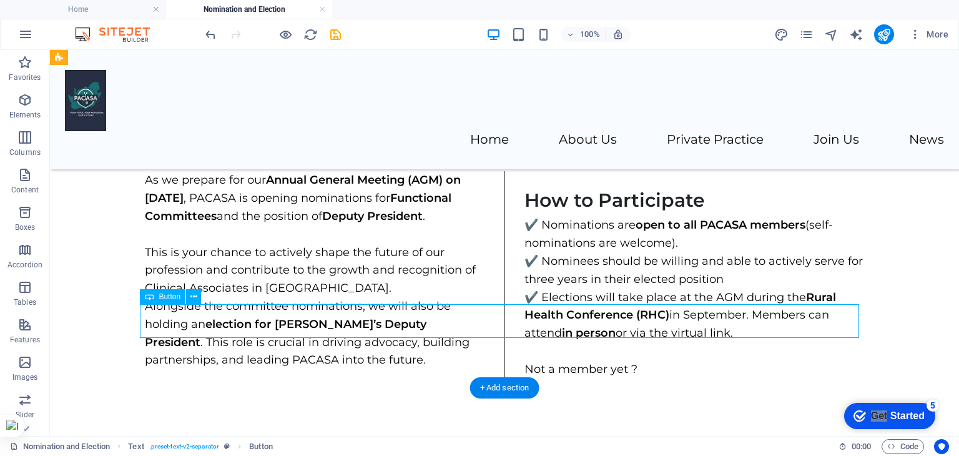
scroll to position [590, 0]
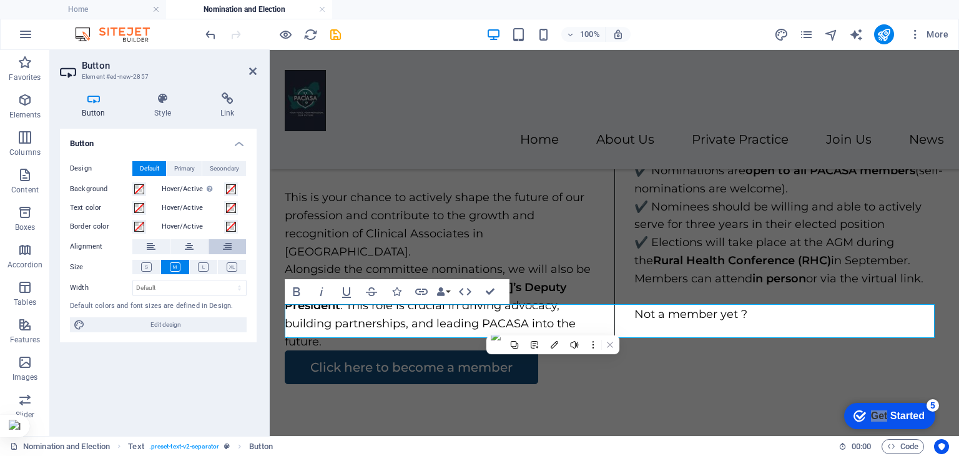
click at [238, 247] on button at bounding box center [226, 246] width 37 height 15
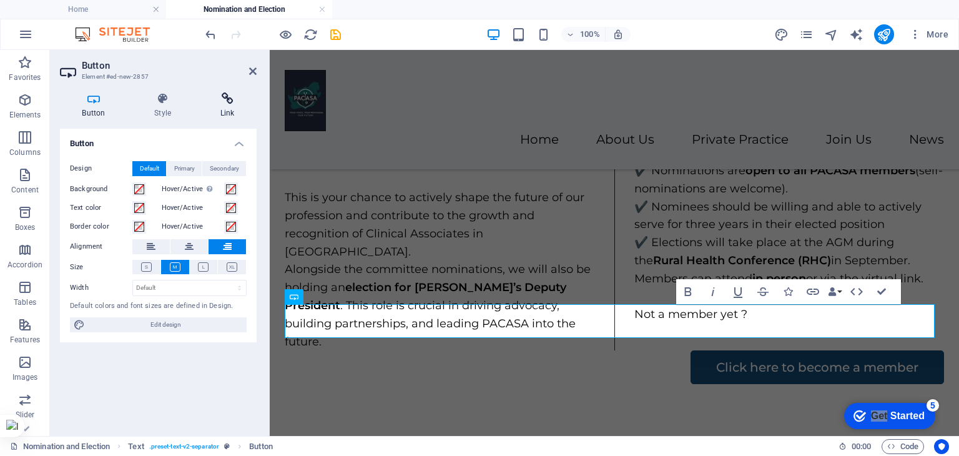
click at [223, 103] on icon at bounding box center [227, 98] width 59 height 12
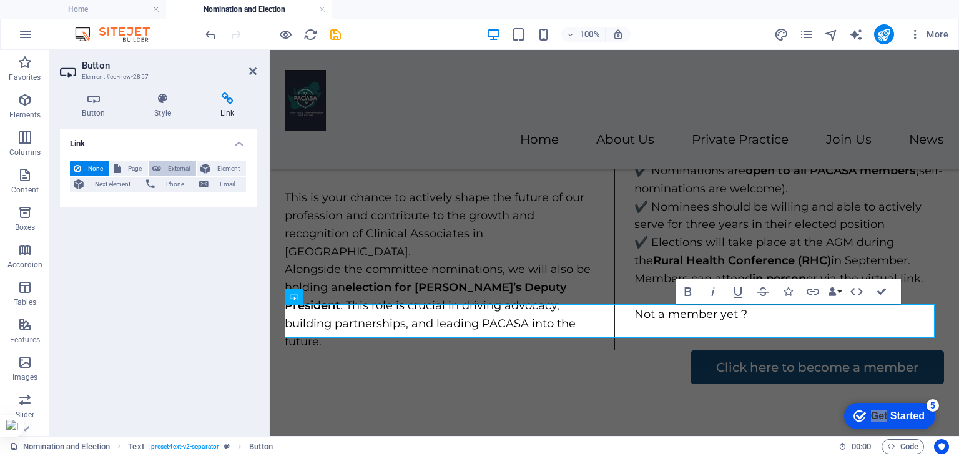
click at [167, 169] on span "External" at bounding box center [178, 168] width 27 height 15
select select "blank"
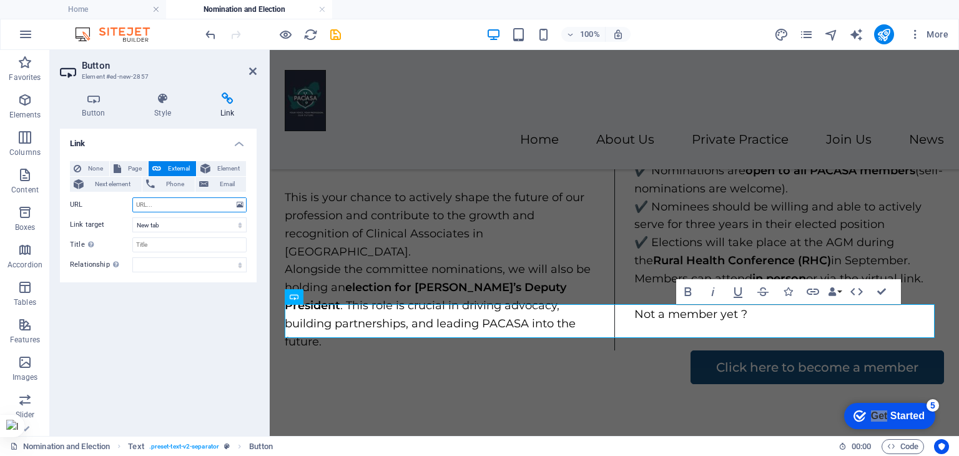
click at [179, 207] on input "URL" at bounding box center [189, 204] width 114 height 15
paste input "https://docs.google.com/forms/d/e/1FAIpQLSf0n7AFLFLjRRsvvS-BlAZoj-2SaWb65MkTsD2…"
type input "https://docs.google.com/forms/d/e/1FAIpQLSf0n7AFLFLjRRsvvS-BlAZoj-2SaWb65MkTsD2…"
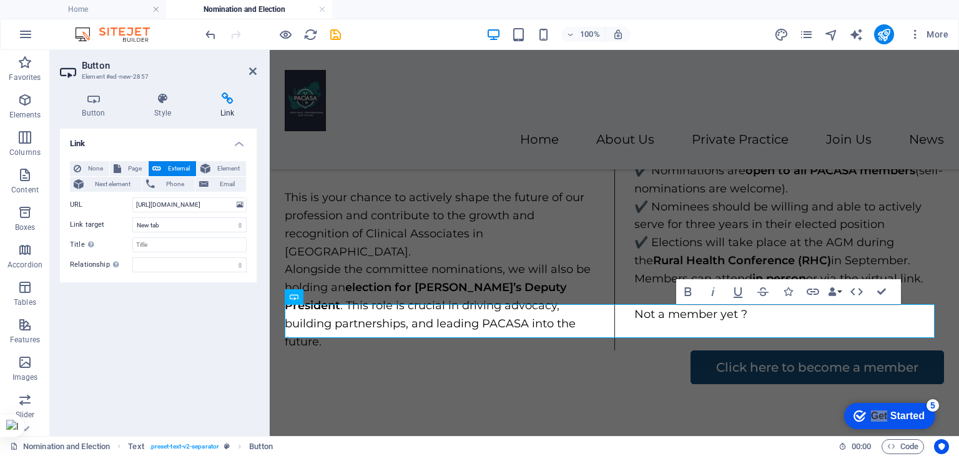
click at [220, 328] on div "Link None Page External Element Next element Phone Email Page Home Legal Notice…" at bounding box center [158, 277] width 197 height 297
click at [437, 369] on div "As we prepare for our Annual General Meeting (AGM) on 16 September 2025 , PACAS…" at bounding box center [614, 236] width 689 height 395
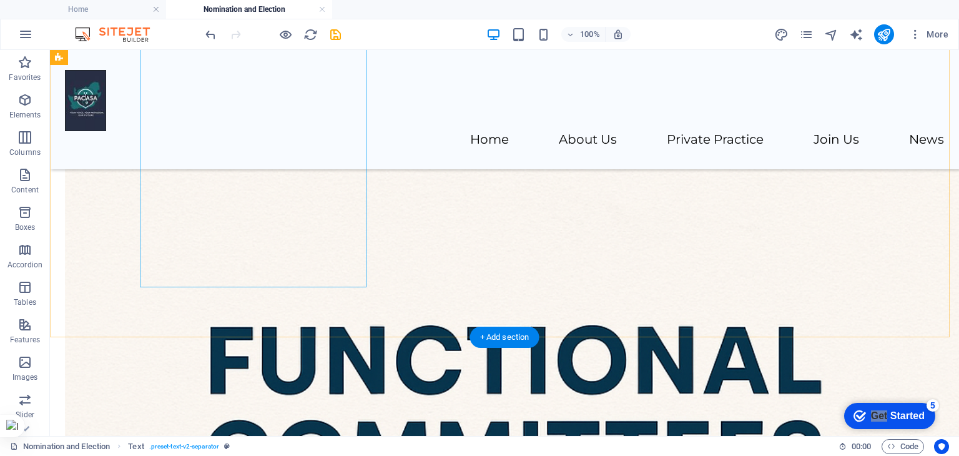
scroll to position [1248, 0]
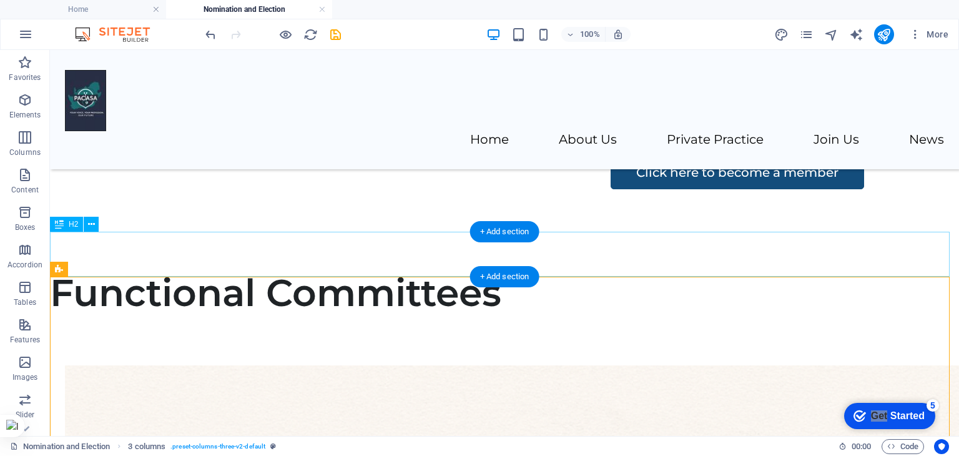
scroll to position [811, 0]
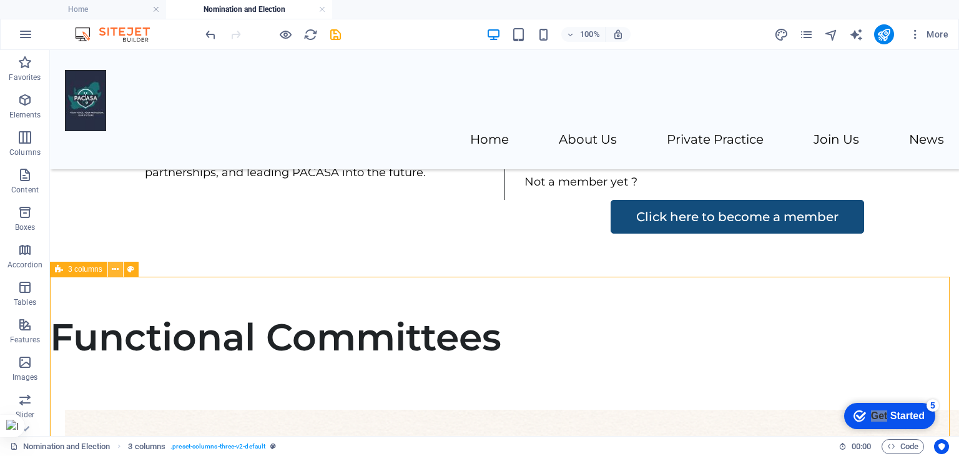
click at [113, 270] on icon at bounding box center [115, 269] width 7 height 13
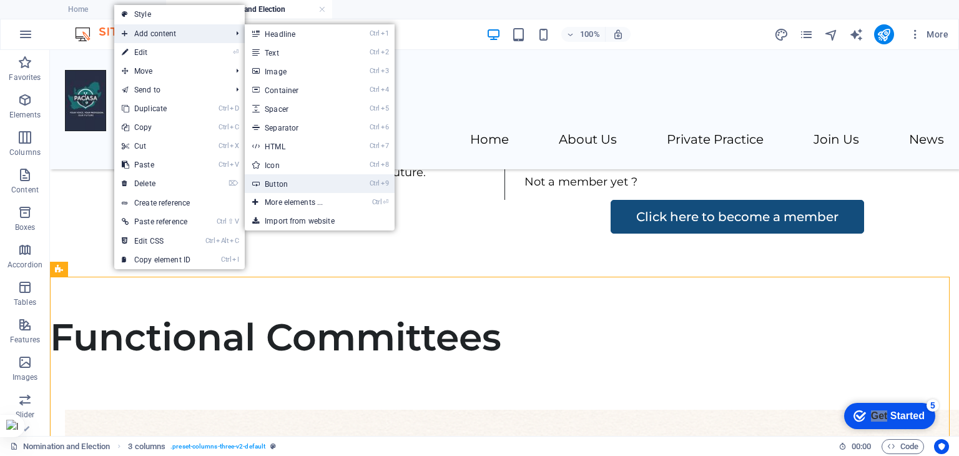
drag, startPoint x: 280, startPoint y: 182, endPoint x: 10, endPoint y: 133, distance: 274.1
click at [280, 182] on link "Ctrl 9 Button" at bounding box center [296, 183] width 103 height 19
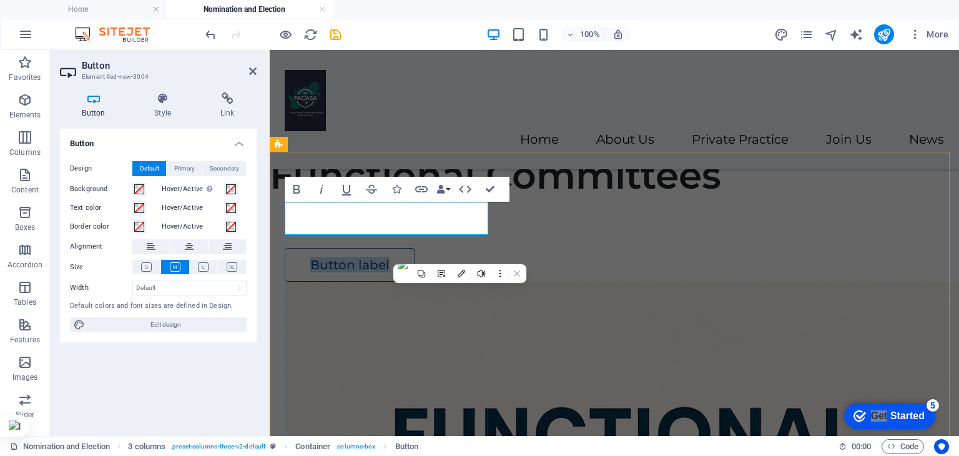
scroll to position [936, 0]
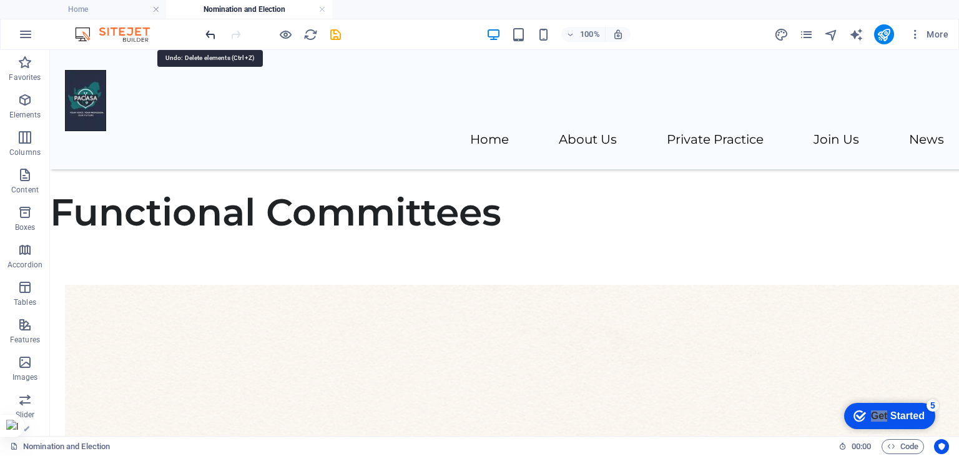
click at [214, 27] on icon "undo" at bounding box center [210, 34] width 14 height 14
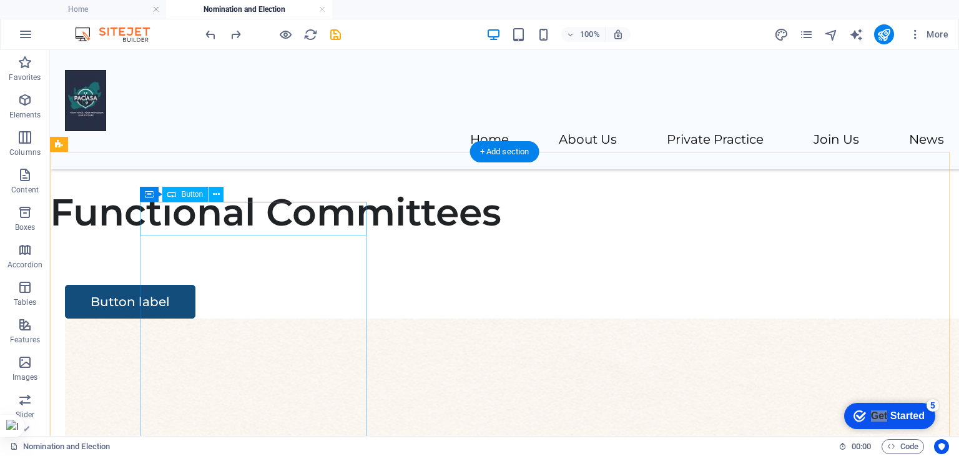
click at [241, 285] on div "Button label" at bounding box center [178, 302] width 227 height 34
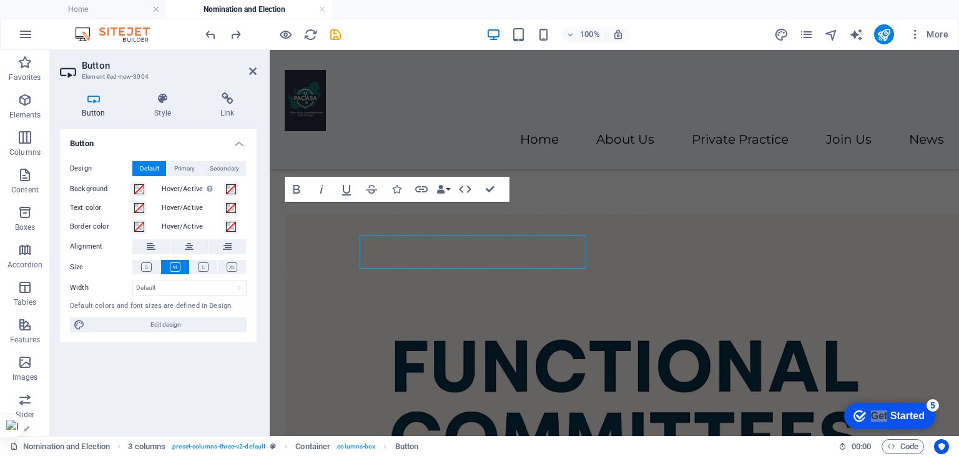
scroll to position [903, 0]
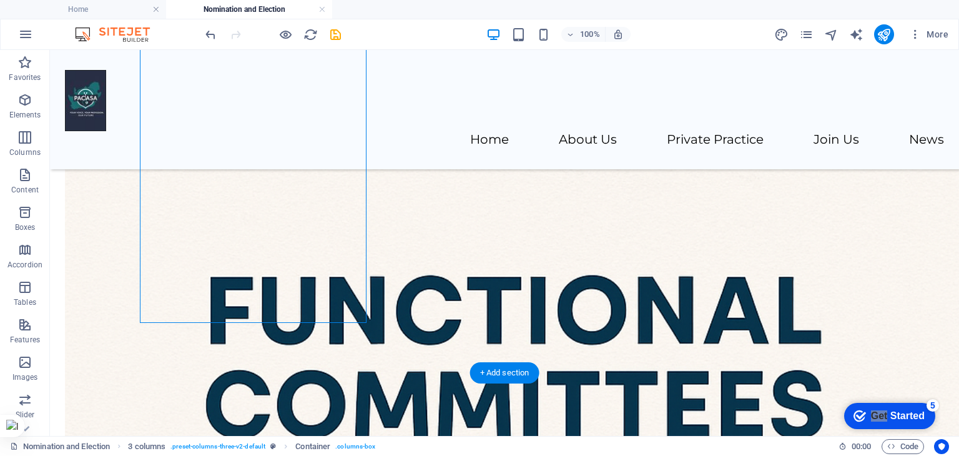
scroll to position [1248, 0]
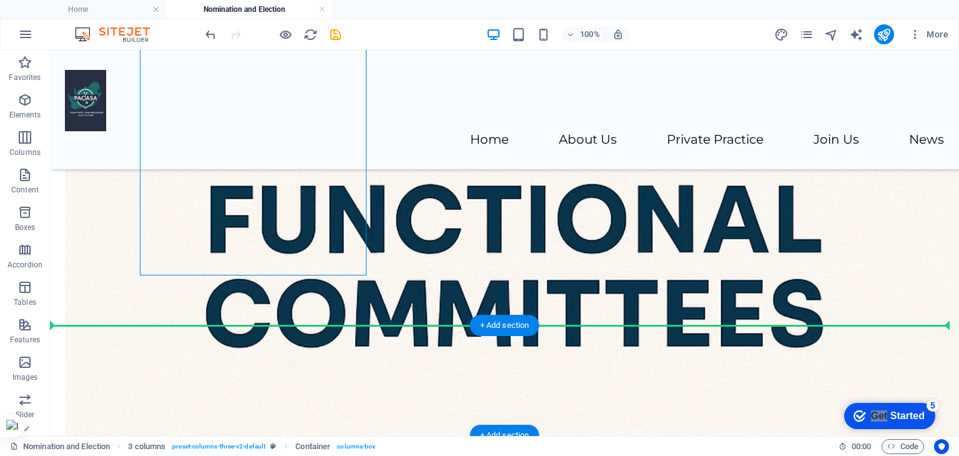
drag, startPoint x: 212, startPoint y: 246, endPoint x: 197, endPoint y: 330, distance: 85.5
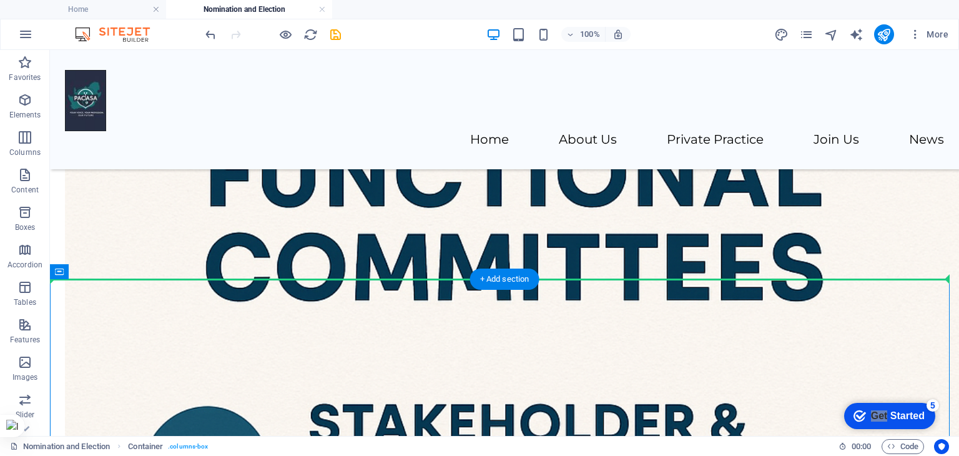
drag, startPoint x: 113, startPoint y: 322, endPoint x: 600, endPoint y: 246, distance: 493.4
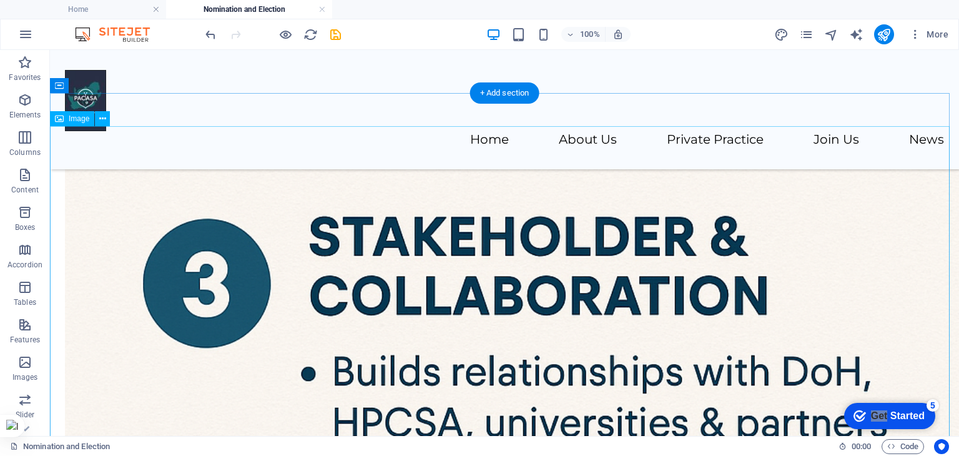
scroll to position [1186, 0]
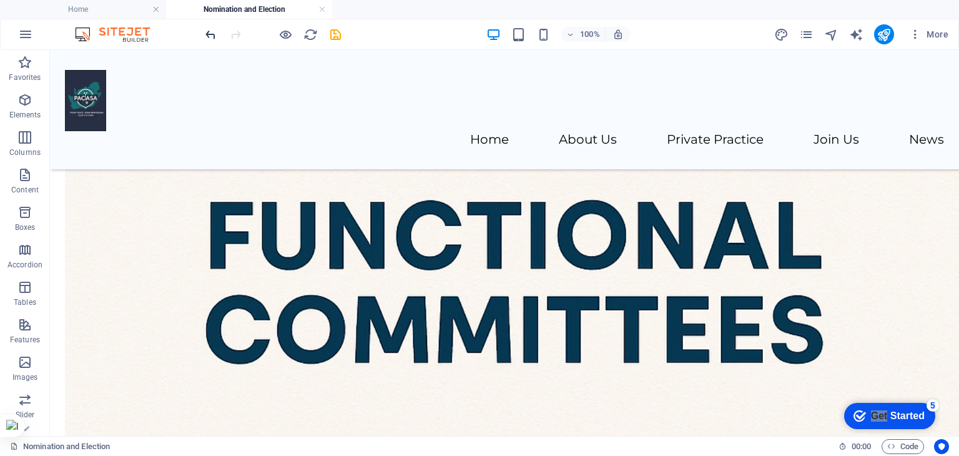
click at [214, 36] on icon "undo" at bounding box center [210, 34] width 14 height 14
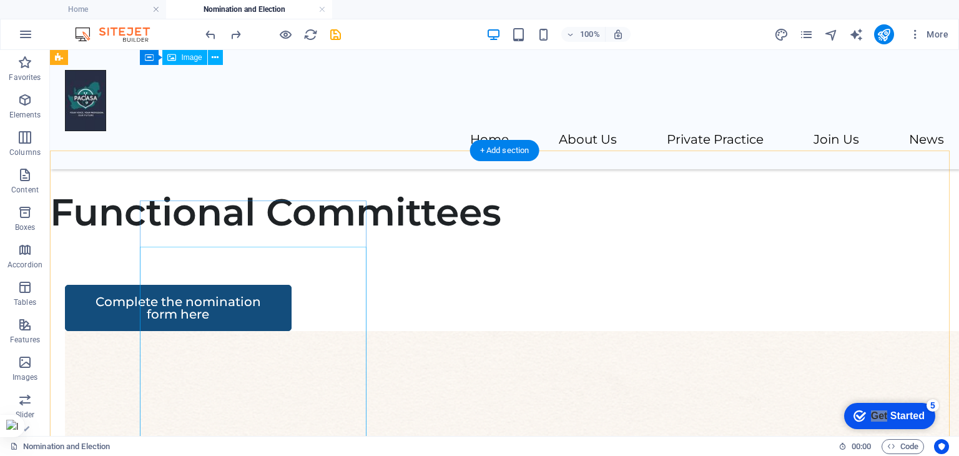
scroll to position [936, 0]
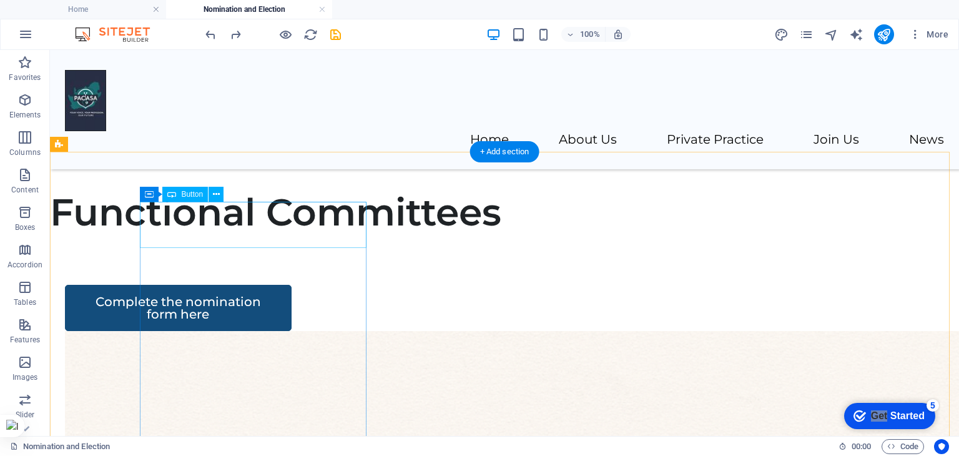
click at [202, 285] on div "Complete the nomination form here" at bounding box center [178, 308] width 227 height 46
drag, startPoint x: 197, startPoint y: 227, endPoint x: 195, endPoint y: 210, distance: 16.3
click at [195, 285] on div "Complete the nomination form here" at bounding box center [178, 308] width 227 height 46
click at [196, 285] on div "Complete the nomination form here" at bounding box center [178, 308] width 227 height 46
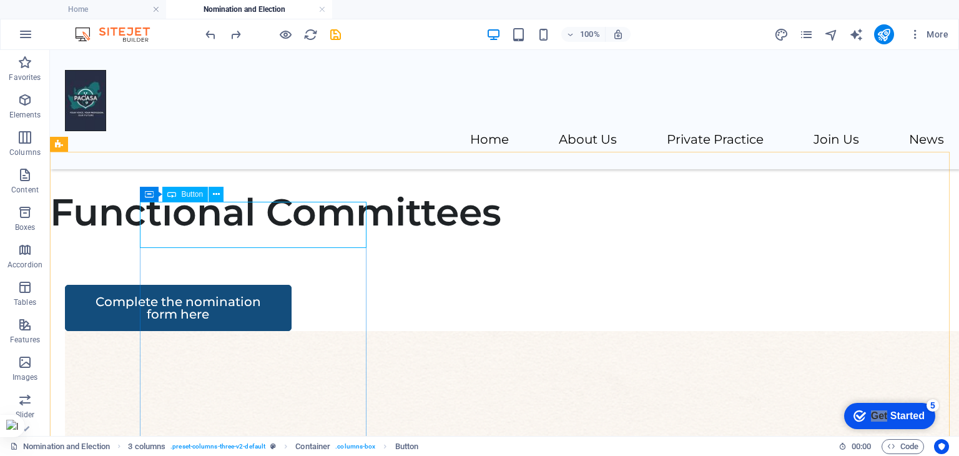
click at [190, 193] on span "Button" at bounding box center [192, 193] width 22 height 7
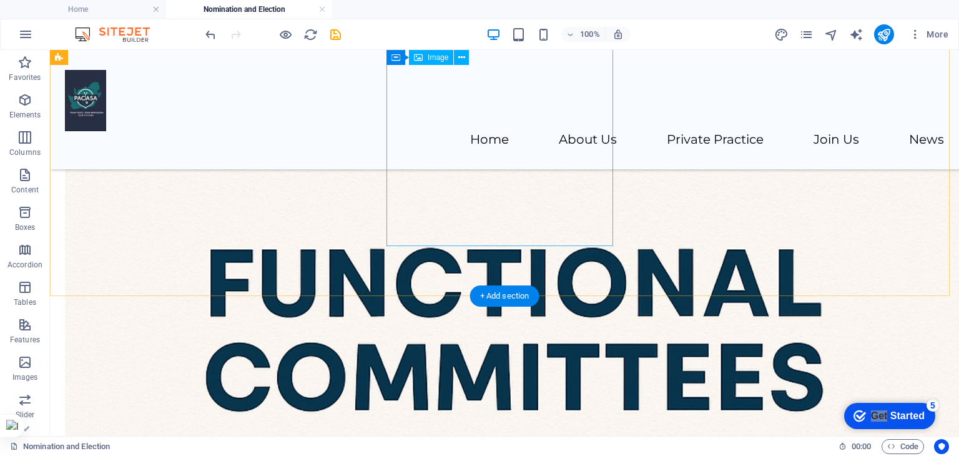
scroll to position [1326, 0]
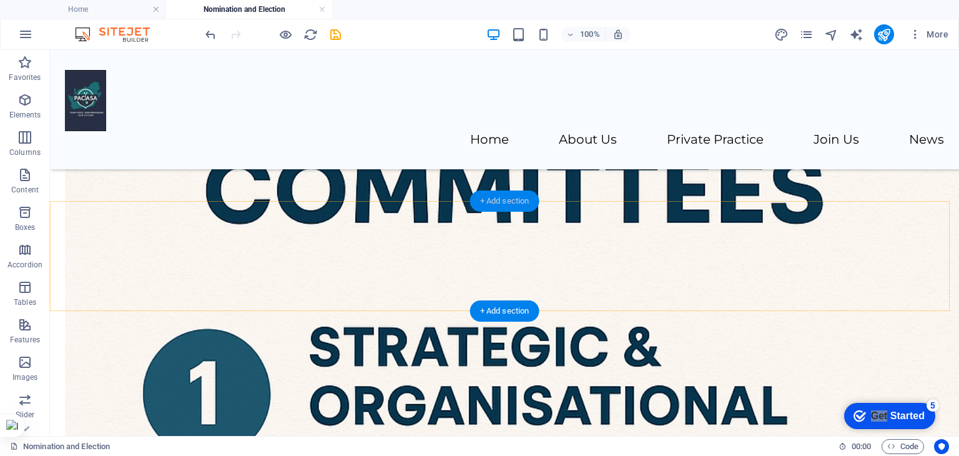
click at [495, 198] on div "+ Add section" at bounding box center [504, 200] width 69 height 21
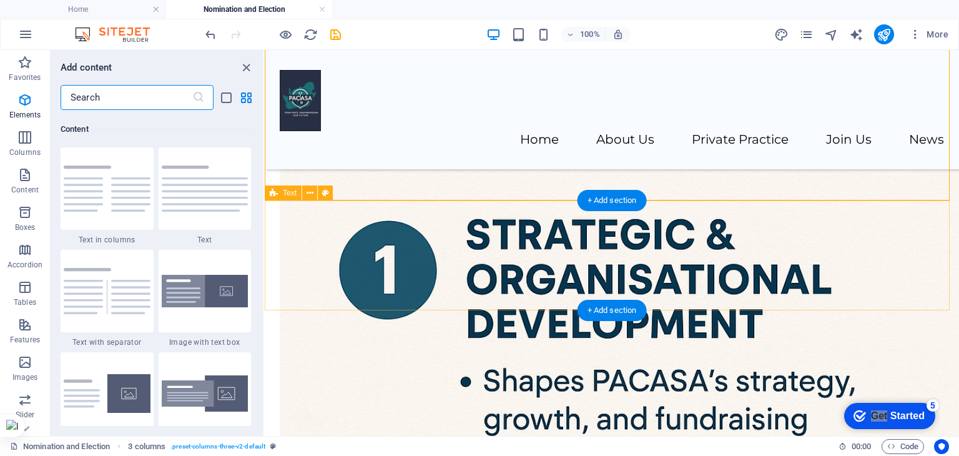
scroll to position [2184, 0]
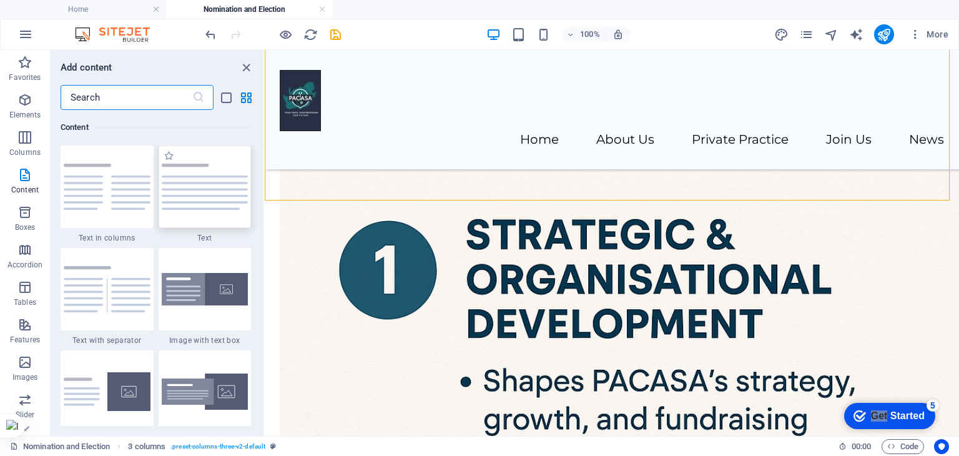
click at [197, 208] on img at bounding box center [205, 187] width 87 height 46
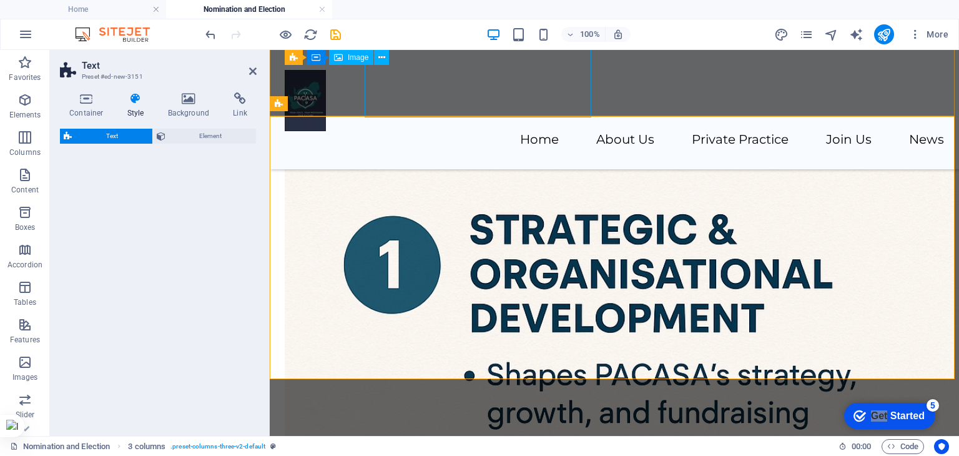
scroll to position [1348, 0]
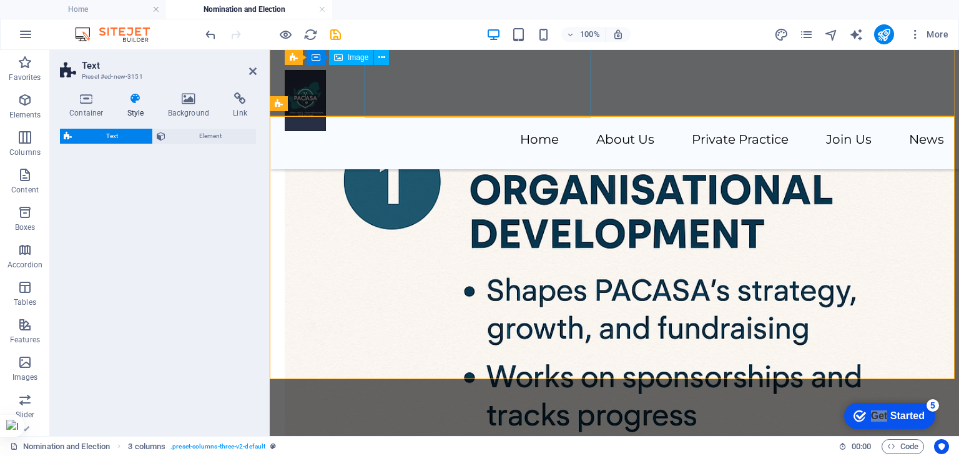
select select "preset-text-v2-default"
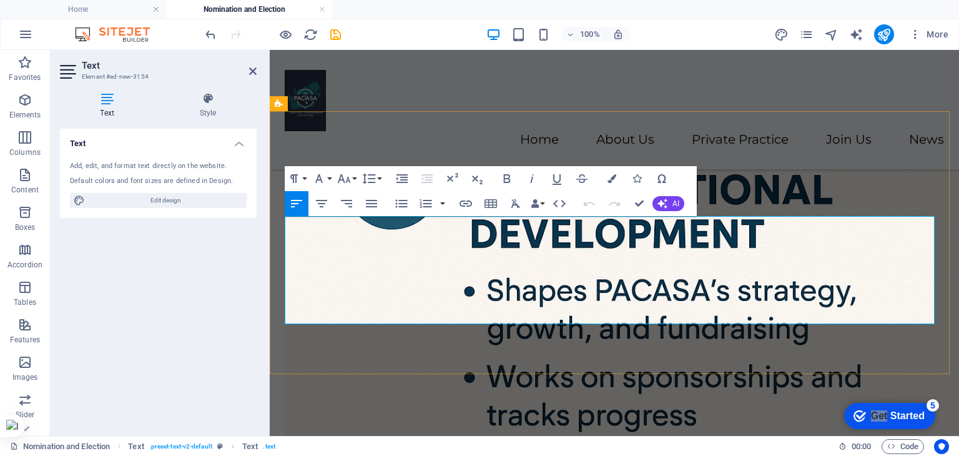
drag, startPoint x: 617, startPoint y: 316, endPoint x: 287, endPoint y: 225, distance: 341.8
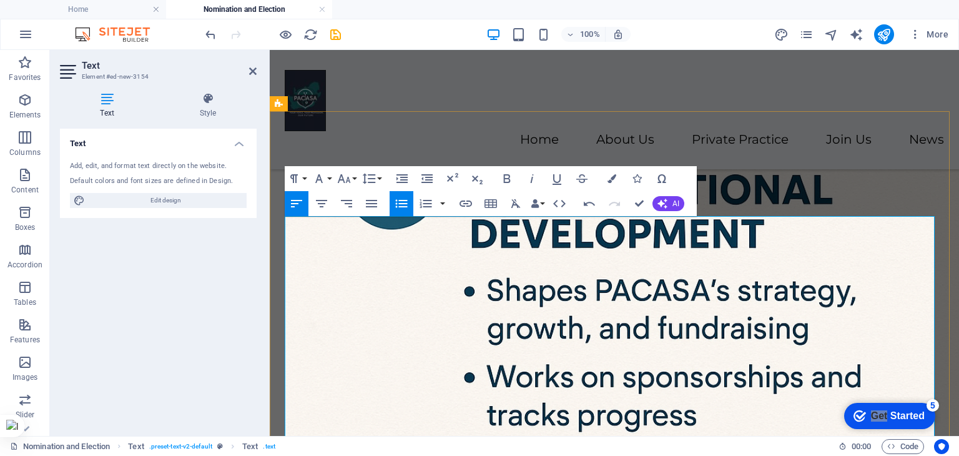
drag, startPoint x: 727, startPoint y: 302, endPoint x: 300, endPoint y: 243, distance: 431.0
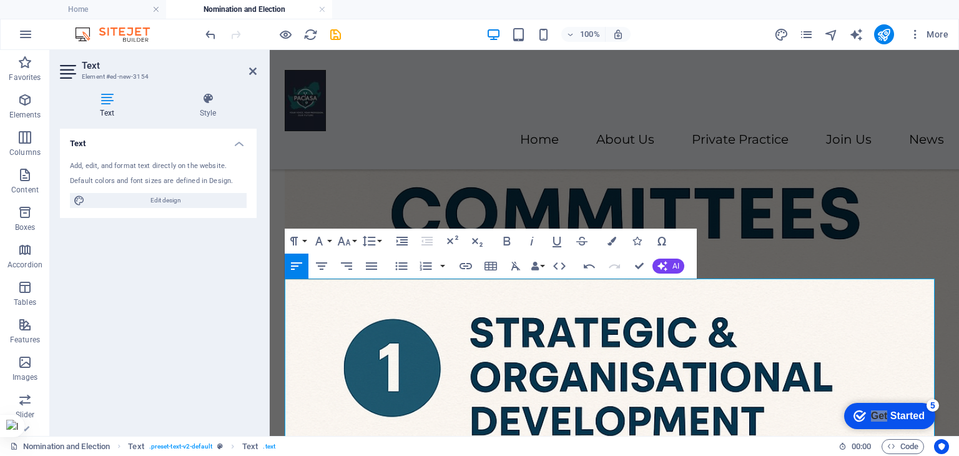
scroll to position [1285, 0]
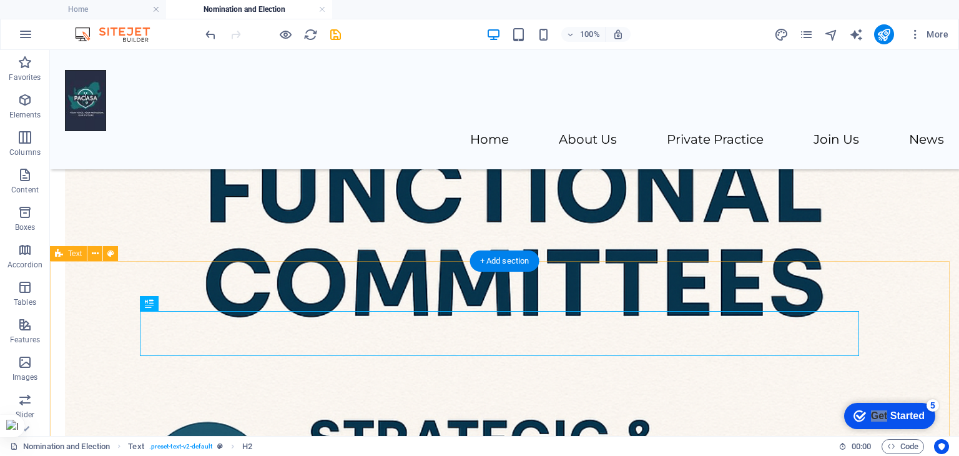
scroll to position [1266, 0]
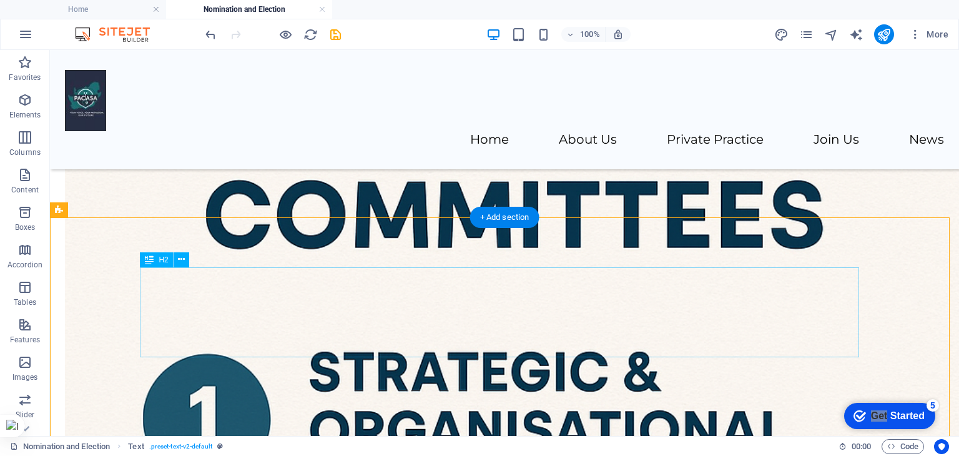
scroll to position [1426, 0]
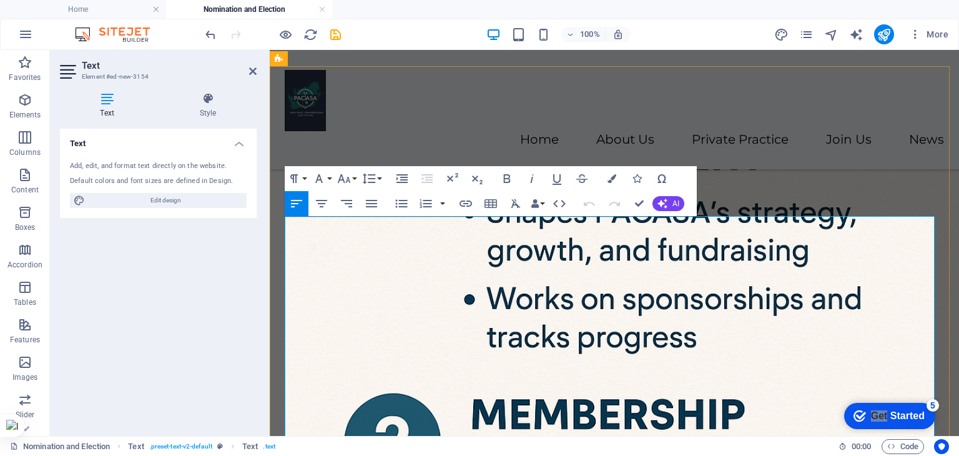
scroll to position [1392, 0]
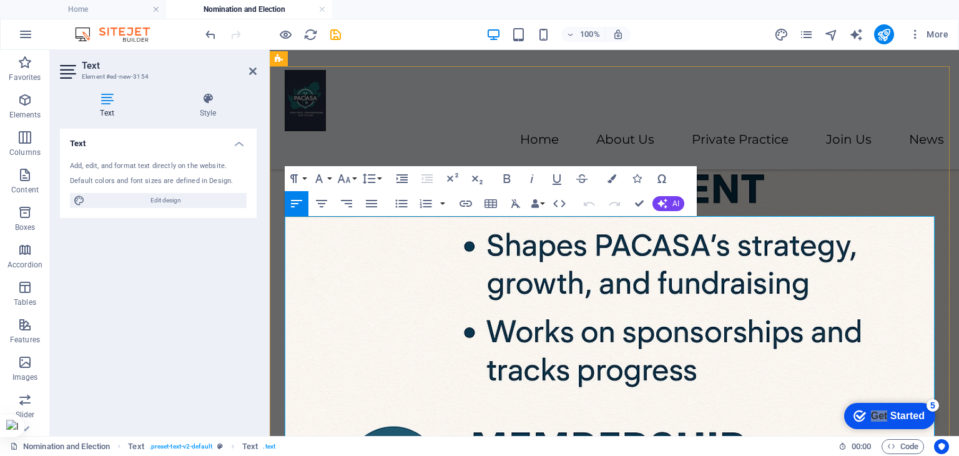
drag, startPoint x: 518, startPoint y: 275, endPoint x: 344, endPoint y: 278, distance: 174.2
click at [352, 180] on button "Font Size" at bounding box center [347, 178] width 24 height 25
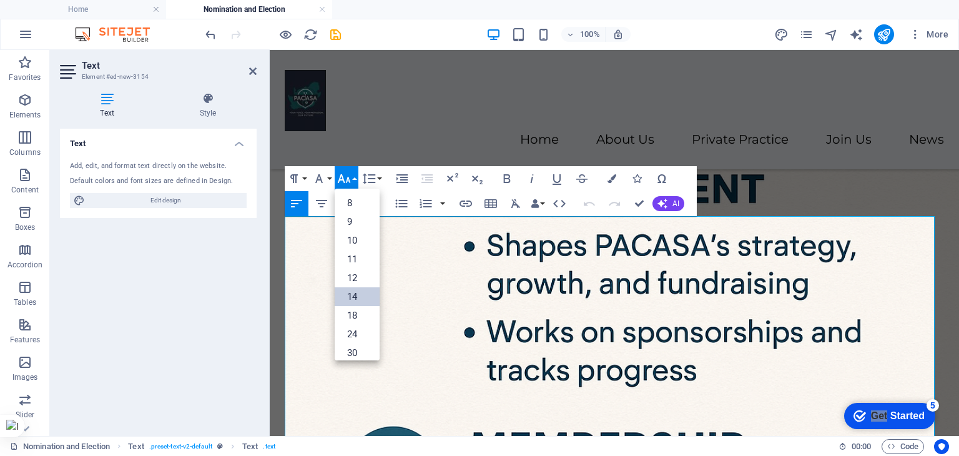
click at [356, 293] on link "14" at bounding box center [357, 296] width 45 height 19
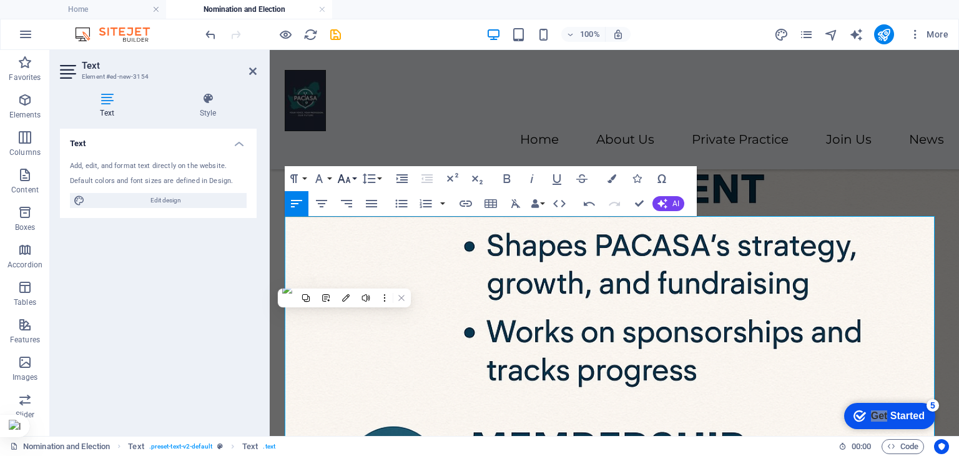
click at [355, 175] on button "Font Size" at bounding box center [347, 178] width 24 height 25
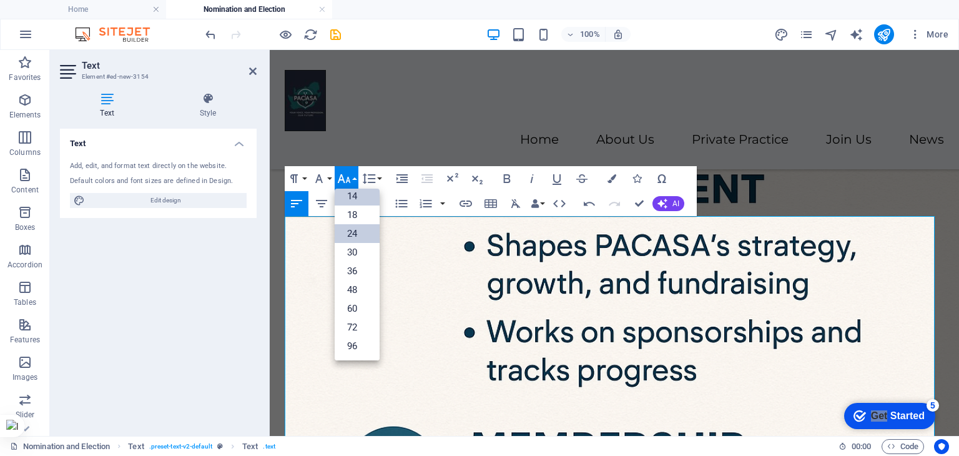
scroll to position [100, 0]
click at [352, 291] on link "48" at bounding box center [357, 290] width 45 height 19
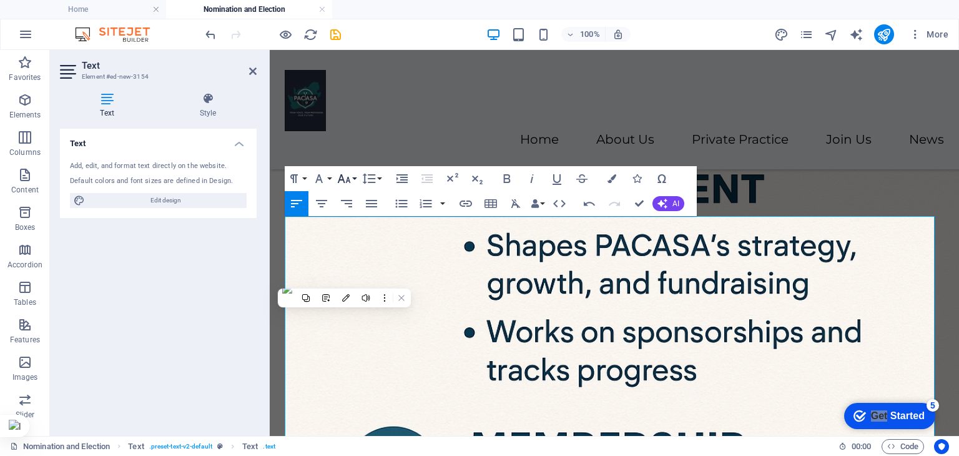
click at [355, 176] on button "Font Size" at bounding box center [347, 178] width 24 height 25
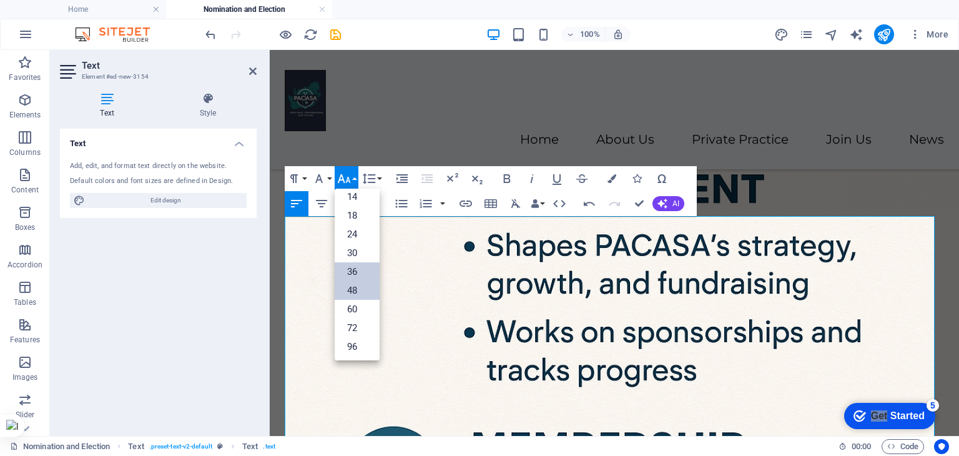
click at [355, 268] on link "36" at bounding box center [357, 271] width 45 height 19
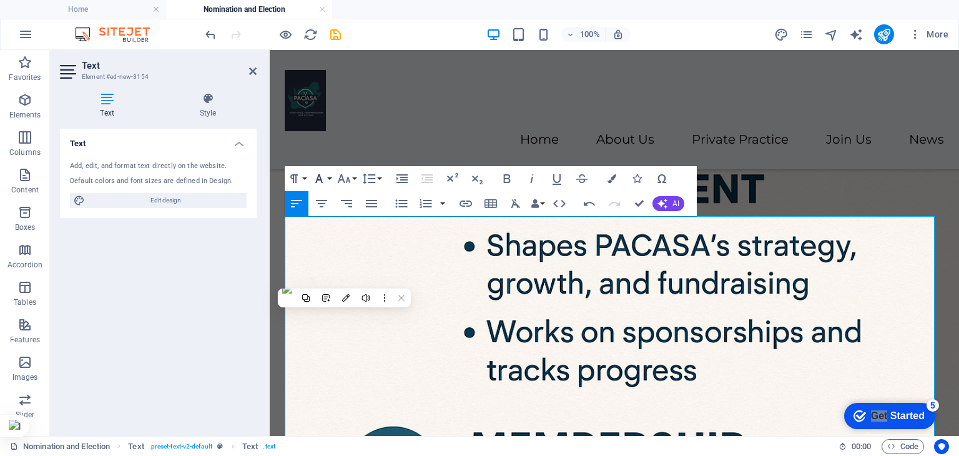
click at [328, 180] on button "Font Family" at bounding box center [322, 178] width 24 height 25
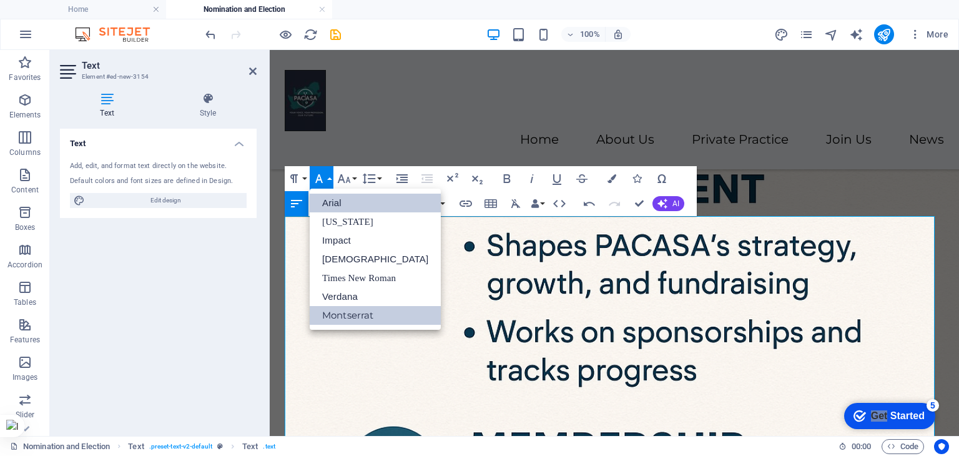
scroll to position [0, 0]
click at [348, 179] on icon "button" at bounding box center [344, 178] width 13 height 9
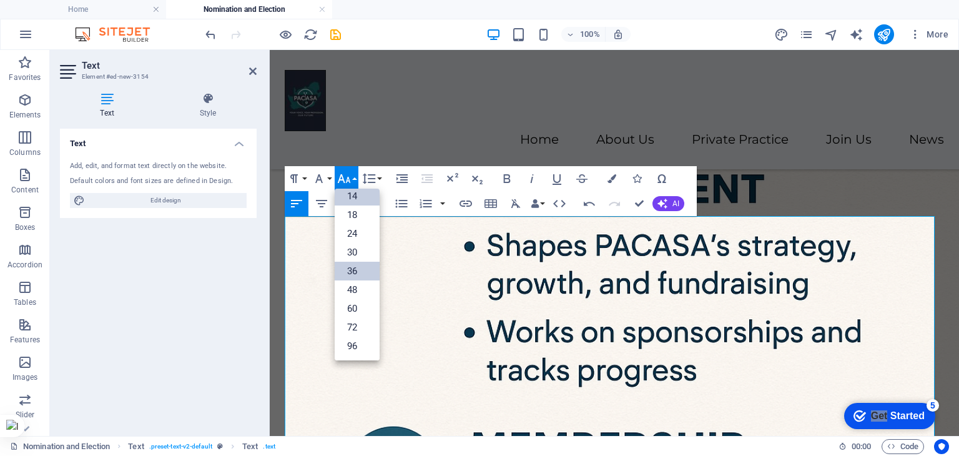
scroll to position [100, 0]
click at [353, 245] on link "30" at bounding box center [357, 252] width 45 height 19
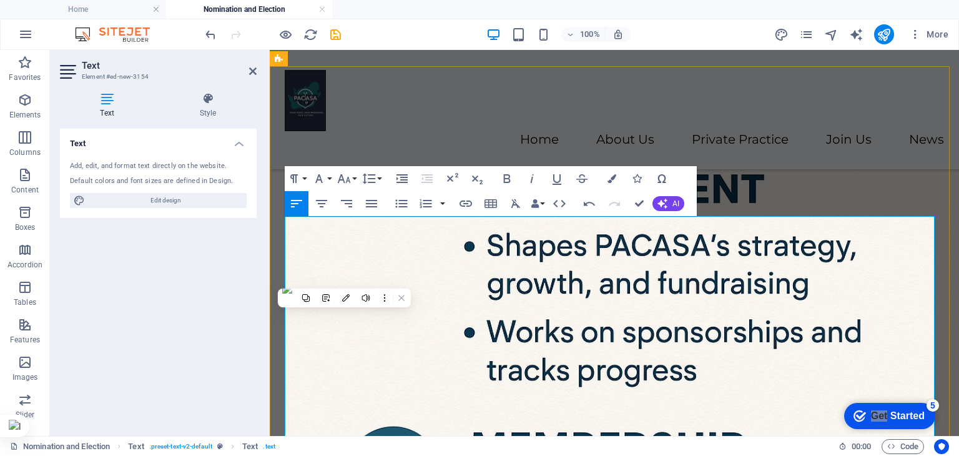
click at [402, 203] on icon "button" at bounding box center [401, 203] width 15 height 15
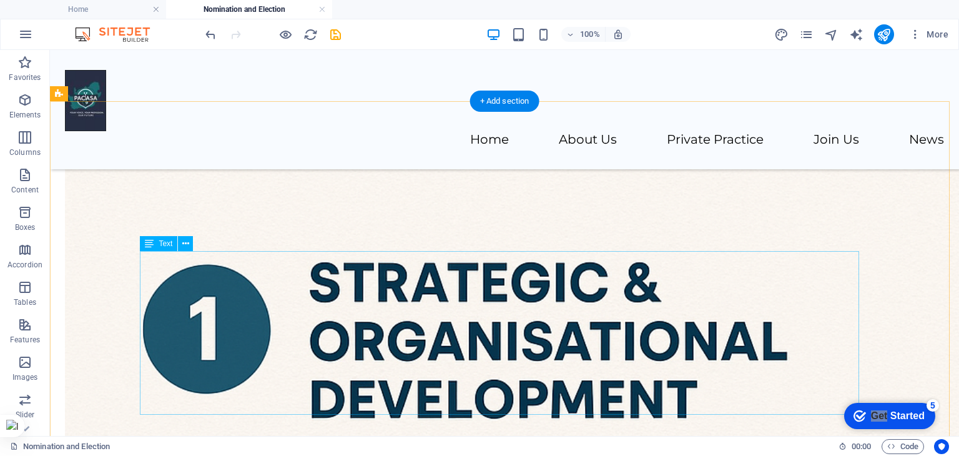
scroll to position [1373, 0]
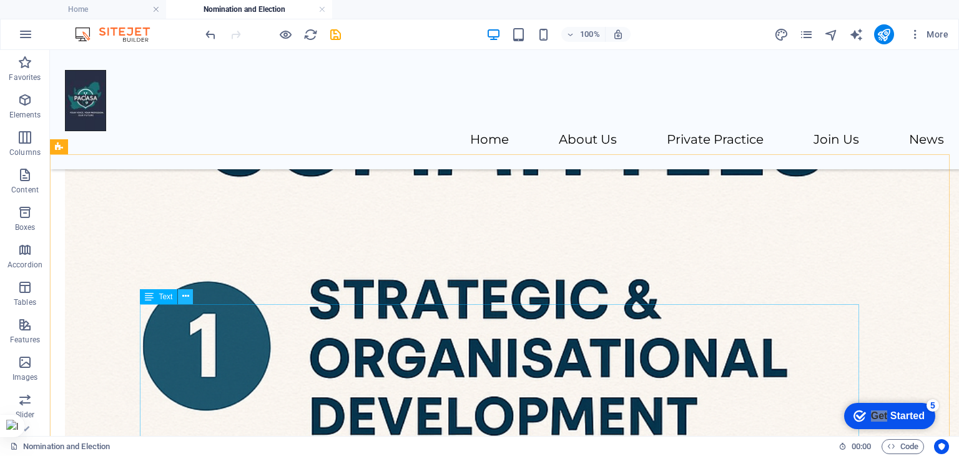
click at [183, 296] on icon at bounding box center [185, 296] width 7 height 13
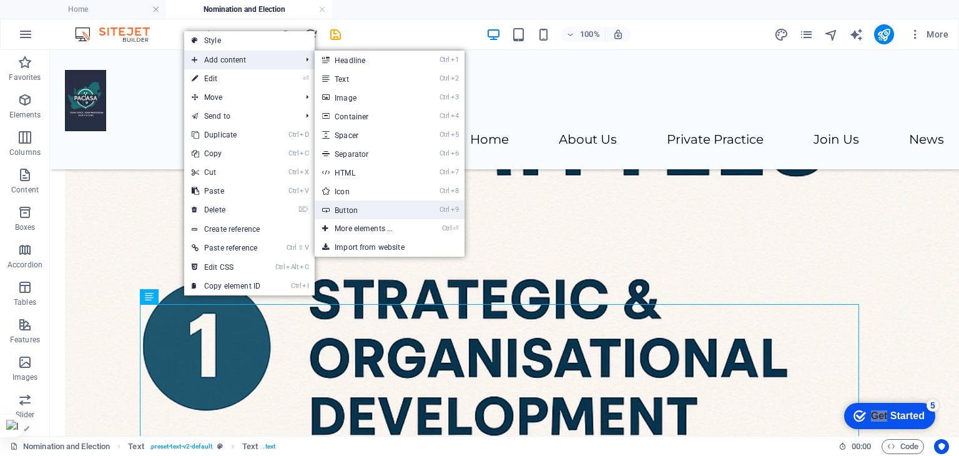
click at [347, 205] on link "Ctrl 9 Button" at bounding box center [366, 209] width 103 height 19
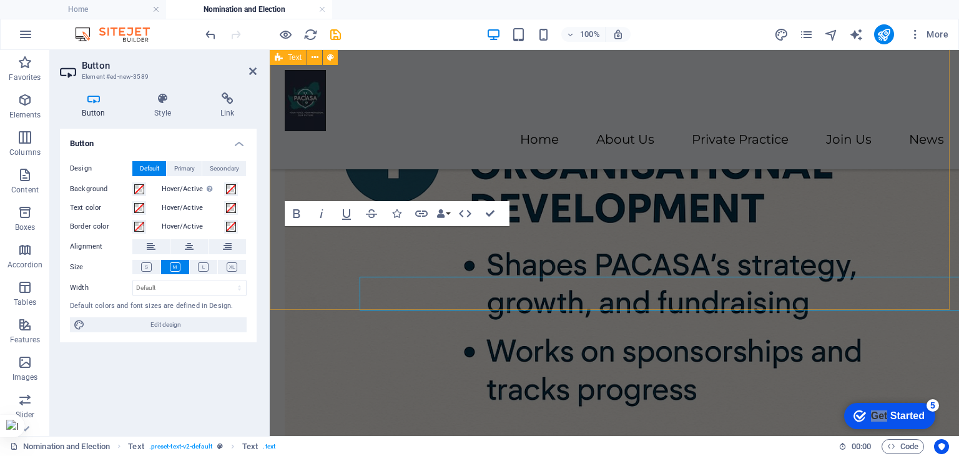
scroll to position [1563, 0]
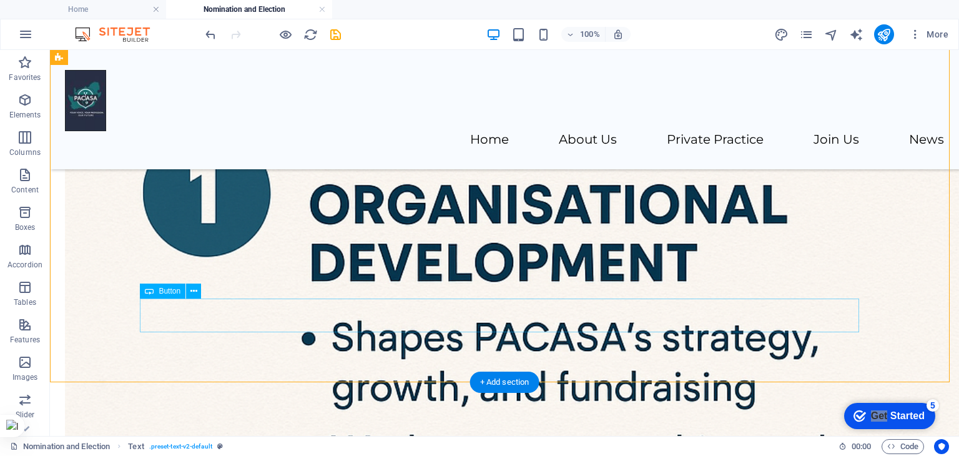
scroll to position [1552, 0]
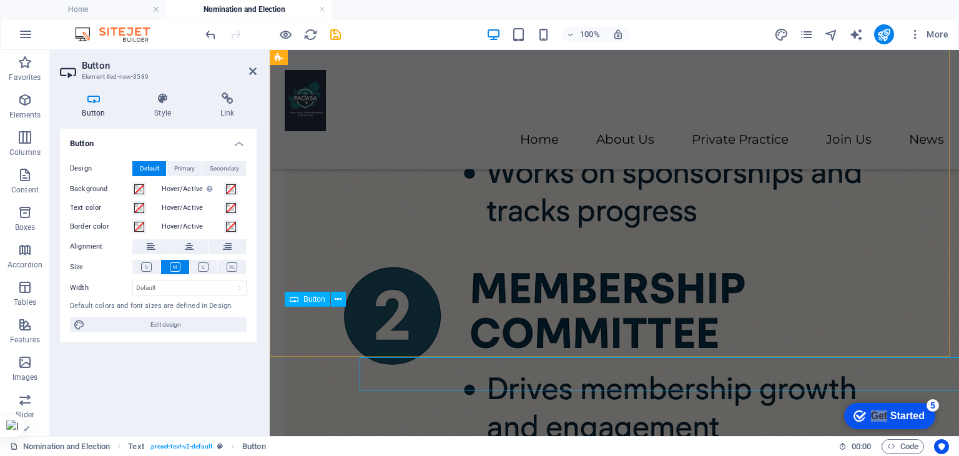
scroll to position [1483, 0]
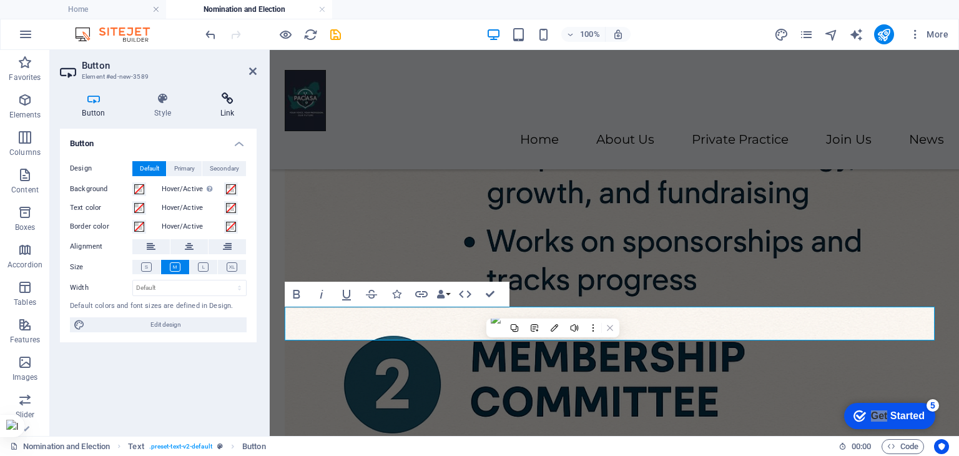
click at [230, 103] on icon at bounding box center [227, 98] width 59 height 12
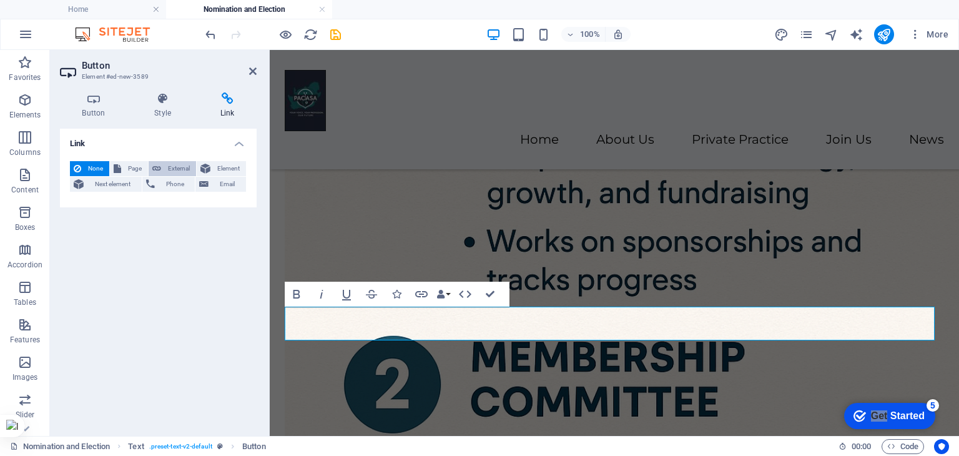
click at [169, 166] on span "External" at bounding box center [178, 168] width 27 height 15
select select "blank"
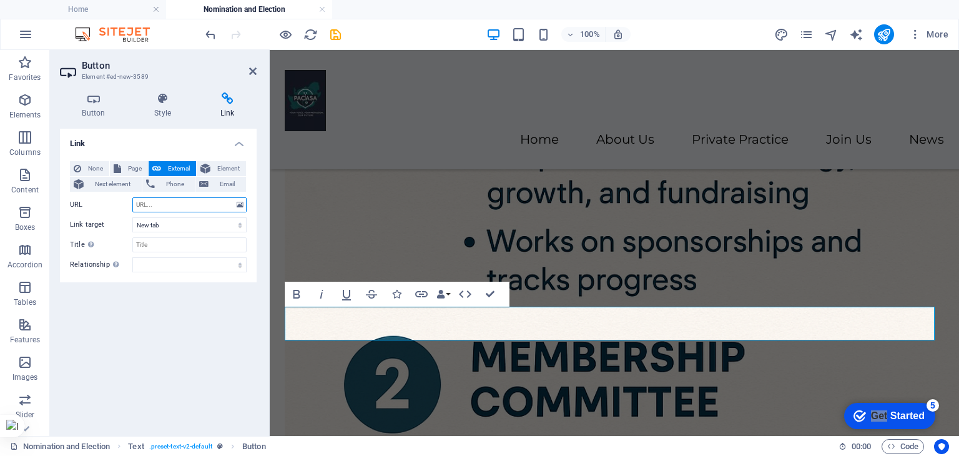
click at [182, 204] on input "URL" at bounding box center [189, 204] width 114 height 15
paste input "https://docs.google.com/forms/d/e/1FAIpQLScngWmRvIkShV-oYFQNodpnQ6t1JeGfi2N3glX…"
type input "https://docs.google.com/forms/d/e/1FAIpQLScngWmRvIkShV-oYFQNodpnQ6t1JeGfi2N3glX…"
click at [191, 335] on div "Link None Page External Element Next element Phone Email Page Home Legal Notice…" at bounding box center [158, 277] width 197 height 297
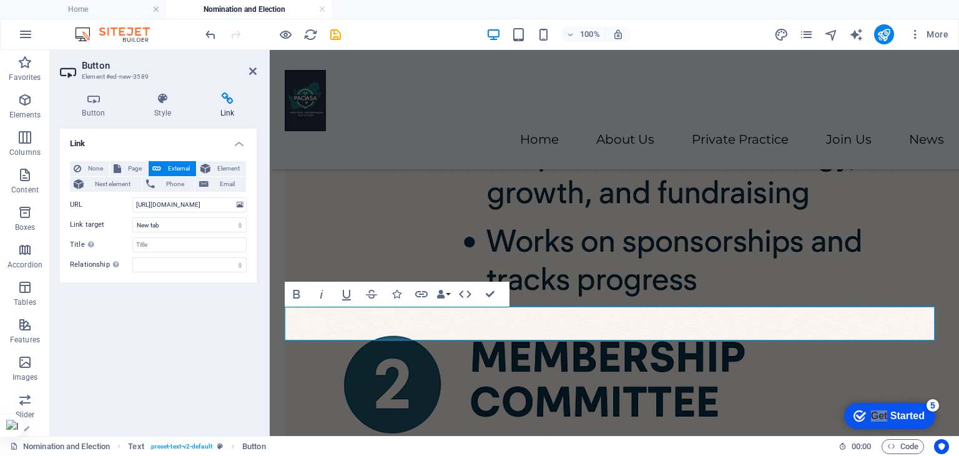
scroll to position [0, 0]
click at [197, 333] on div "Link None Page External Element Next element Phone Email Page Home Legal Notice…" at bounding box center [158, 277] width 197 height 297
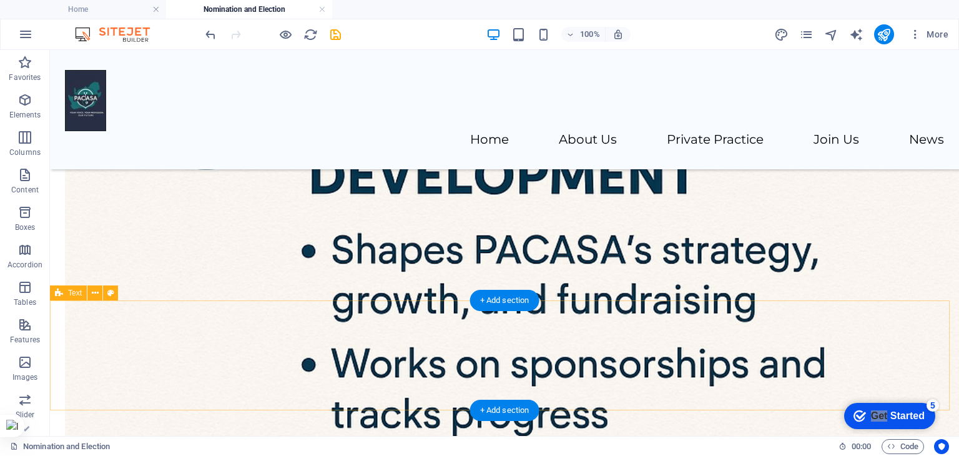
scroll to position [1660, 0]
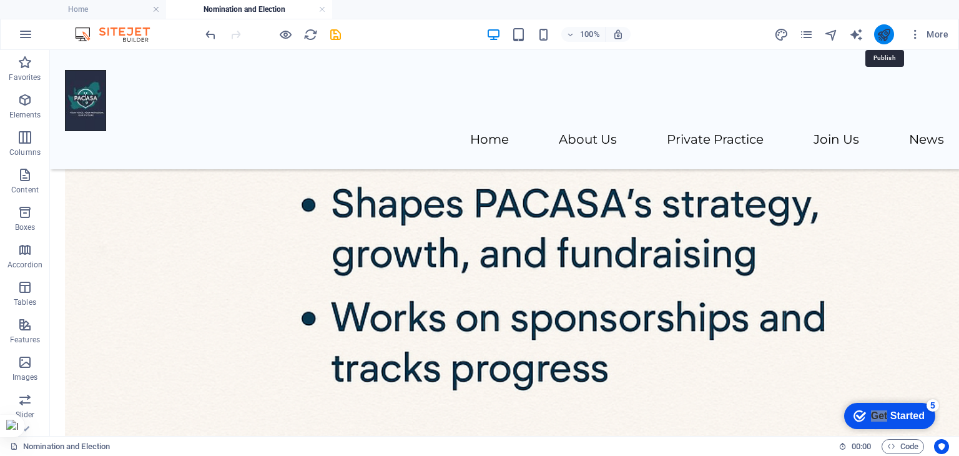
click at [639, 34] on icon "publish" at bounding box center [883, 34] width 14 height 14
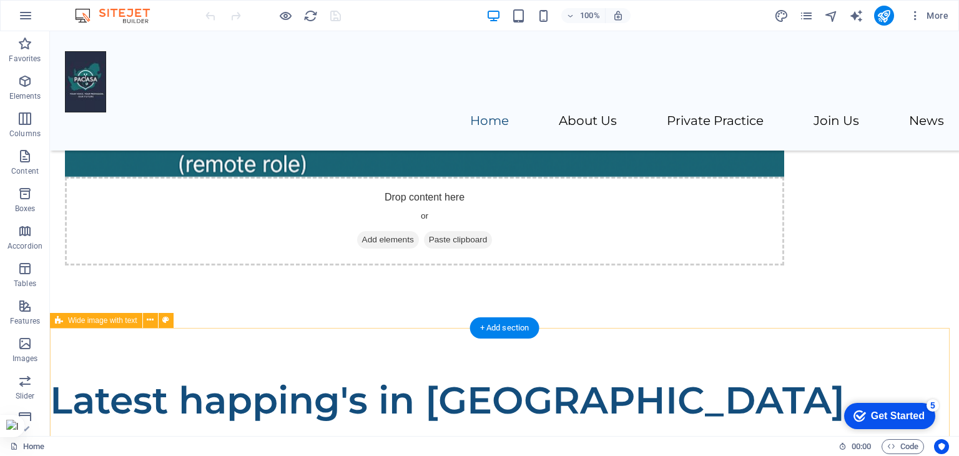
scroll to position [999, 0]
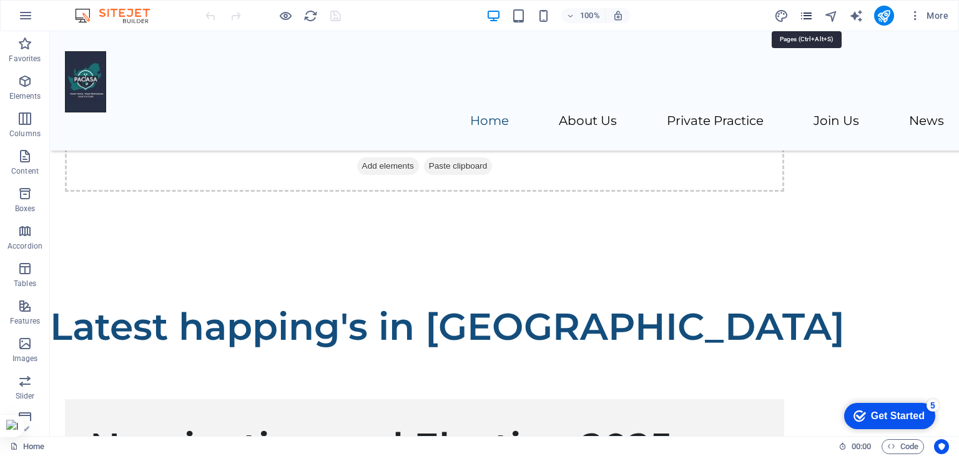
click at [809, 13] on icon "pages" at bounding box center [806, 16] width 14 height 14
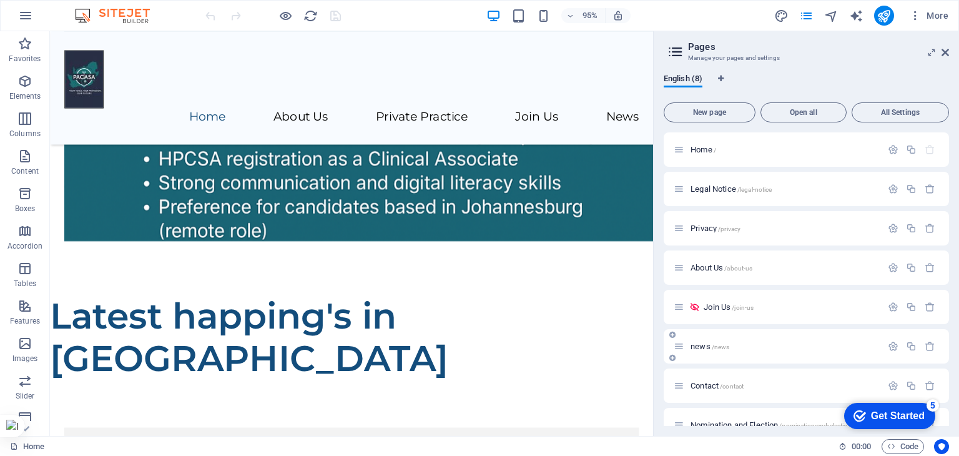
scroll to position [21, 0]
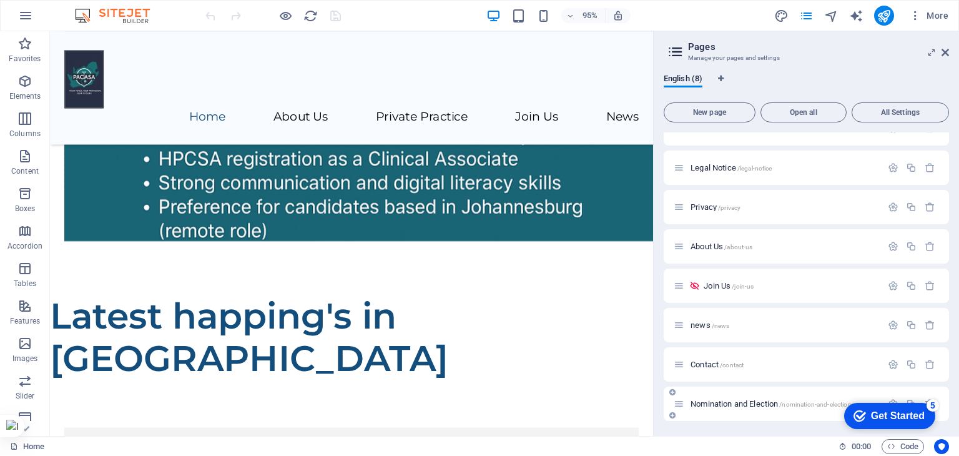
click at [751, 398] on div "Nomination and Election /nomination-and-election" at bounding box center [777, 403] width 208 height 14
click at [751, 404] on span "Nomination and Election /nomination-and-election" at bounding box center [770, 403] width 161 height 9
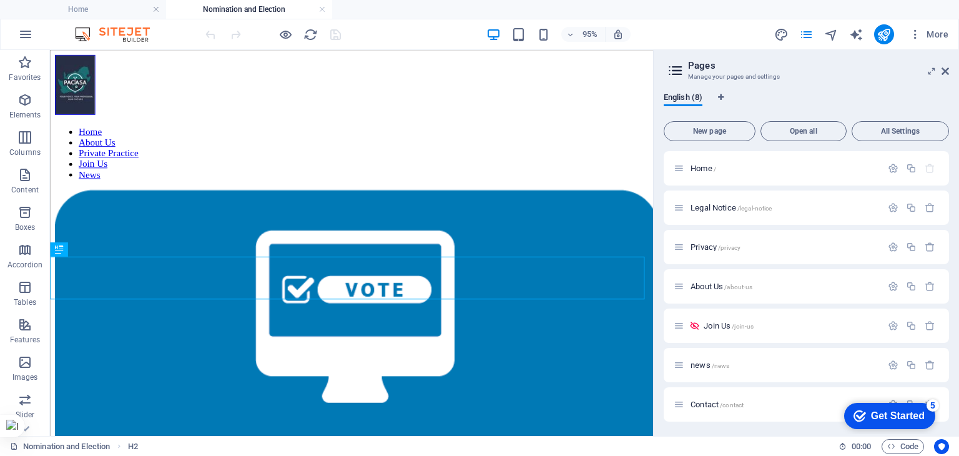
scroll to position [272, 0]
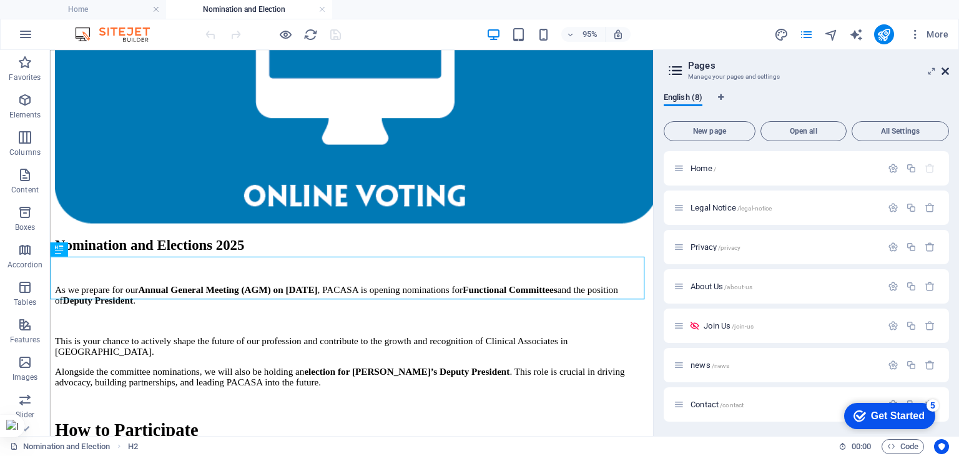
click at [947, 67] on icon at bounding box center [944, 71] width 7 height 10
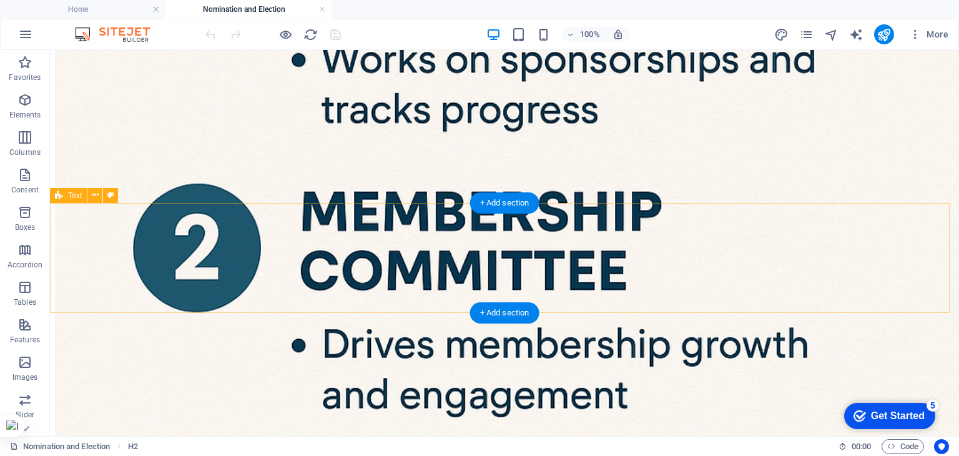
scroll to position [1723, 0]
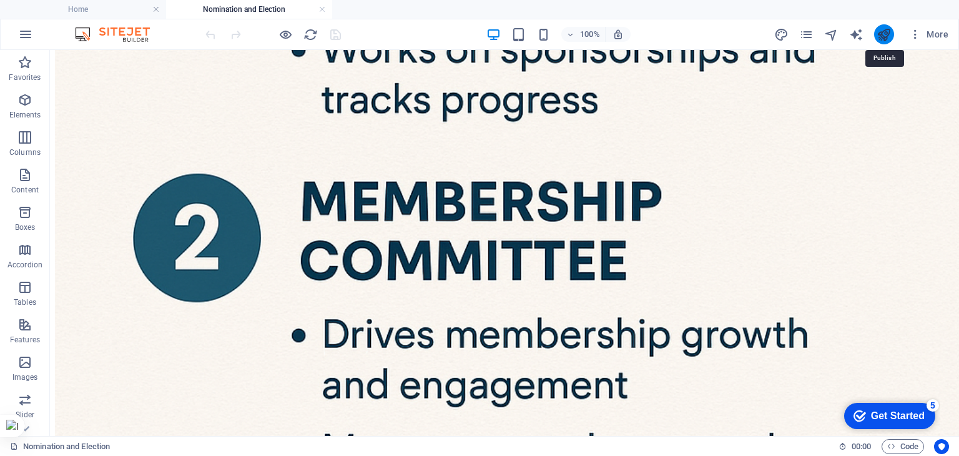
click at [891, 32] on icon "publish" at bounding box center [883, 34] width 14 height 14
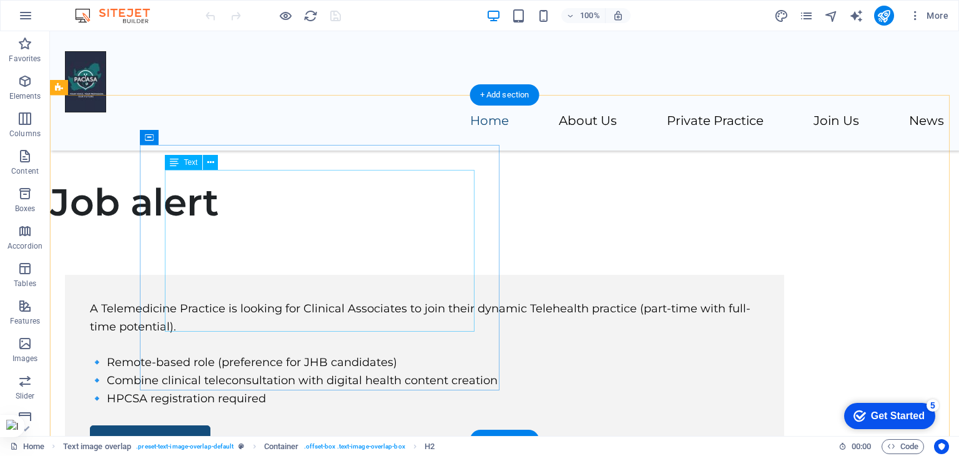
scroll to position [374, 0]
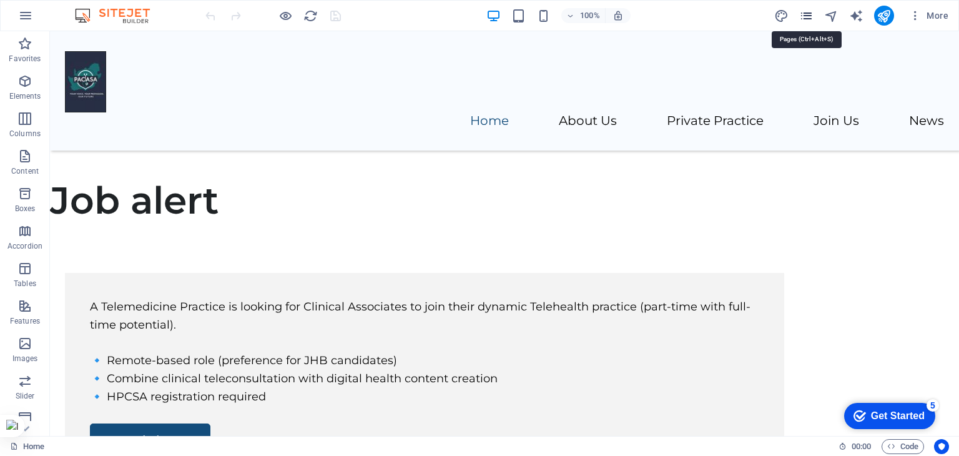
click at [806, 16] on icon "pages" at bounding box center [806, 16] width 14 height 14
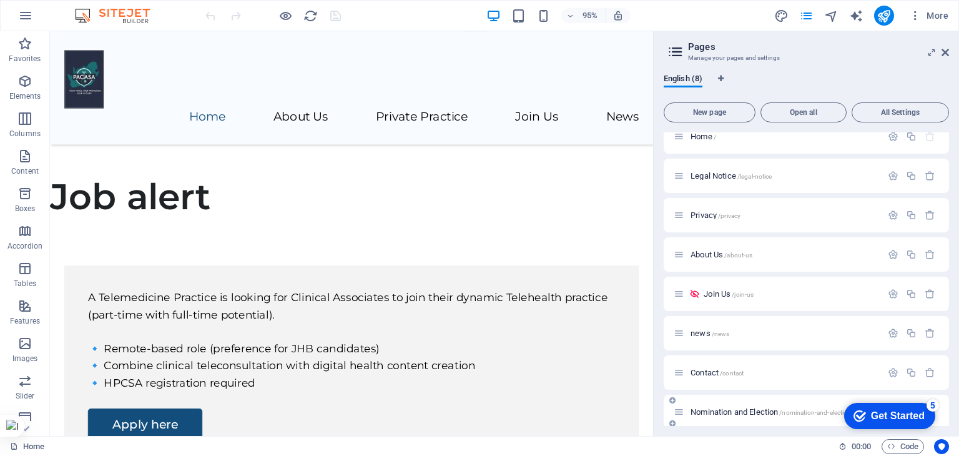
scroll to position [21, 0]
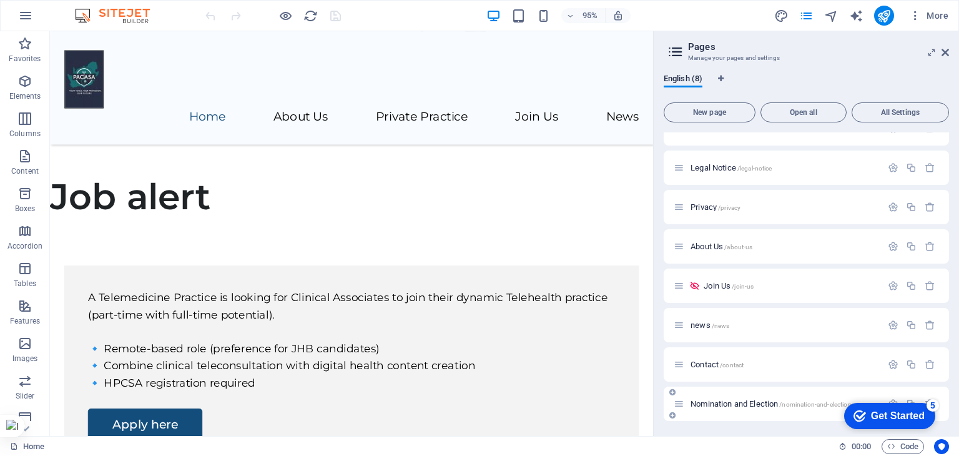
click at [751, 406] on span "Nomination and Election /nomination-and-election" at bounding box center [770, 403] width 161 height 9
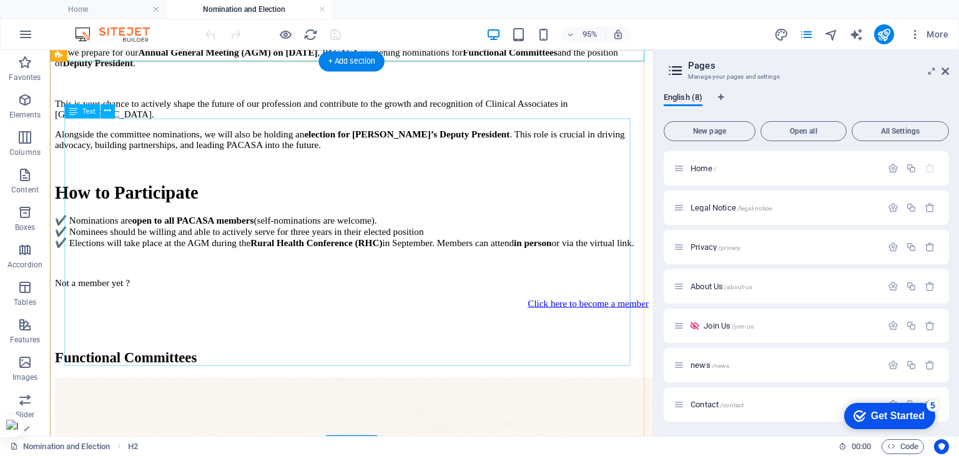
scroll to position [708, 0]
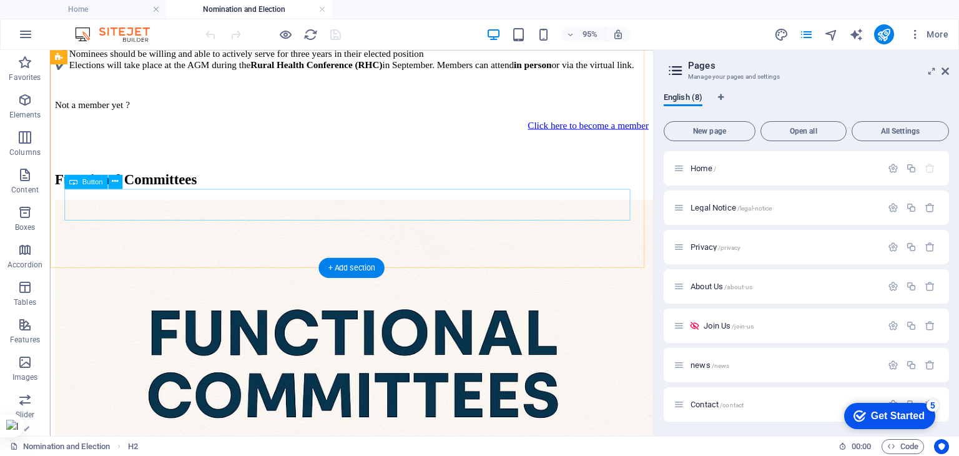
click at [345, 135] on div "Click here to become a member" at bounding box center [367, 129] width 625 height 11
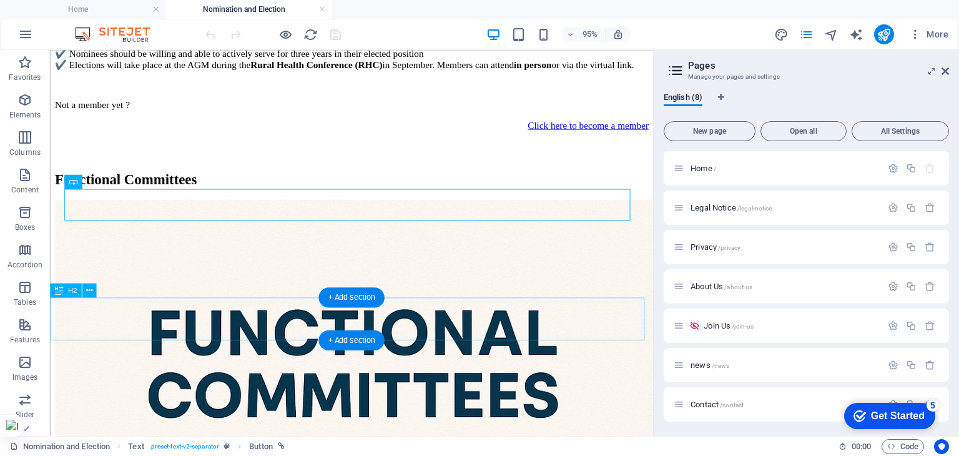
click at [449, 195] on div "Functional Committees" at bounding box center [367, 186] width 625 height 17
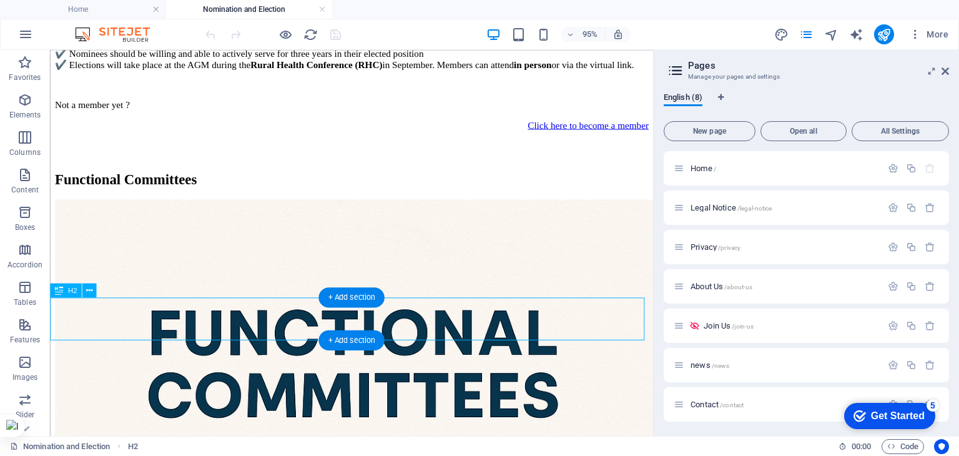
drag, startPoint x: 449, startPoint y: 325, endPoint x: 383, endPoint y: 483, distance: 171.5
click at [449, 195] on div "Functional Committees" at bounding box center [367, 186] width 625 height 17
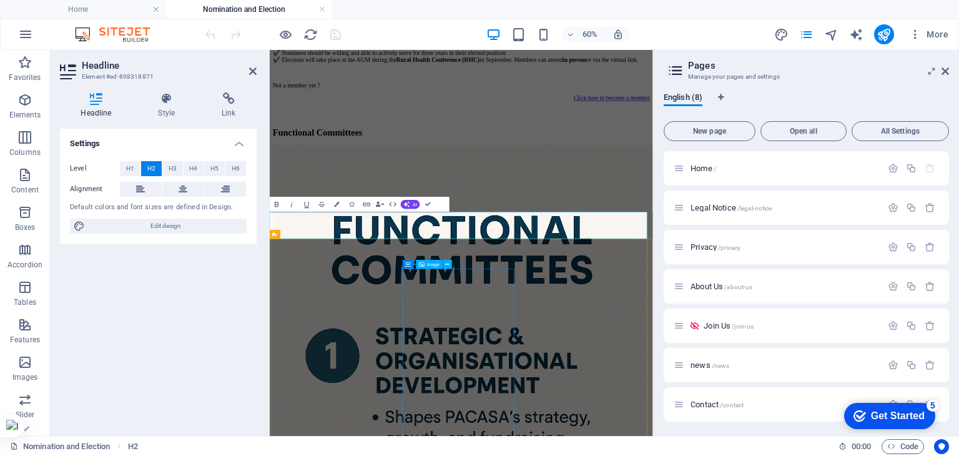
scroll to position [692, 0]
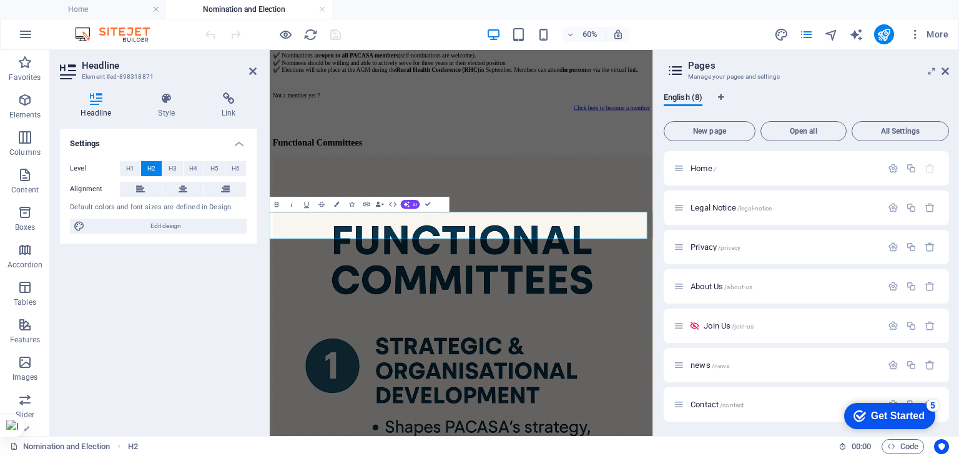
click at [731, 213] on h2 "Functional Committees" at bounding box center [589, 204] width 629 height 17
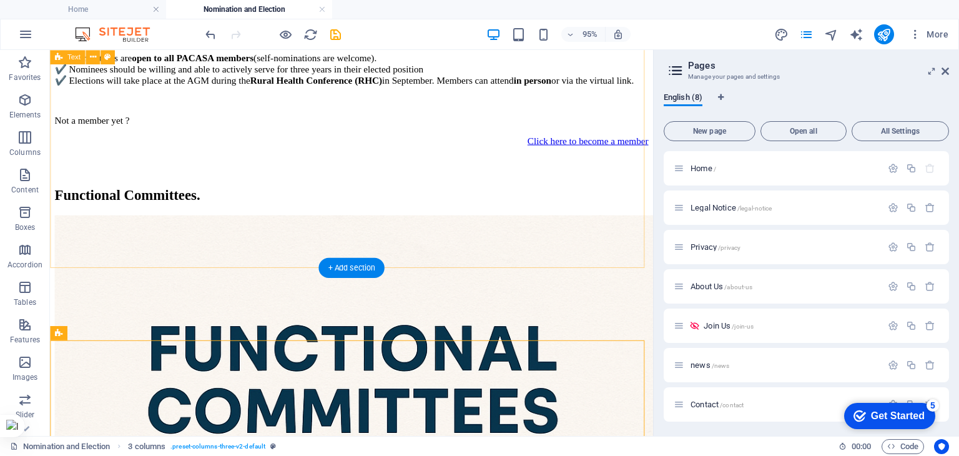
scroll to position [708, 0]
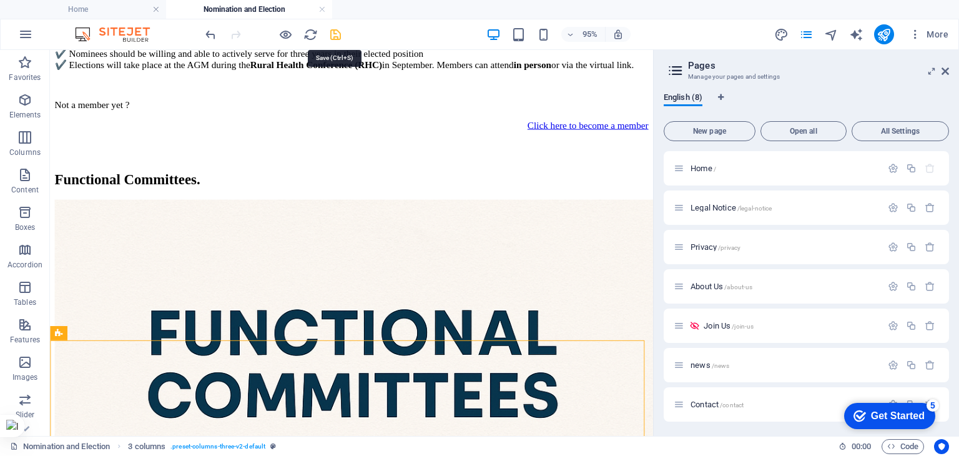
click at [336, 36] on icon "save" at bounding box center [335, 34] width 14 height 14
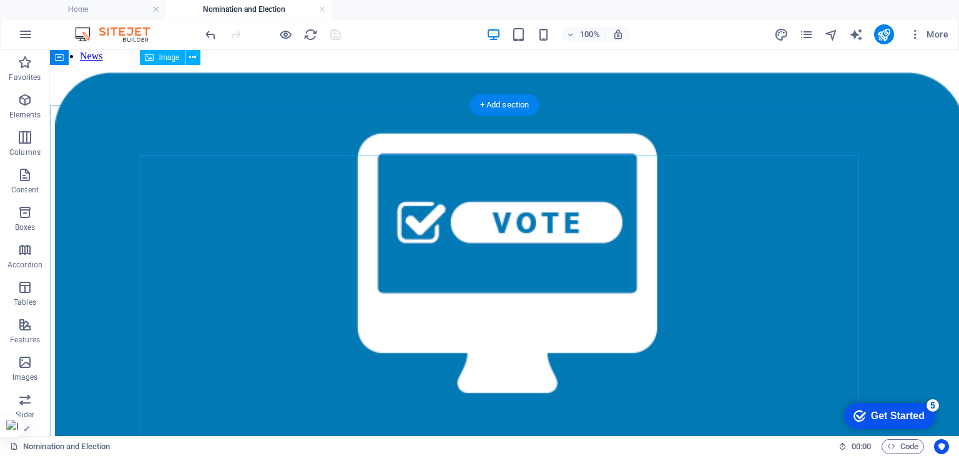
scroll to position [0, 0]
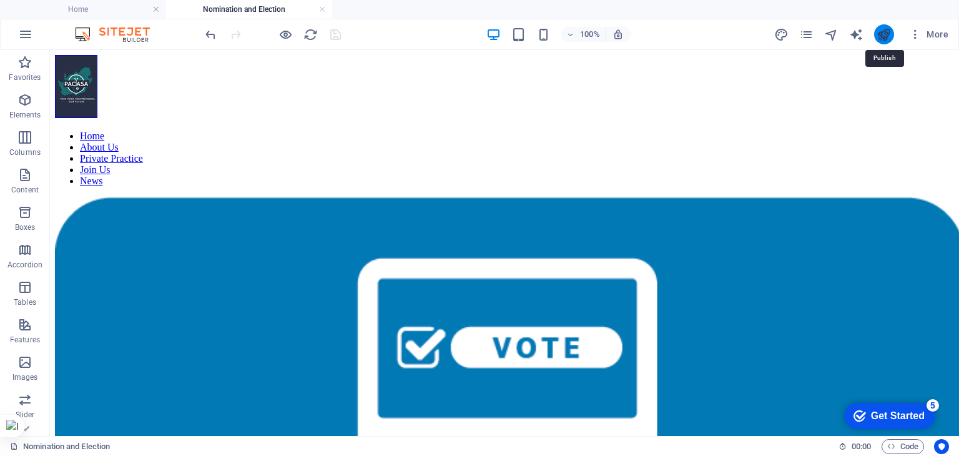
click at [882, 32] on icon "publish" at bounding box center [883, 34] width 14 height 14
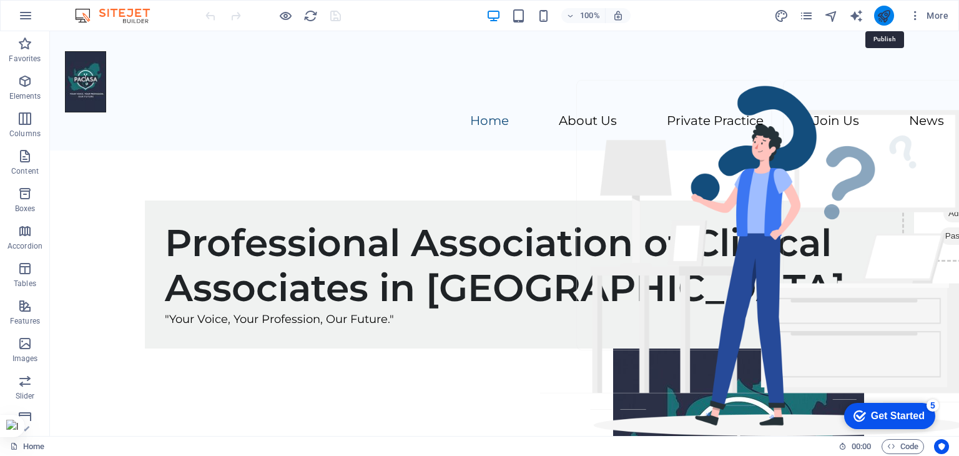
click at [880, 15] on icon "publish" at bounding box center [883, 16] width 14 height 14
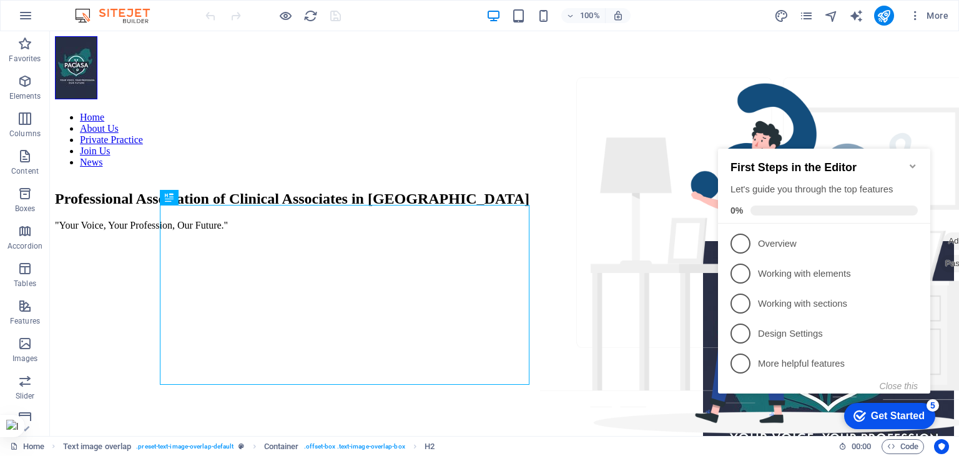
click at [913, 161] on icon "Minimize checklist" at bounding box center [913, 166] width 10 height 10
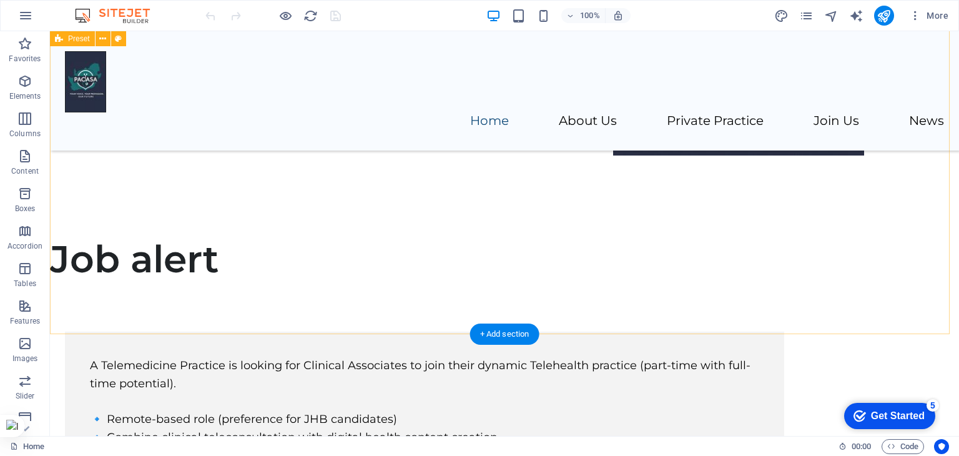
scroll to position [312, 0]
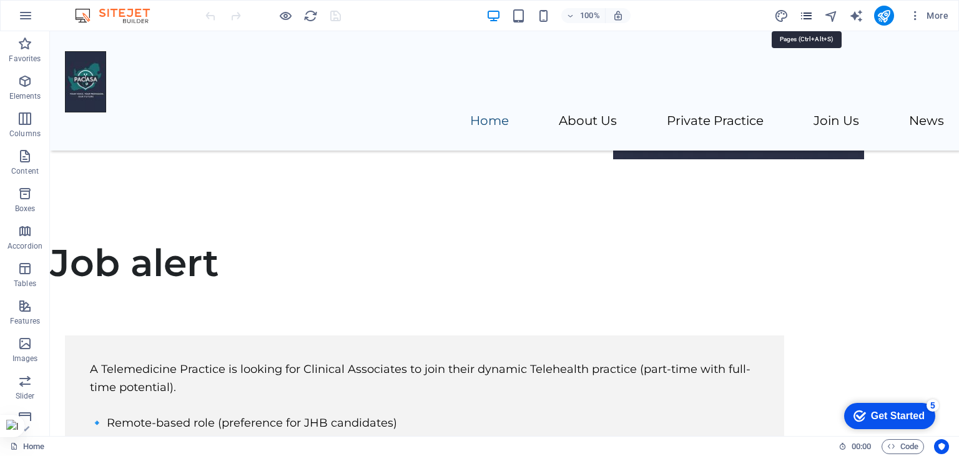
click at [809, 18] on icon "pages" at bounding box center [806, 16] width 14 height 14
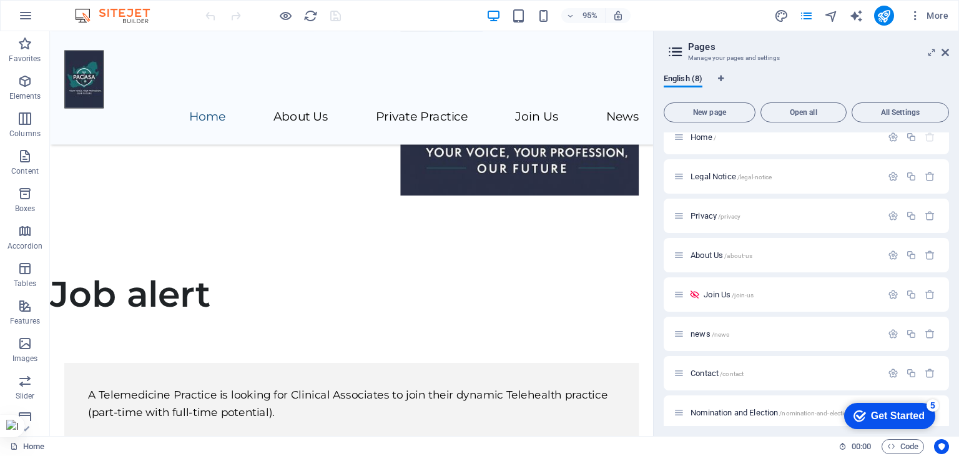
scroll to position [21, 0]
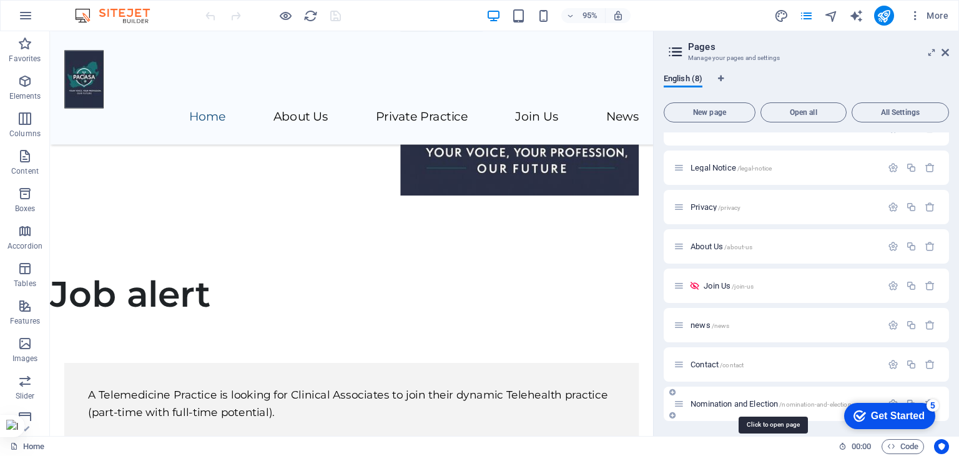
click at [729, 400] on span "Nomination and Election /nomination-and-election" at bounding box center [770, 403] width 161 height 9
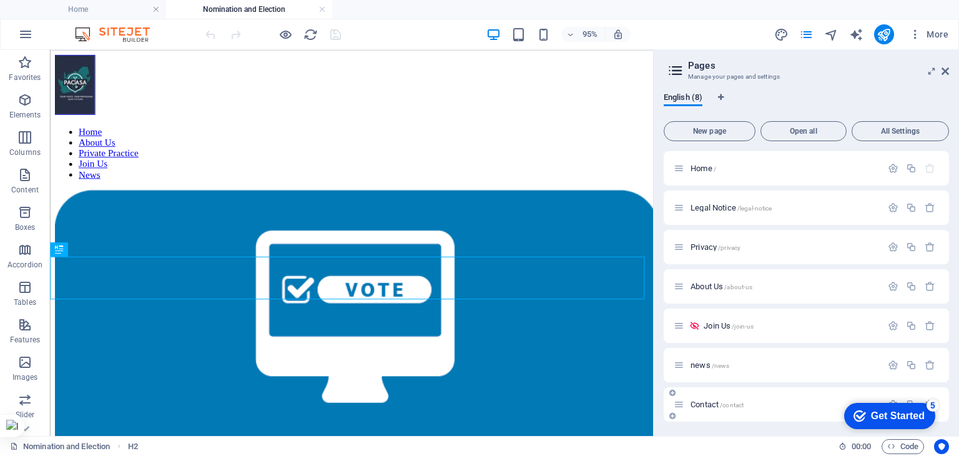
scroll to position [272, 0]
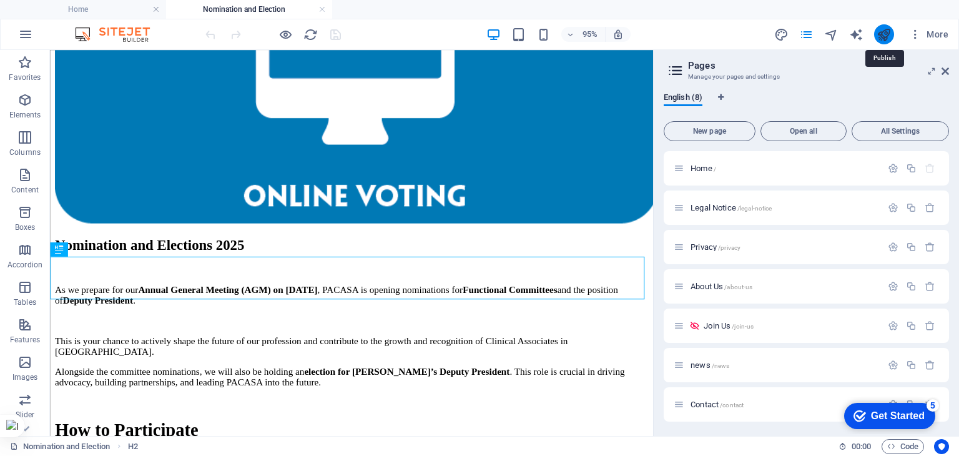
click at [886, 36] on icon "publish" at bounding box center [883, 34] width 14 height 14
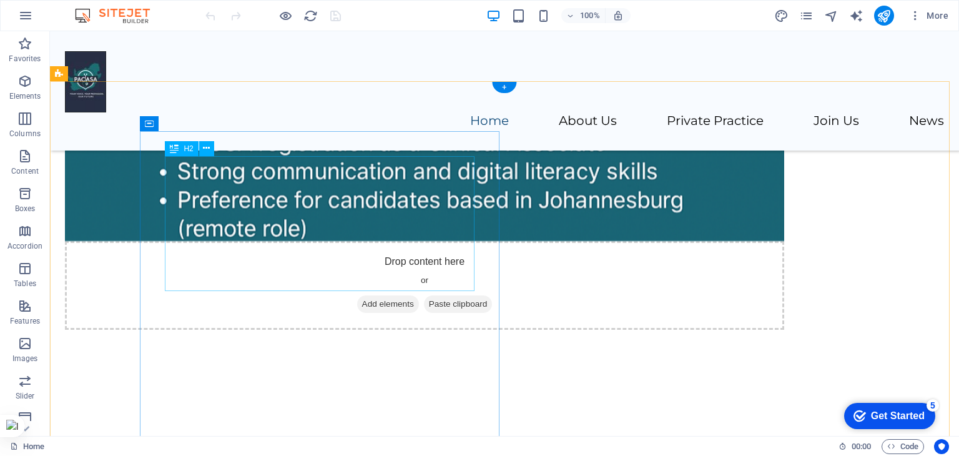
scroll to position [874, 0]
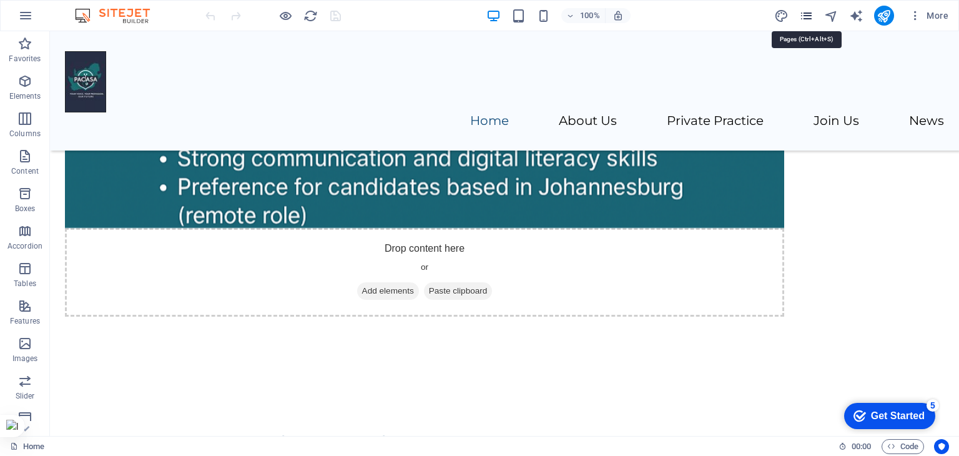
click at [811, 14] on icon "pages" at bounding box center [806, 16] width 14 height 14
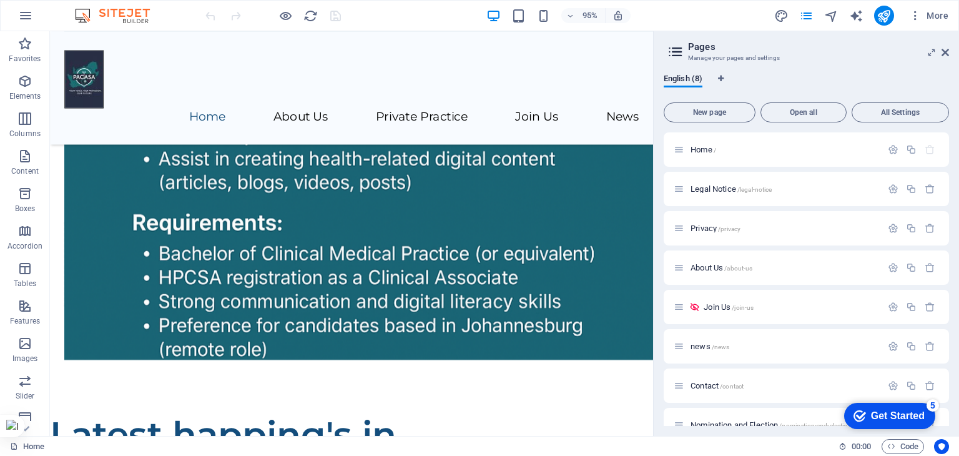
scroll to position [21, 0]
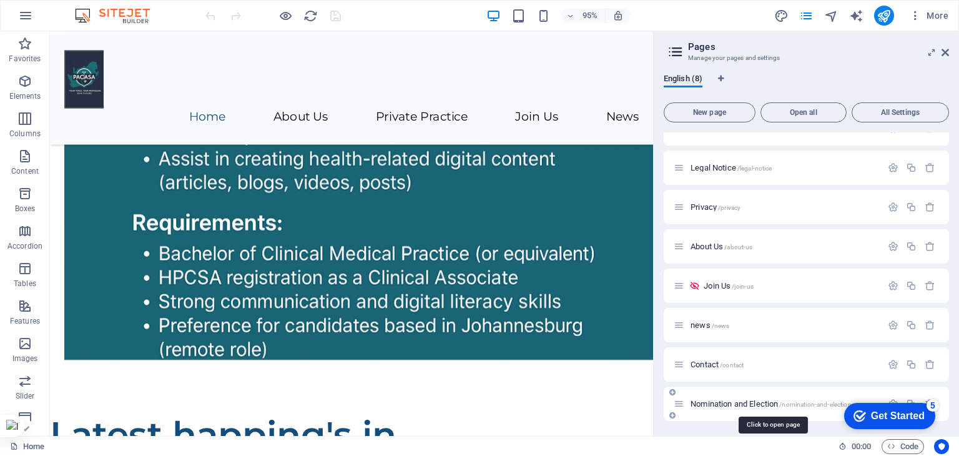
click at [728, 403] on span "Nomination and Election /nomination-and-election" at bounding box center [770, 403] width 161 height 9
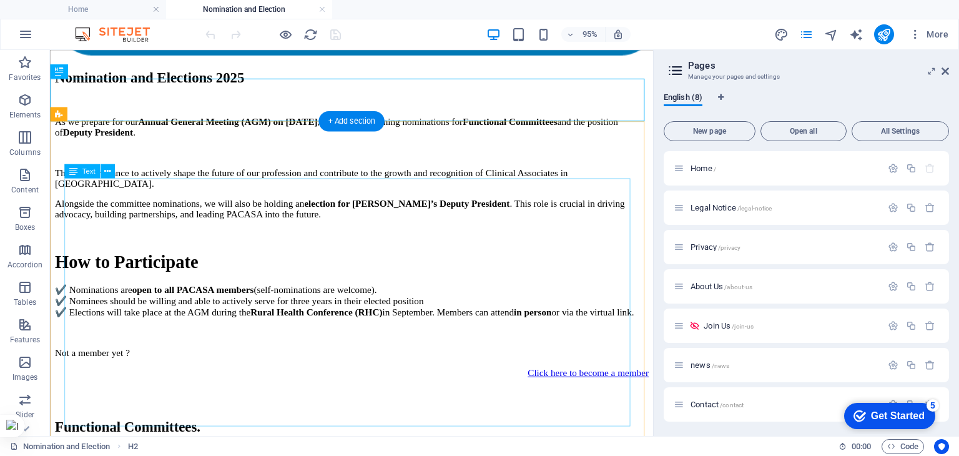
scroll to position [459, 0]
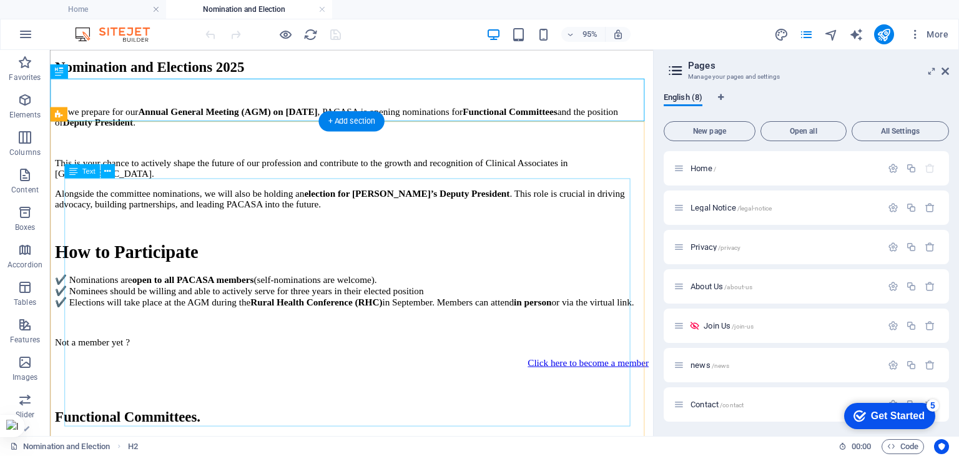
click at [206, 227] on div "As we prepare for our Annual General Meeting (AGM) on 16 September 2025 , PACAS…" at bounding box center [367, 236] width 625 height 254
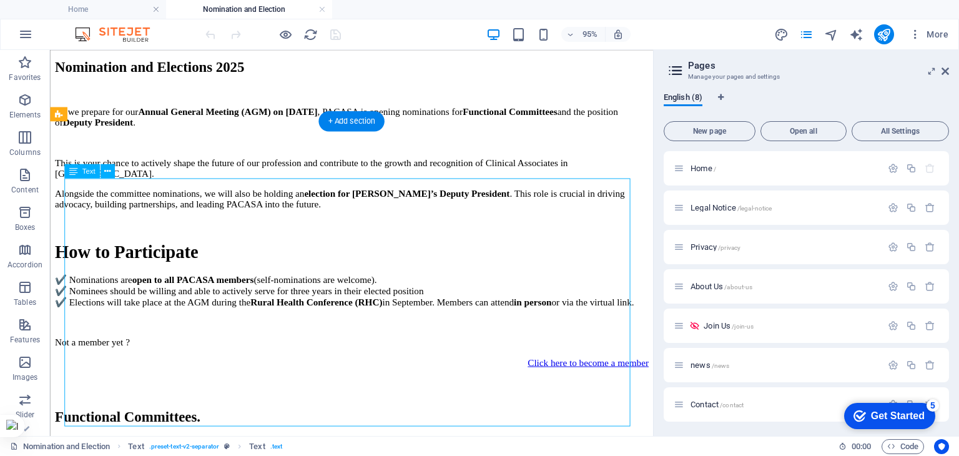
click at [207, 228] on div "As we prepare for our Annual General Meeting (AGM) on 16 September 2025 , PACAS…" at bounding box center [367, 236] width 625 height 254
click at [202, 232] on div "As we prepare for our Annual General Meeting (AGM) on 16 September 2025 , PACAS…" at bounding box center [367, 236] width 625 height 254
click at [214, 230] on div "As we prepare for our Annual General Meeting (AGM) on 16 September 2025 , PACAS…" at bounding box center [367, 236] width 625 height 254
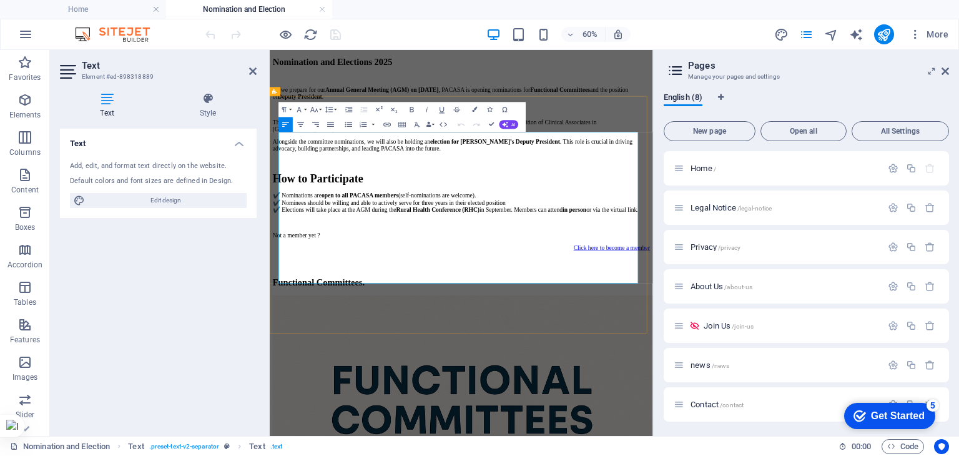
click at [356, 133] on strong "Functional Committees" at bounding box center [320, 127] width 74 height 11
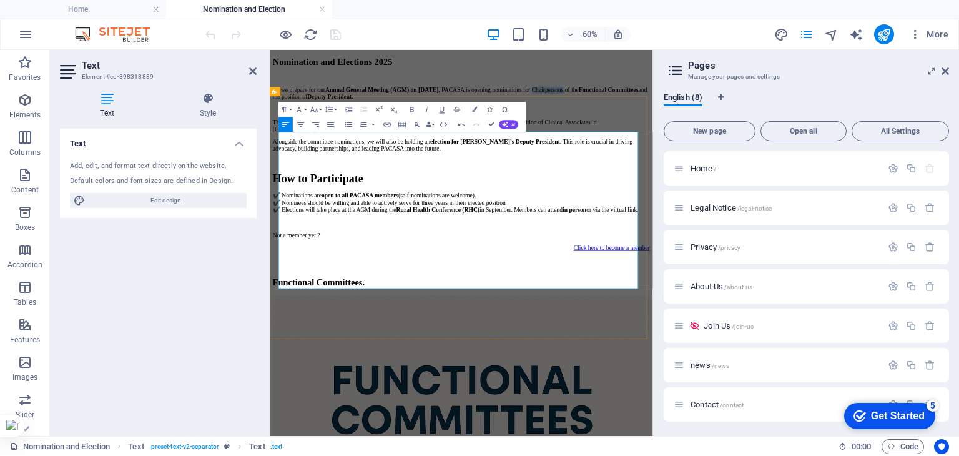
drag, startPoint x: 451, startPoint y: 233, endPoint x: 379, endPoint y: 233, distance: 71.8
click at [379, 134] on p "As we prepare for our Annual General Meeting (AGM) on 16 September 2025 , PACAS…" at bounding box center [589, 122] width 629 height 22
click at [412, 109] on icon "button" at bounding box center [412, 109] width 4 height 5
click at [526, 155] on p at bounding box center [589, 149] width 629 height 11
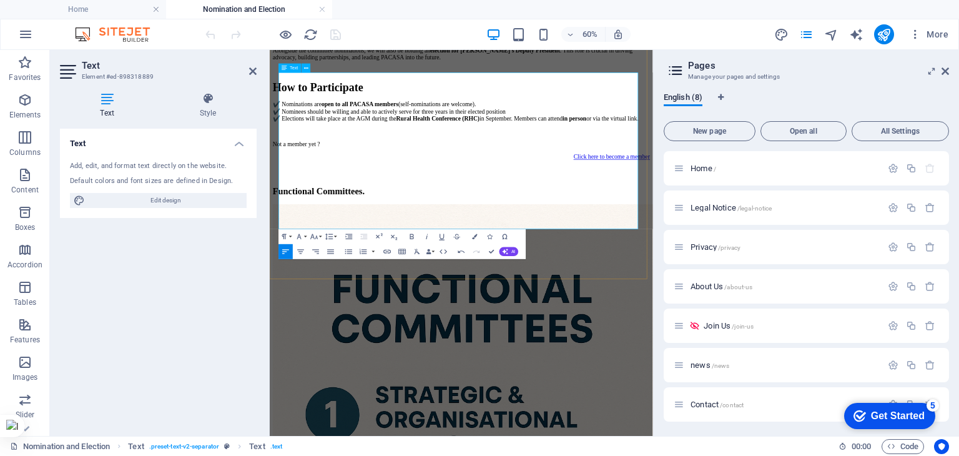
scroll to position [646, 0]
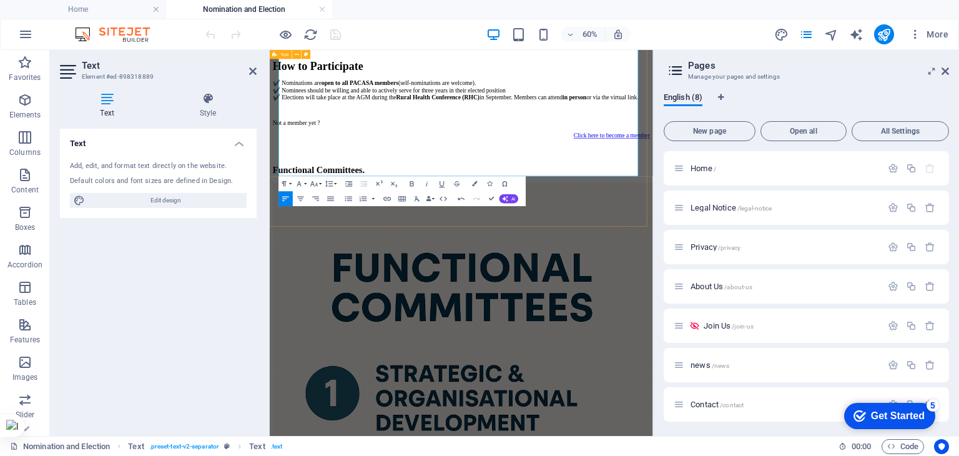
click at [790, 199] on div "As we prepare for our Annual General Meeting (AGM) on 16 September 2025 , PACAS…" at bounding box center [589, 51] width 629 height 295
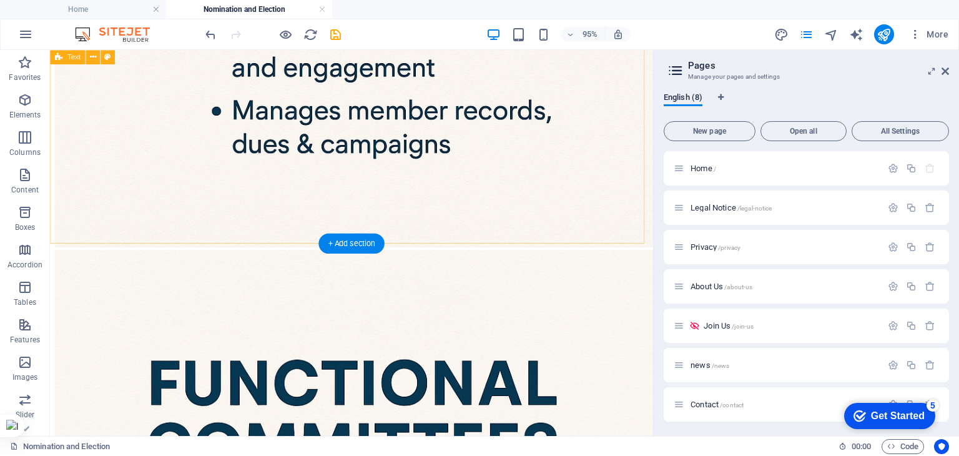
scroll to position [1635, 0]
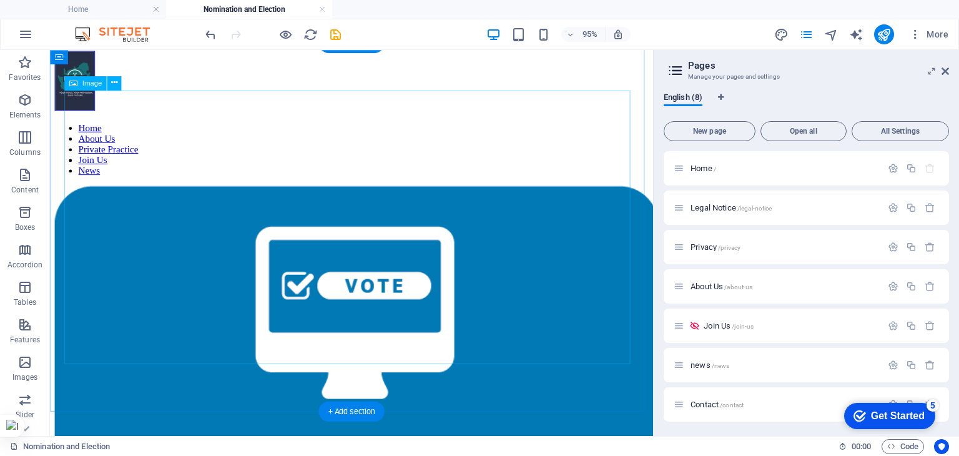
scroll to position [0, 0]
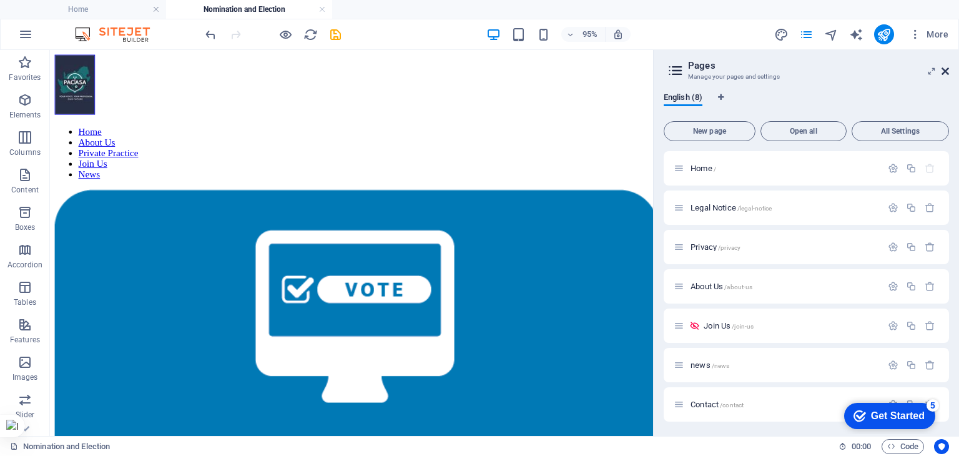
click at [944, 72] on icon at bounding box center [944, 71] width 7 height 10
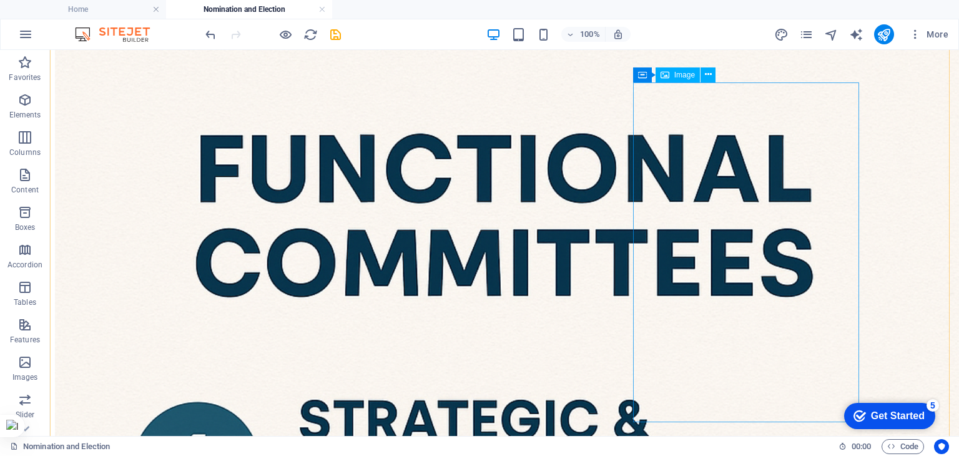
scroll to position [1061, 0]
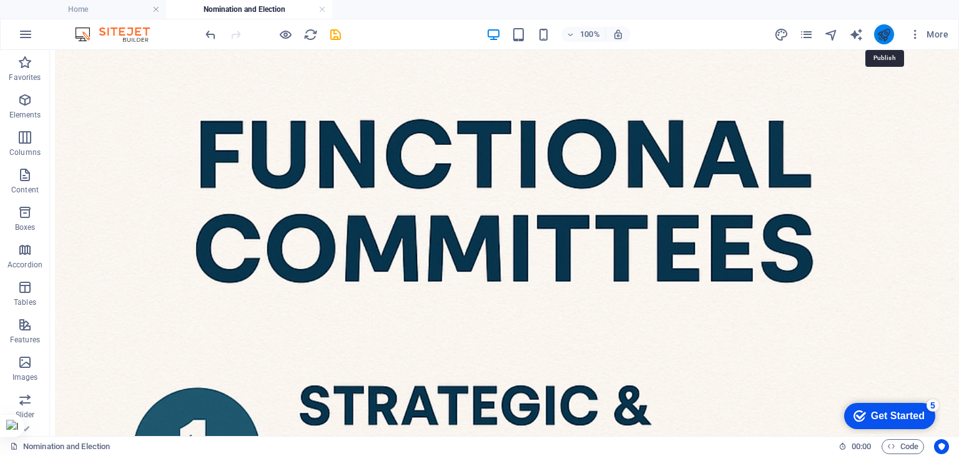
click at [880, 38] on icon "publish" at bounding box center [883, 34] width 14 height 14
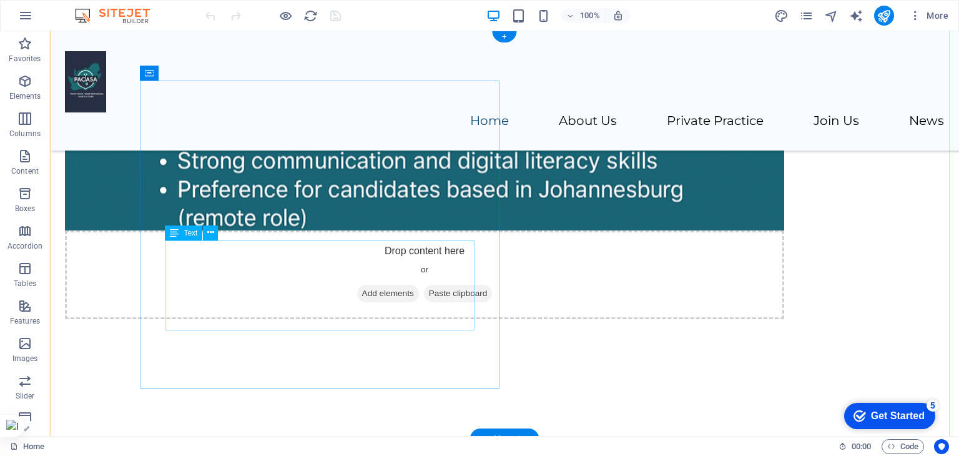
scroll to position [874, 0]
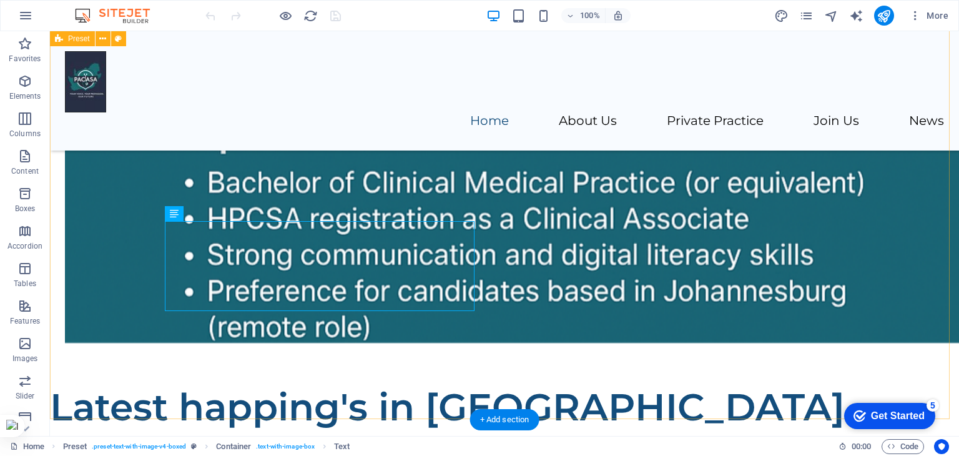
scroll to position [999, 0]
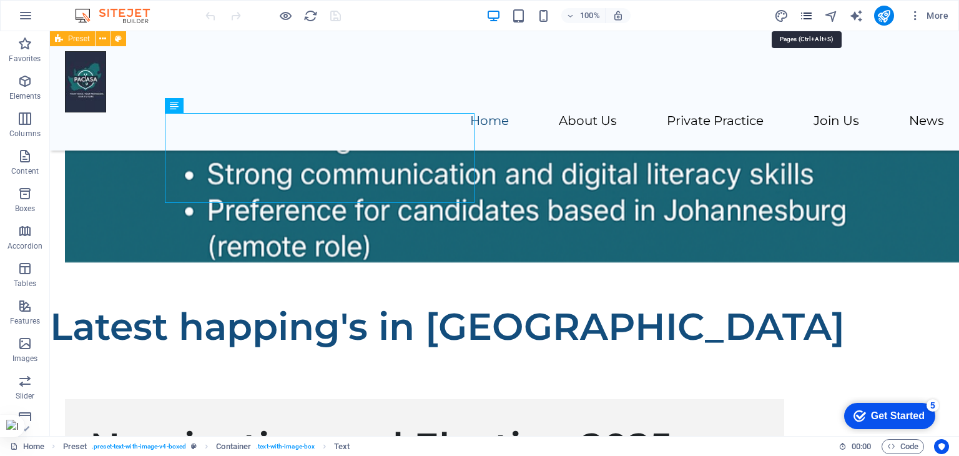
click at [805, 18] on icon "pages" at bounding box center [806, 16] width 14 height 14
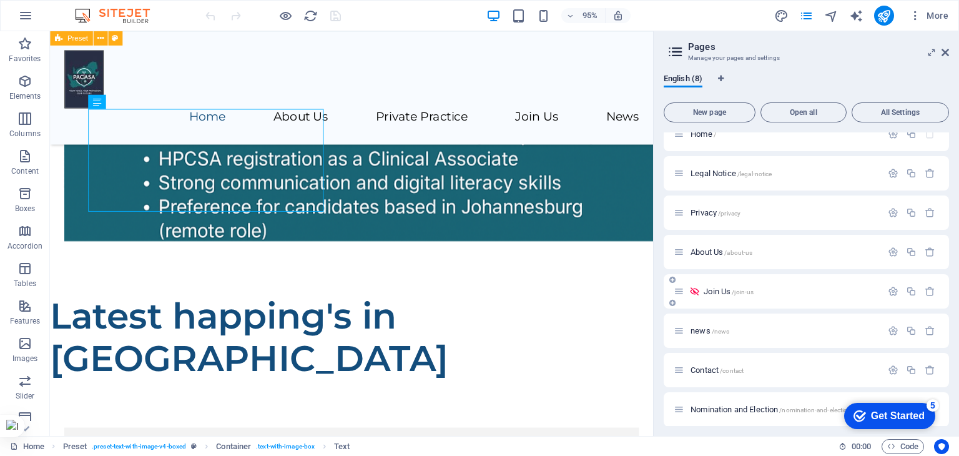
scroll to position [21, 0]
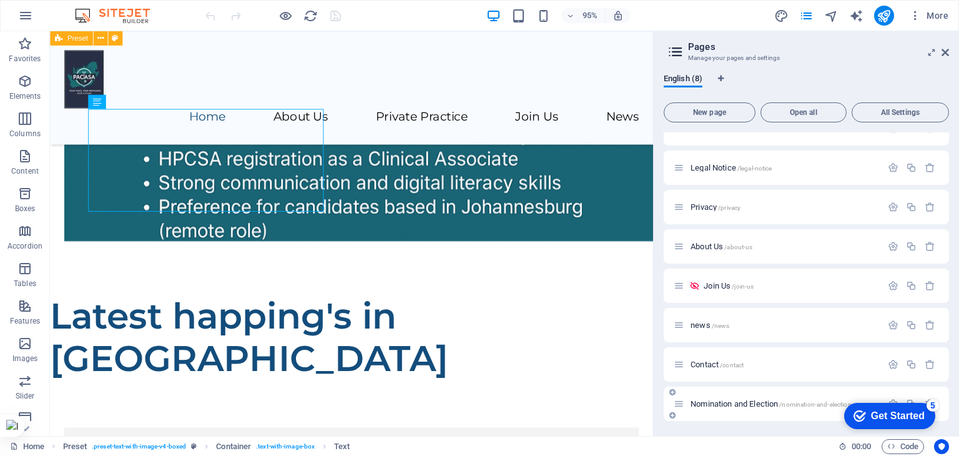
click at [728, 399] on span "Nomination and Election /nomination-and-election" at bounding box center [770, 403] width 161 height 9
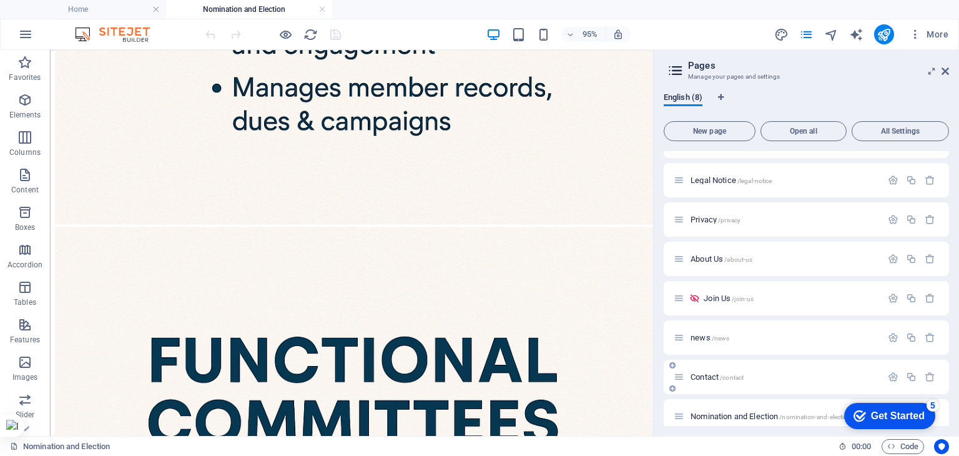
scroll to position [40, 0]
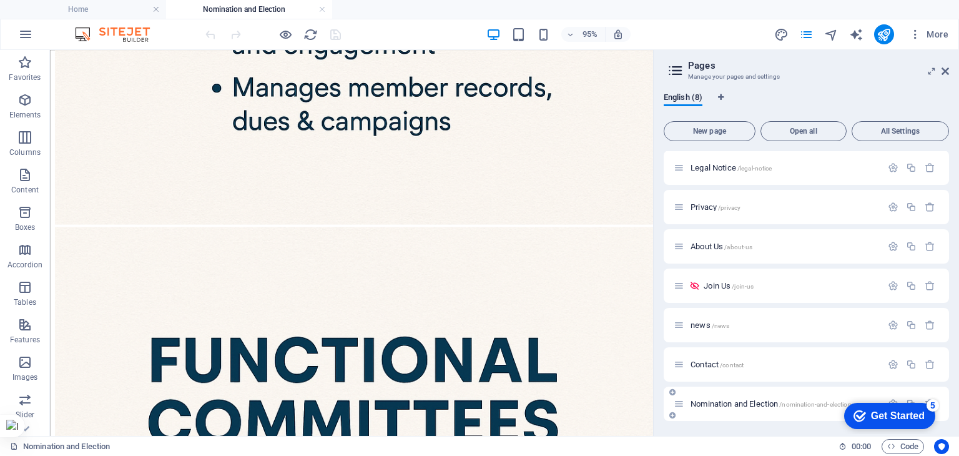
click at [682, 407] on icon at bounding box center [678, 403] width 11 height 11
drag, startPoint x: 864, startPoint y: 408, endPoint x: 1655, endPoint y: 806, distance: 885.4
click html "checkmark Get Started 5 First Steps in the Editor Let's guide you through the t…"
drag, startPoint x: 37, startPoint y: 19, endPoint x: 916, endPoint y: 377, distance: 949.4
click at [916, 377] on div "Contact /contact" at bounding box center [805, 364] width 285 height 34
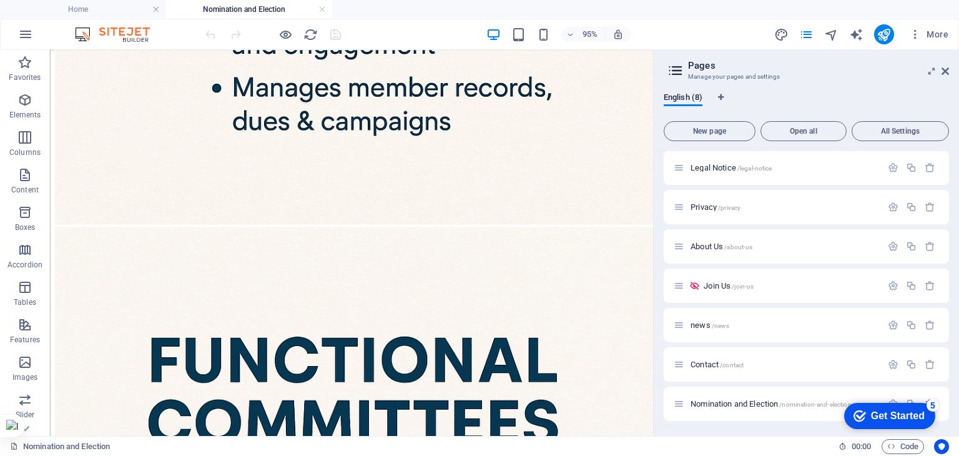
click div "checkmark Get Started 5 First Steps in the Editor Let's guide you through the t…"
drag, startPoint x: 889, startPoint y: 410, endPoint x: 869, endPoint y: 417, distance: 21.7
click div "checkmark Get Started 5 First Steps in the Editor Let's guide you through the t…"
click at [909, 442] on icon at bounding box center [907, 443] width 6 height 6
click at [914, 419] on div "Get Started" at bounding box center [898, 415] width 54 height 11
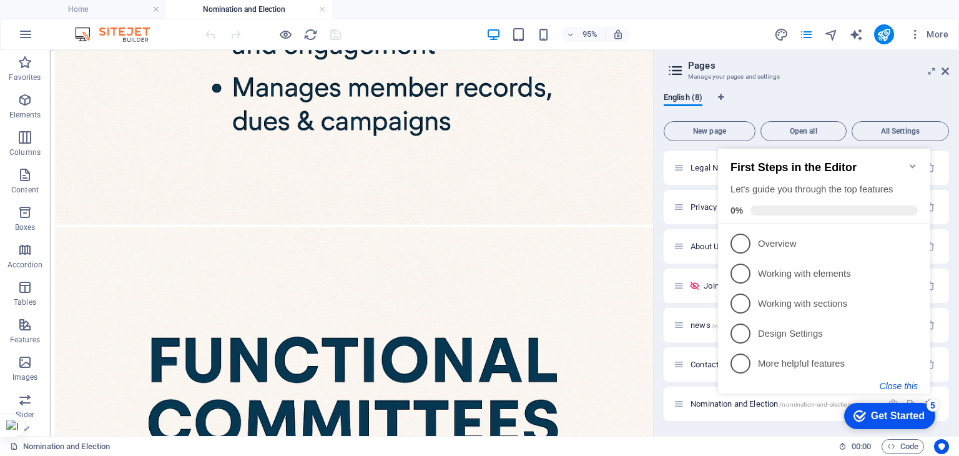
click at [904, 383] on button "Close this" at bounding box center [898, 386] width 38 height 10
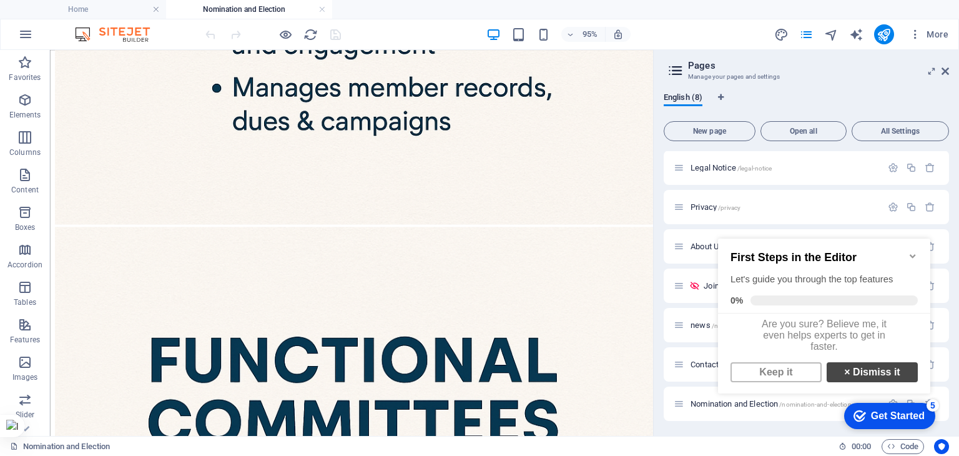
click at [878, 382] on link "× Dismiss it" at bounding box center [871, 372] width 91 height 20
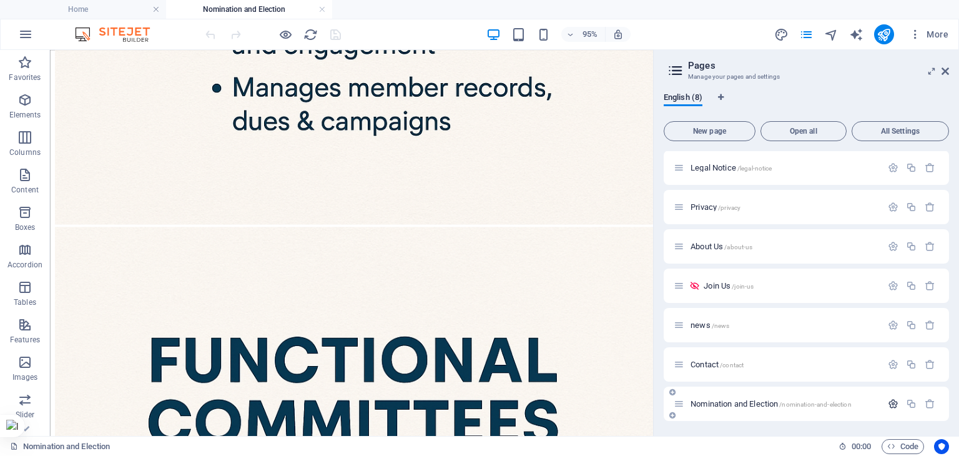
click at [891, 404] on icon "button" at bounding box center [893, 403] width 11 height 11
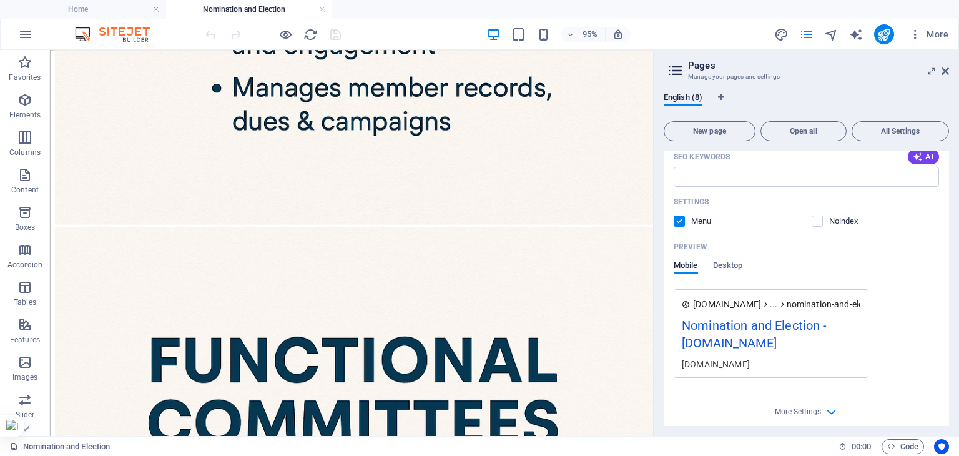
scroll to position [522, 0]
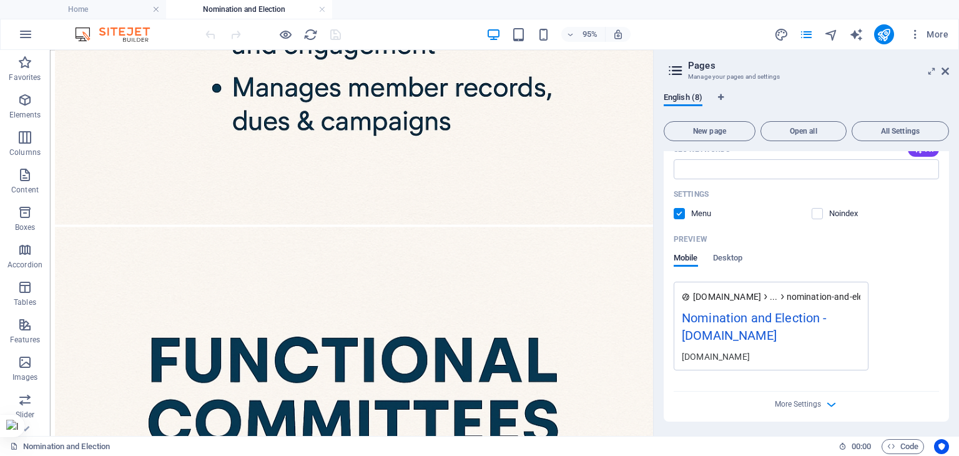
click at [745, 327] on div "Nomination and Election - mypacasa.com" at bounding box center [771, 329] width 179 height 42
click at [755, 323] on div "Nomination and Election - mypacasa.com" at bounding box center [771, 329] width 179 height 42
click at [738, 320] on div "Nomination and Election - mypacasa.com" at bounding box center [771, 329] width 179 height 42
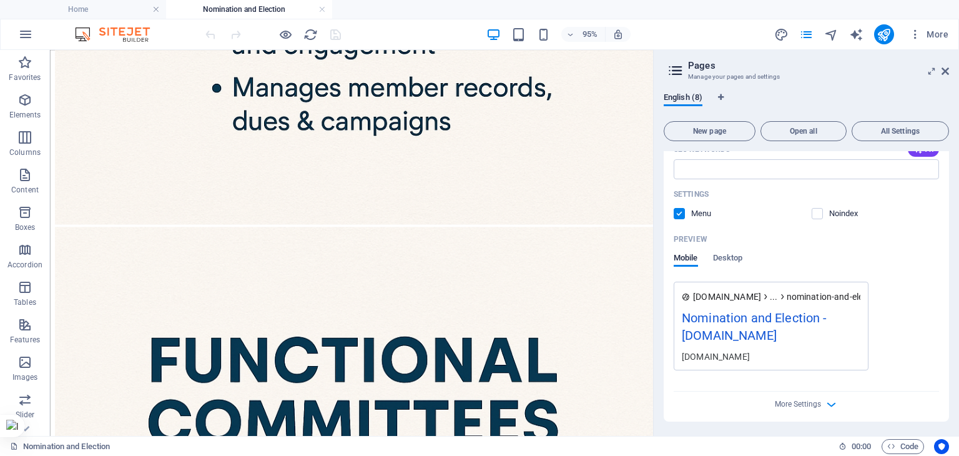
click at [731, 297] on span "www.example.com" at bounding box center [727, 296] width 68 height 12
click at [740, 308] on div "www.example.com ... nomination-and-election Nomination and Election - mypacasa.…" at bounding box center [770, 325] width 195 height 89
click at [917, 257] on div "Mobile Desktop" at bounding box center [805, 265] width 265 height 24
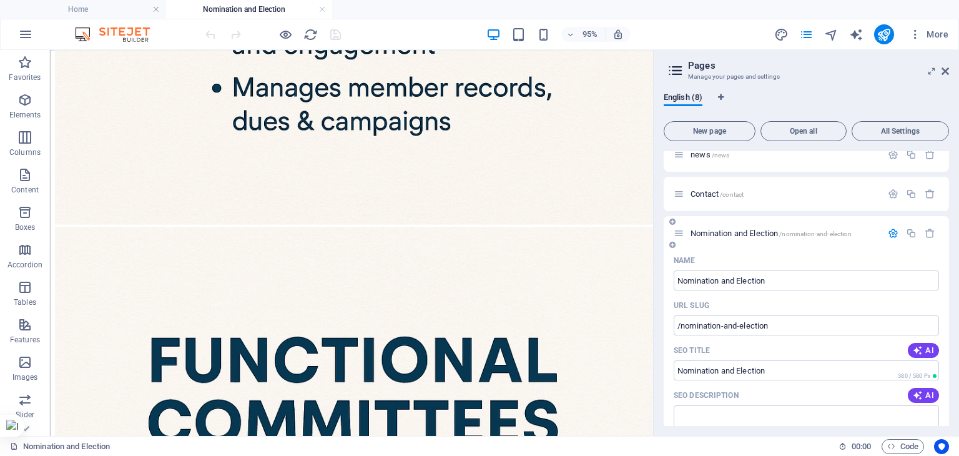
scroll to position [148, 0]
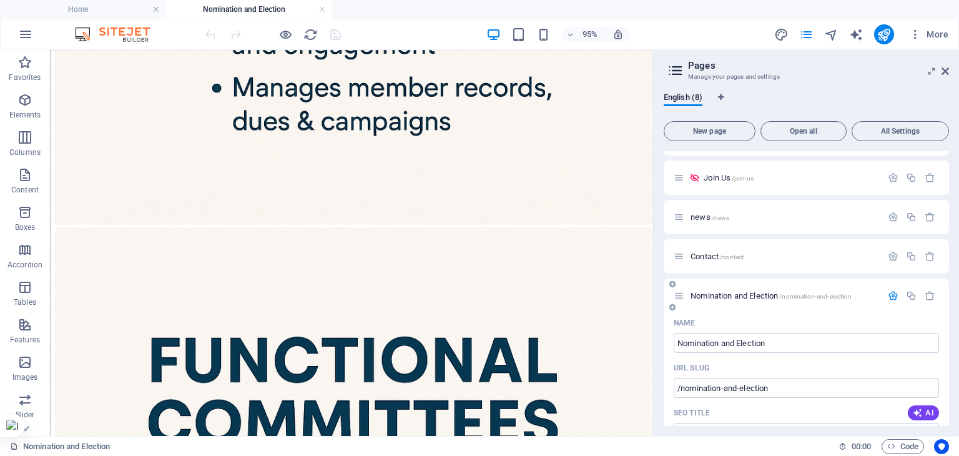
click at [734, 295] on span "Nomination and Election /nomination-and-election" at bounding box center [770, 295] width 161 height 9
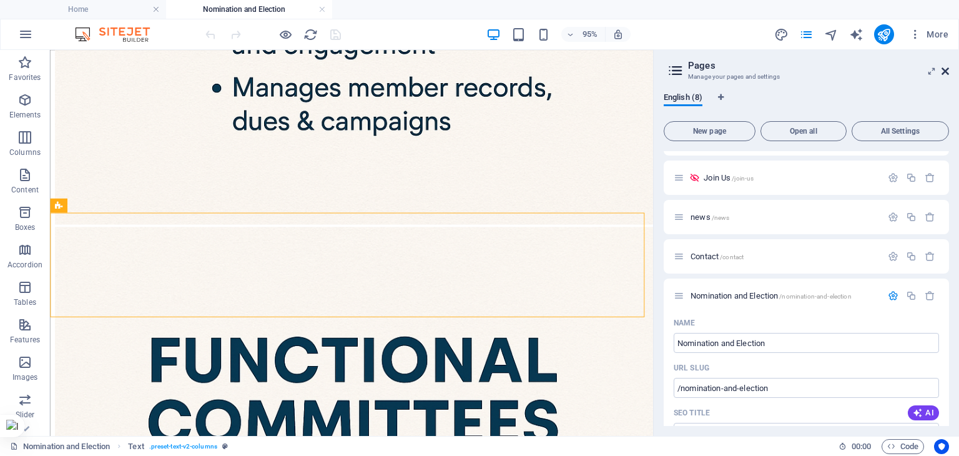
click at [947, 71] on icon at bounding box center [944, 71] width 7 height 10
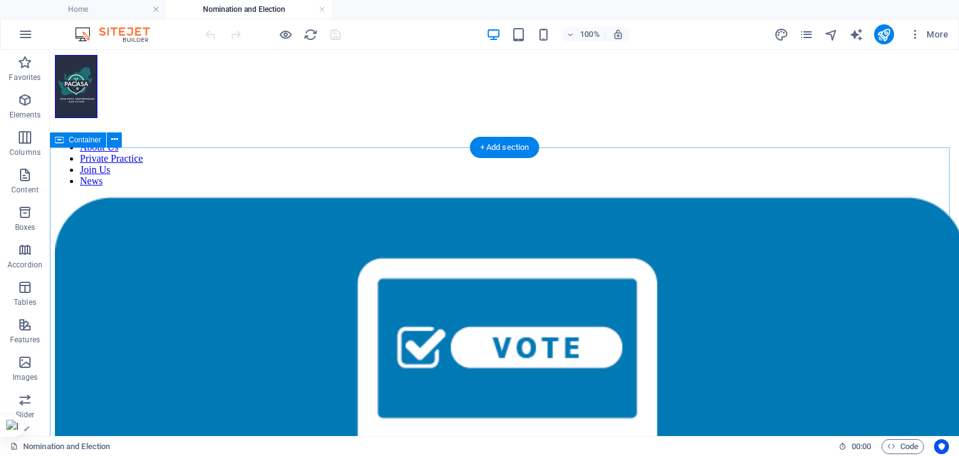
scroll to position [0, 0]
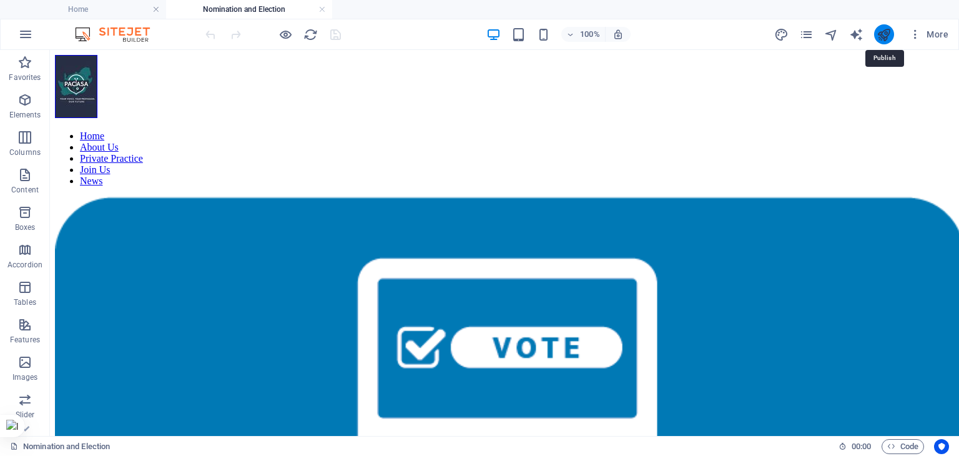
click at [889, 35] on icon "publish" at bounding box center [883, 34] width 14 height 14
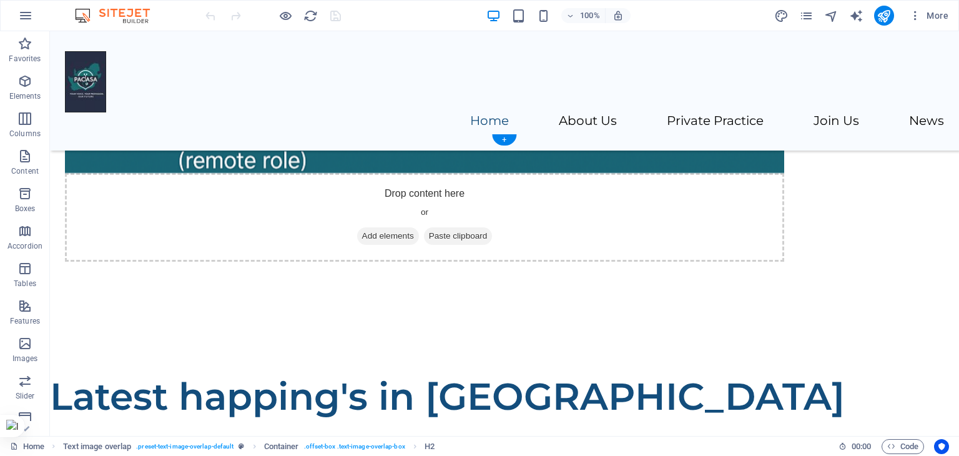
scroll to position [936, 0]
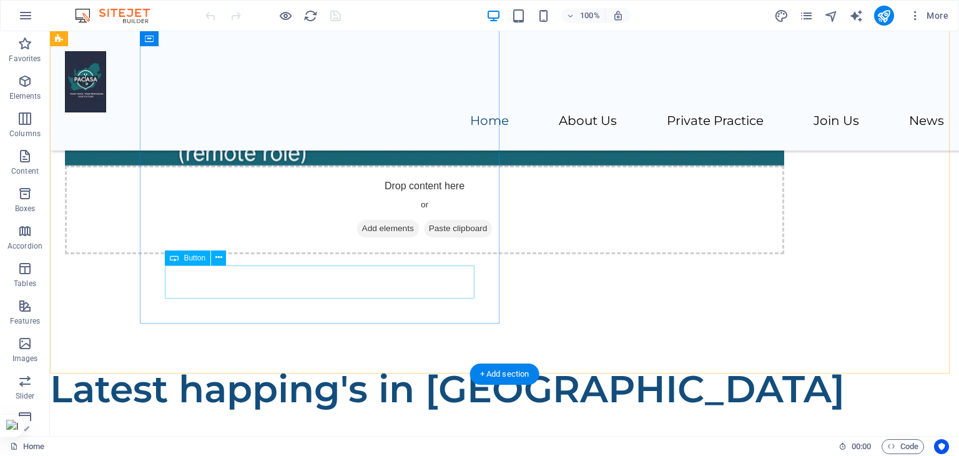
select select
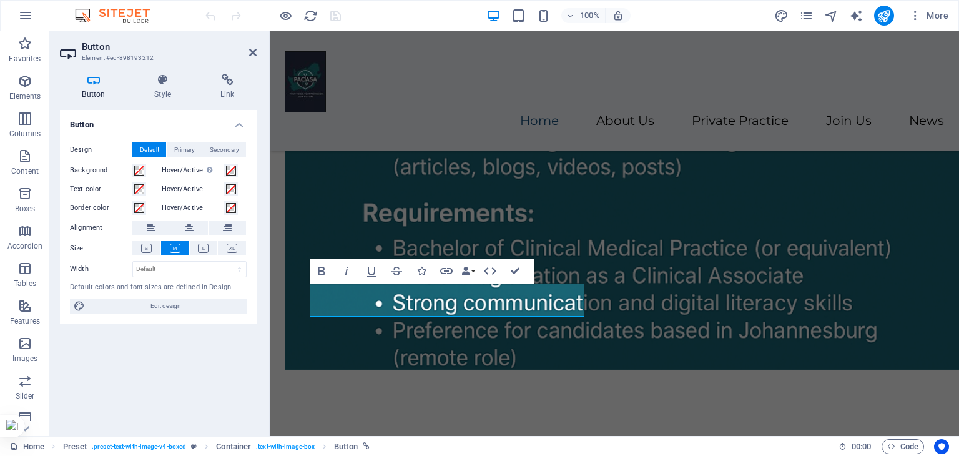
scroll to position [994, 0]
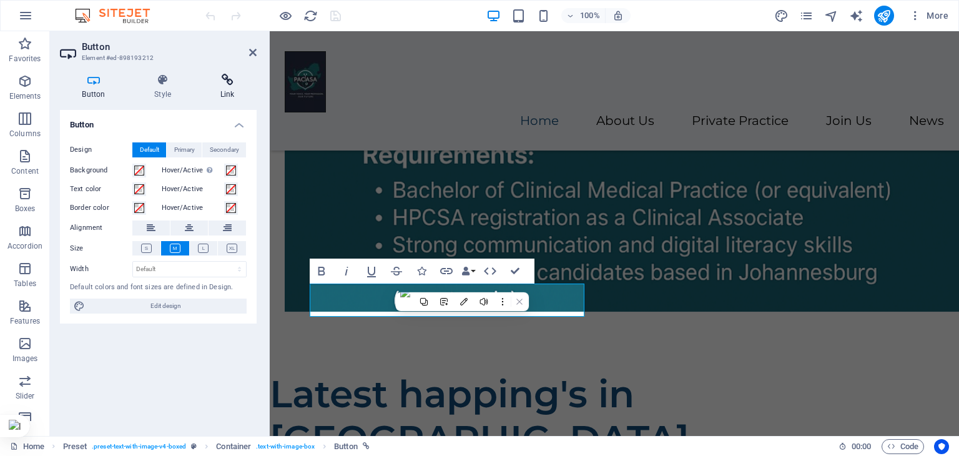
click at [239, 79] on icon at bounding box center [227, 80] width 59 height 12
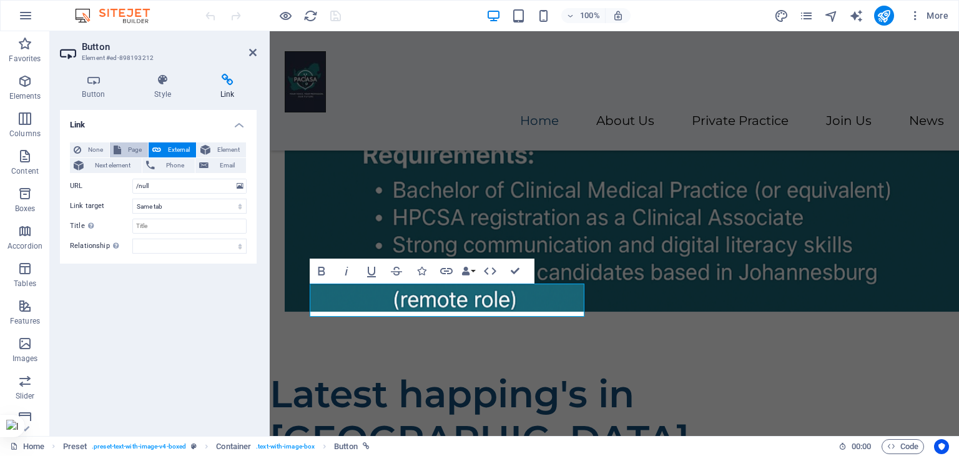
click at [131, 148] on span "Page" at bounding box center [134, 149] width 19 height 15
click at [238, 187] on select "Home Legal Notice Privacy About Us Join Us news Contact Nomination and Election" at bounding box center [189, 186] width 114 height 15
select select "7"
click at [132, 179] on select "Home Legal Notice Privacy About Us Join Us news Contact Nomination and Election" at bounding box center [189, 186] width 114 height 15
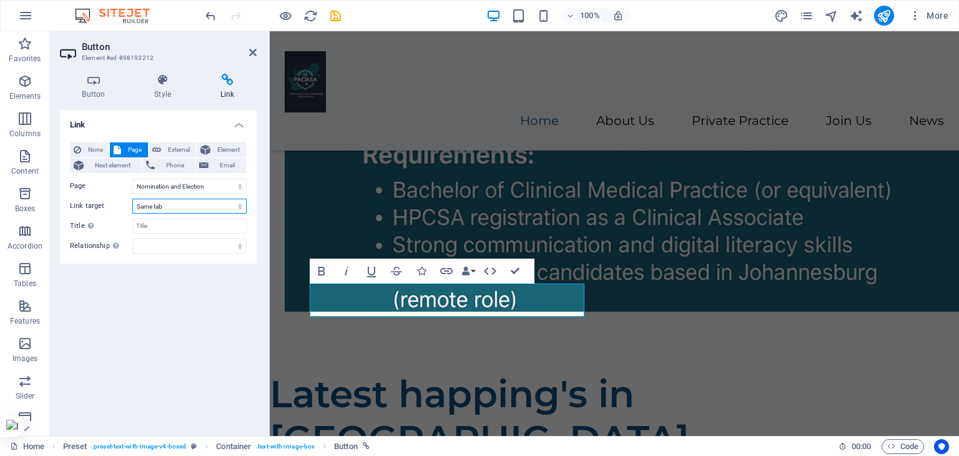
click at [241, 208] on select "New tab Same tab Overlay" at bounding box center [189, 205] width 114 height 15
click at [235, 228] on input "Title Additional link description, should not be the same as the link text. The…" at bounding box center [189, 225] width 114 height 15
click at [230, 285] on div "Link None Page External Element Next element Phone Email Page Home Legal Notice…" at bounding box center [158, 268] width 197 height 316
click at [232, 285] on div "Link None Page External Element Next element Phone Email Page Home Legal Notice…" at bounding box center [158, 268] width 197 height 316
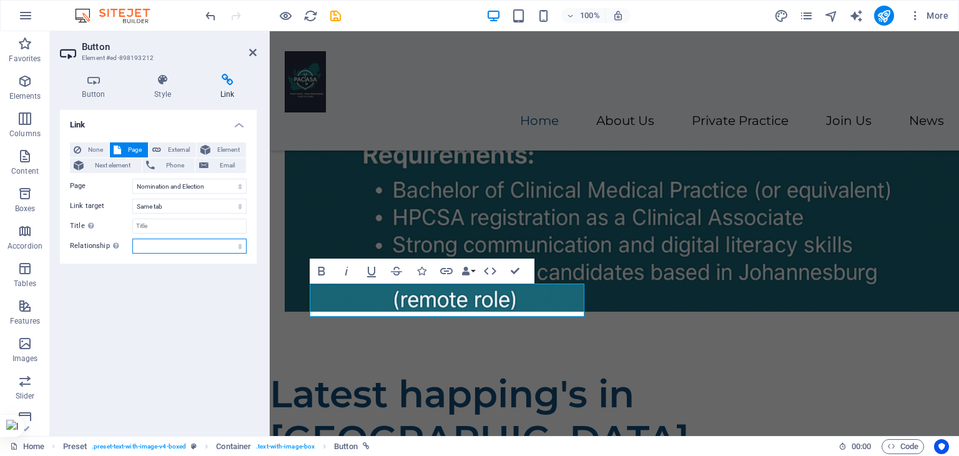
click at [239, 245] on select "alternate author bookmark external help license next nofollow noreferrer noopen…" at bounding box center [189, 245] width 114 height 15
click at [233, 316] on div "Link None Page External Element Next element Phone Email Page Home Legal Notice…" at bounding box center [158, 268] width 197 height 316
click at [722, 112] on nav "Home About Us Private Practice Join Us News" at bounding box center [614, 121] width 659 height 18
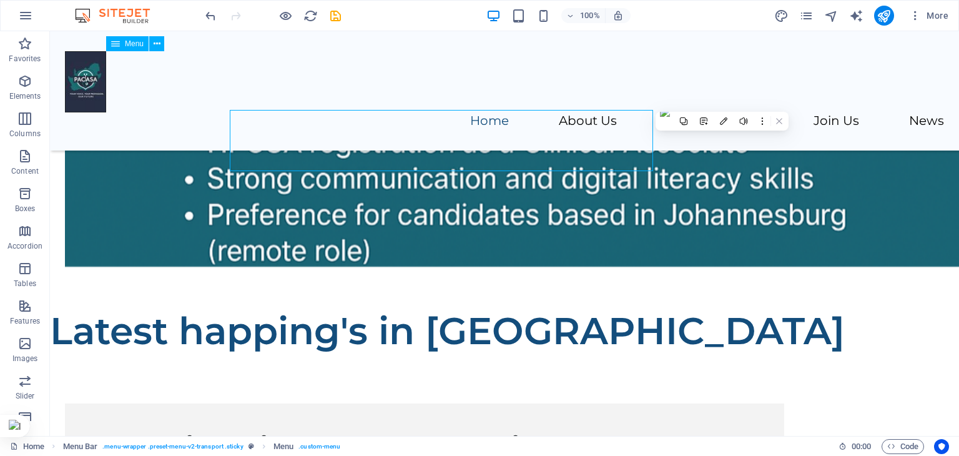
scroll to position [936, 0]
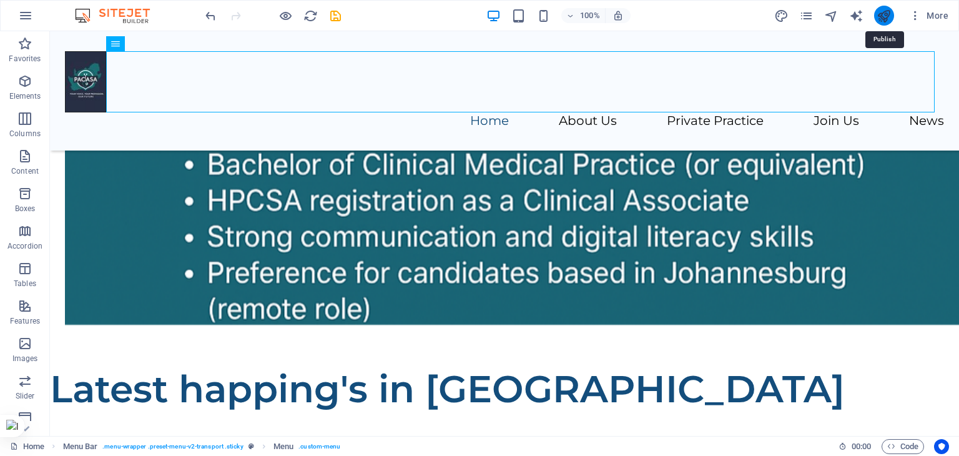
click at [887, 17] on icon "publish" at bounding box center [883, 16] width 14 height 14
